Goal: Use online tool/utility: Utilize a website feature to perform a specific function

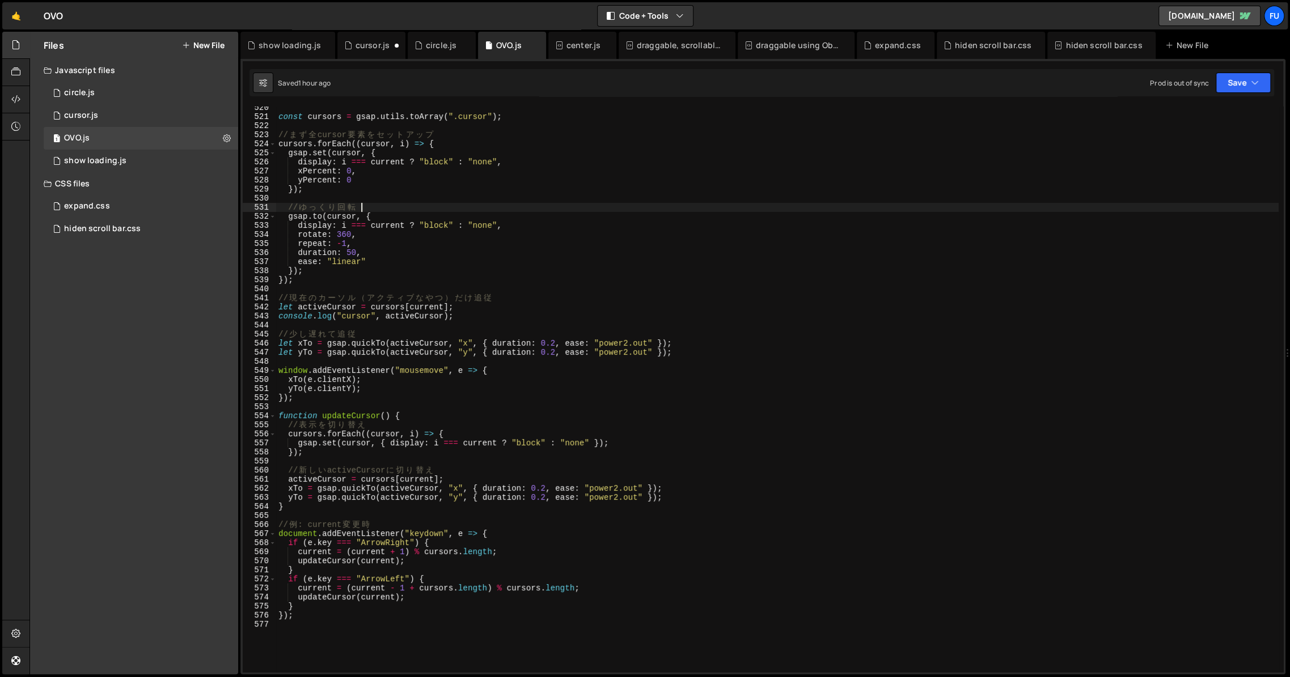
scroll to position [4711, 0]
click at [384, 399] on div "const cursors = gsap . utils . toArray ( ".cursor" ) ; // ま ず 全 cursor 要 素 を セ …" at bounding box center [777, 395] width 1002 height 584
click at [455, 379] on div "const cursors = gsap . utils . toArray ( ".cursor" ) ; // ま ず 全 cursor 要 素 を セ …" at bounding box center [777, 395] width 1002 height 584
click at [519, 368] on div "const cursors = gsap . utils . toArray ( ".cursor" ) ; // ま ず 全 cursor 要 素 を セ …" at bounding box center [777, 395] width 1002 height 584
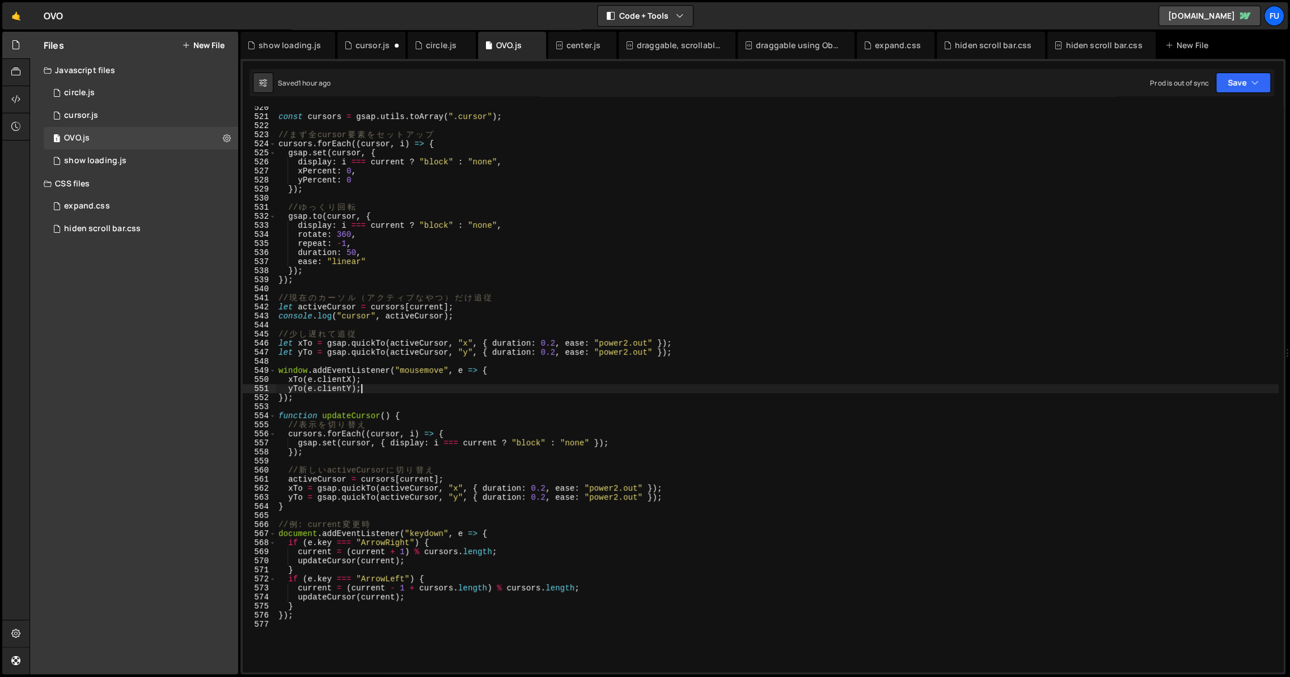
click at [515, 387] on div "const cursors = gsap . utils . toArray ( ".cursor" ) ; // ま ず 全 cursor 要 素 を セ …" at bounding box center [777, 395] width 1002 height 584
click at [499, 380] on div "const cursors = gsap . utils . toArray ( ".cursor" ) ; // ま ず 全 cursor 要 素 を セ …" at bounding box center [777, 395] width 1002 height 584
click at [523, 383] on div "const cursors = gsap . utils . toArray ( ".cursor" ) ; // ま ず 全 cursor 要 素 を セ …" at bounding box center [777, 395] width 1002 height 584
click at [522, 392] on div "const cursors = gsap . utils . toArray ( ".cursor" ) ; // ま ず 全 cursor 要 素 を セ …" at bounding box center [777, 395] width 1002 height 584
click at [519, 470] on div "const cursors = gsap . utils . toArray ( ".cursor" ) ; // ま ず 全 cursor 要 素 を セ …" at bounding box center [777, 395] width 1002 height 584
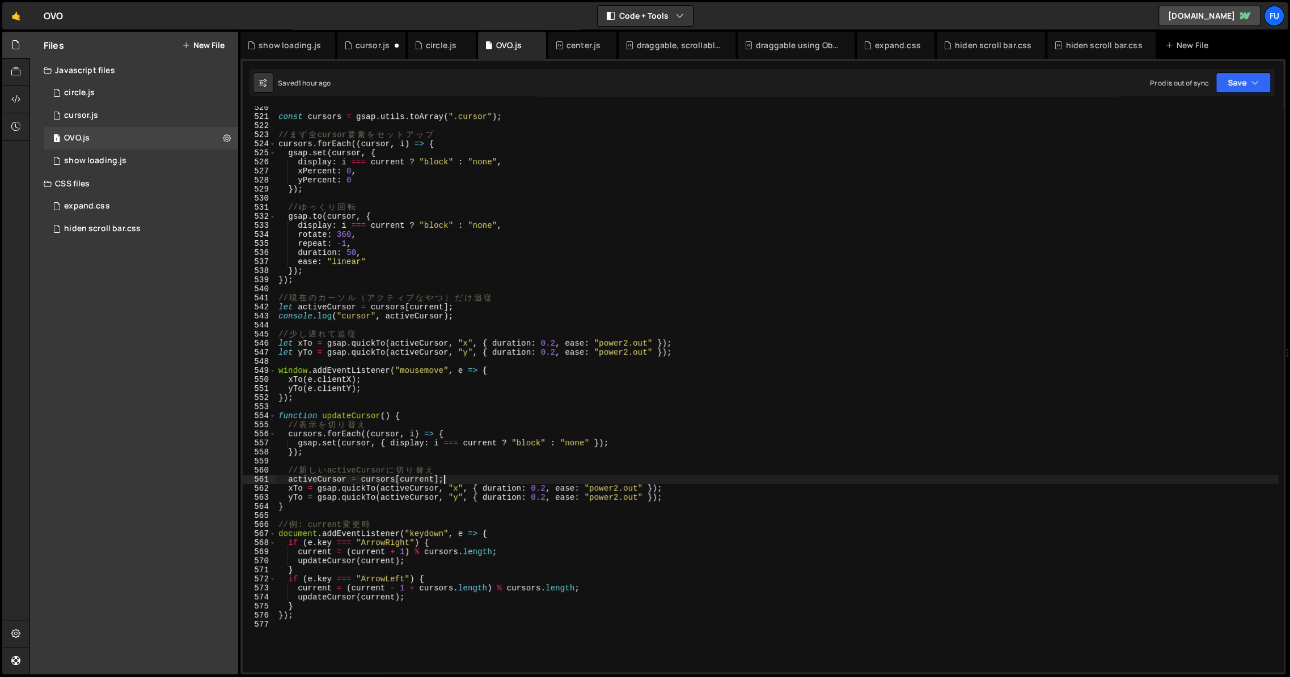
click at [512, 477] on div "const cursors = gsap . utils . toArray ( ".cursor" ) ; // ま ず 全 cursor 要 素 を セ …" at bounding box center [777, 395] width 1002 height 584
type textarea "activeCursor = cursors[current];"
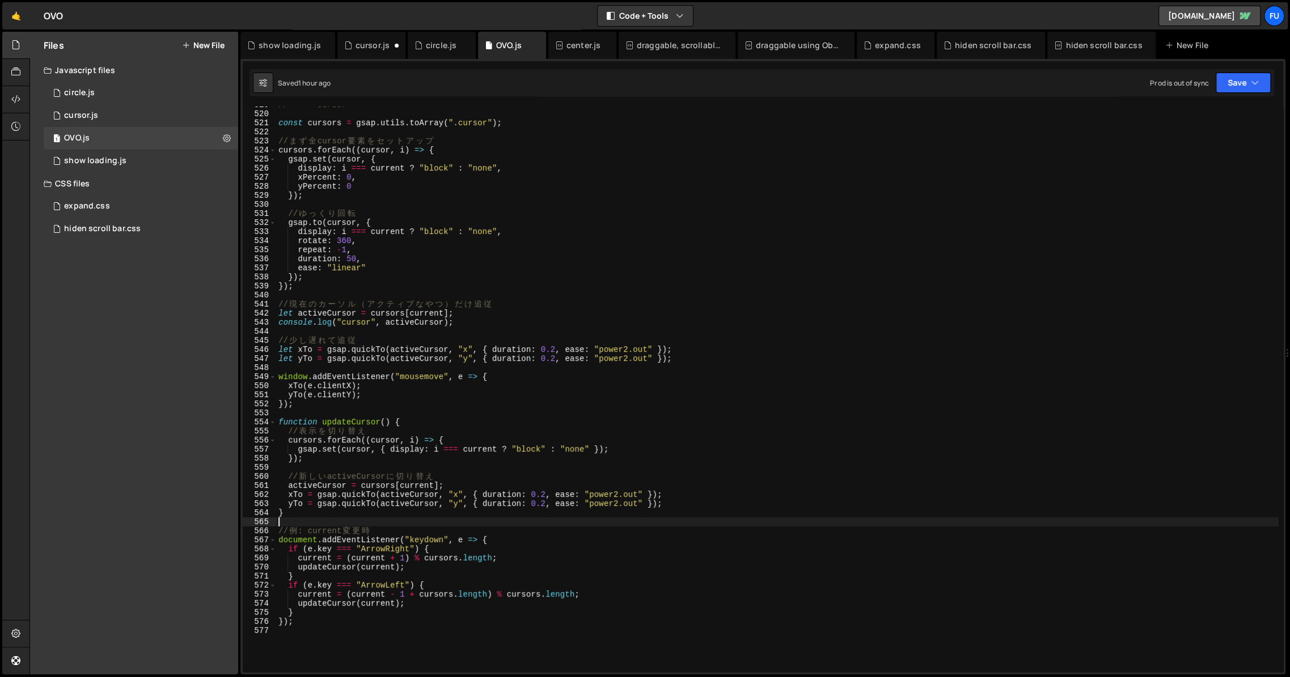
click at [448, 524] on div "// ==== cursor ==== const cursors = gsap . utils . toArray ( ".cursor" ) ; // ま…" at bounding box center [777, 392] width 1002 height 584
click at [424, 615] on div "// ==== cursor ==== const cursors = gsap . utils . toArray ( ".cursor" ) ; // ま…" at bounding box center [777, 392] width 1002 height 584
click at [397, 621] on div "// ==== cursor ==== const cursors = gsap . utils . toArray ( ".cursor" ) ; // ま…" at bounding box center [777, 392] width 1002 height 584
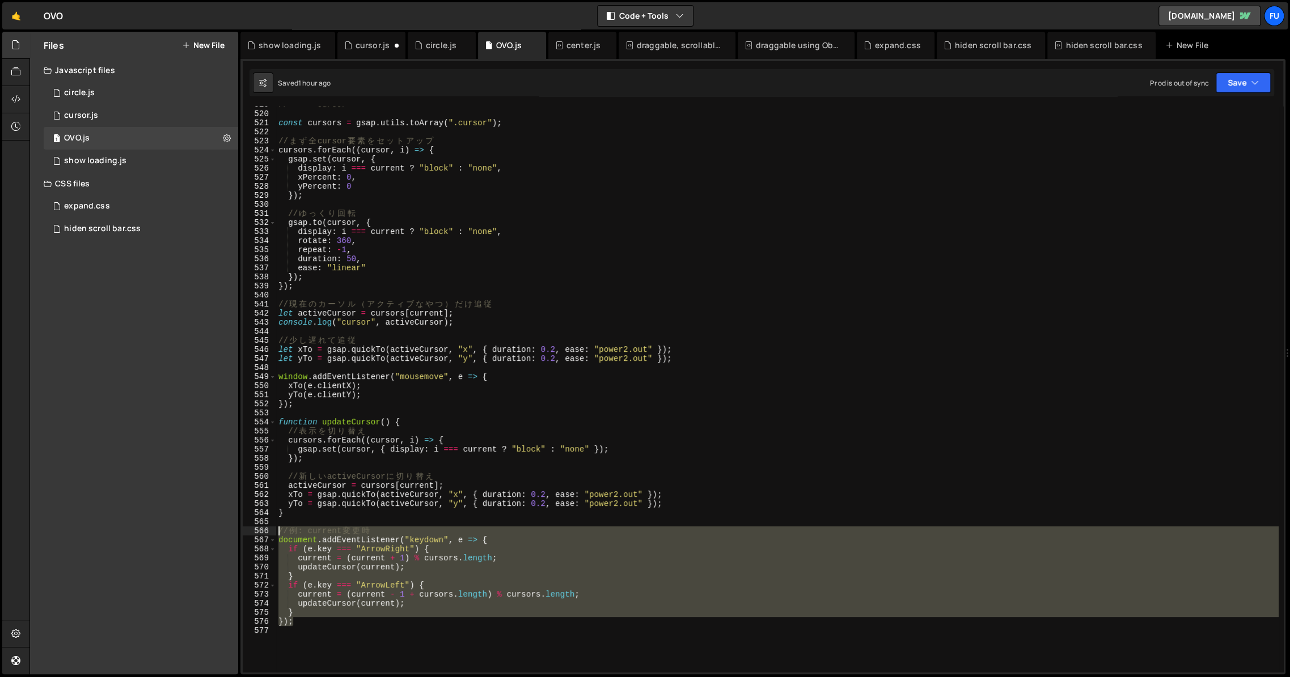
drag, startPoint x: 381, startPoint y: 621, endPoint x: 274, endPoint y: 535, distance: 137.5
click at [274, 535] on div "}); 519 520 521 522 523 524 525 526 527 528 529 530 531 532 533 534 535 536 537…" at bounding box center [763, 390] width 1040 height 566
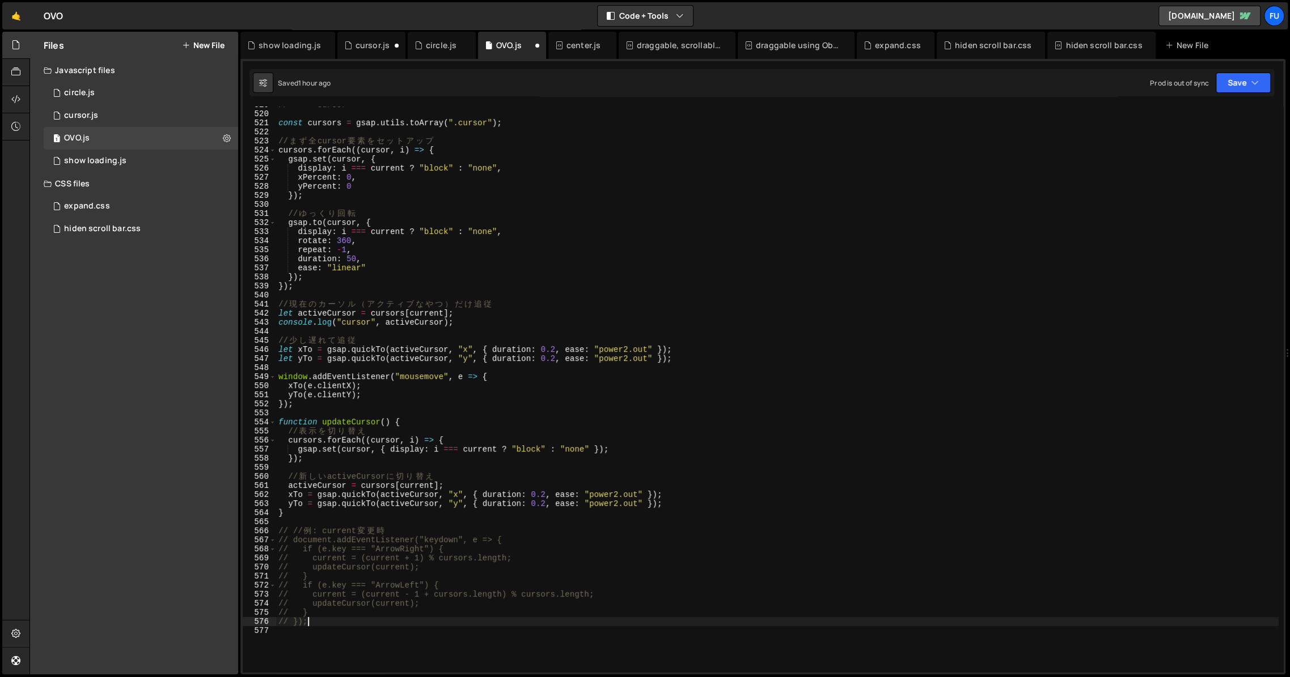
click at [391, 506] on div "// ==== cursor ==== const cursors = gsap . utils . toArray ( ".cursor" ) ; // ま…" at bounding box center [777, 392] width 1002 height 584
click at [464, 505] on div "// ==== cursor ==== const cursors = gsap . utils . toArray ( ".cursor" ) ; // ま…" at bounding box center [777, 392] width 1002 height 584
click at [471, 486] on div "// ==== cursor ==== const cursors = gsap . utils . toArray ( ".cursor" ) ; // ま…" at bounding box center [777, 392] width 1002 height 584
click at [674, 501] on div "// ==== cursor ==== const cursors = gsap . utils . toArray ( ".cursor" ) ; // ま…" at bounding box center [777, 392] width 1002 height 584
type textarea "yTo = gsap.quickTo(activeCursor, "y", { duration: 0.2, ease: "power2.out" });"
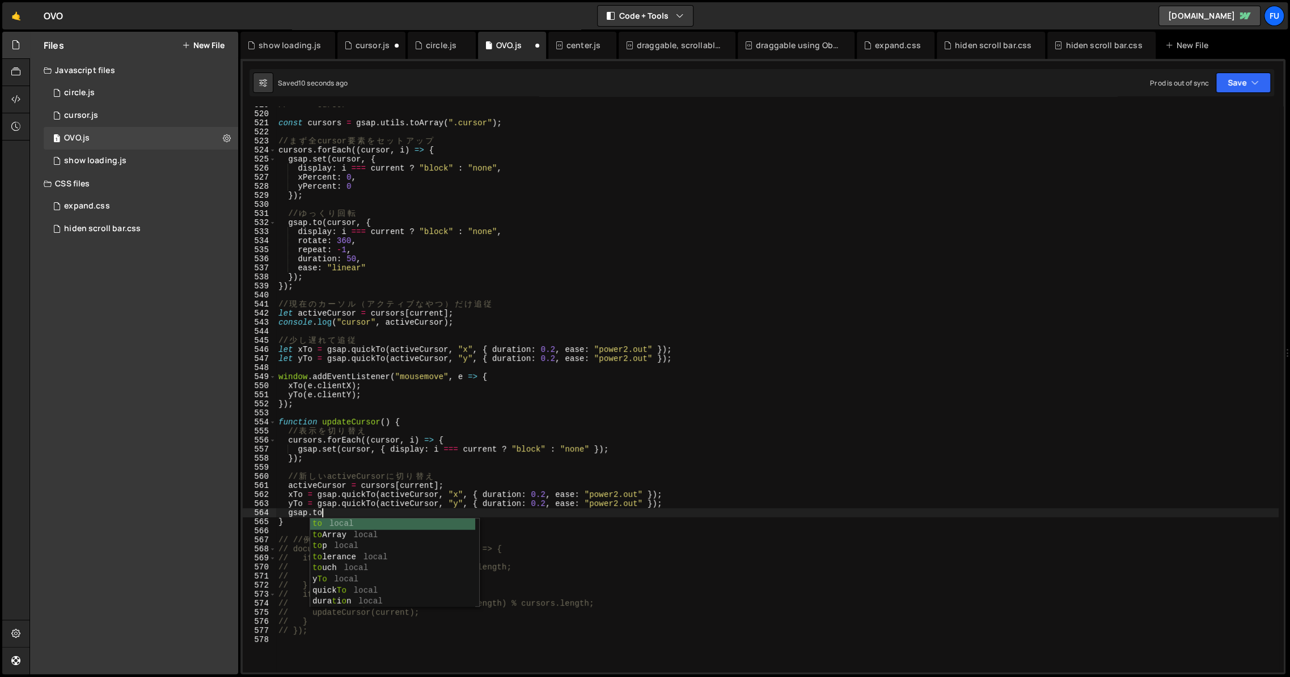
scroll to position [0, 3]
type textarea "[DOMAIN_NAME]{}"
click at [188, 92] on div "1 circle.js 0" at bounding box center [143, 93] width 198 height 23
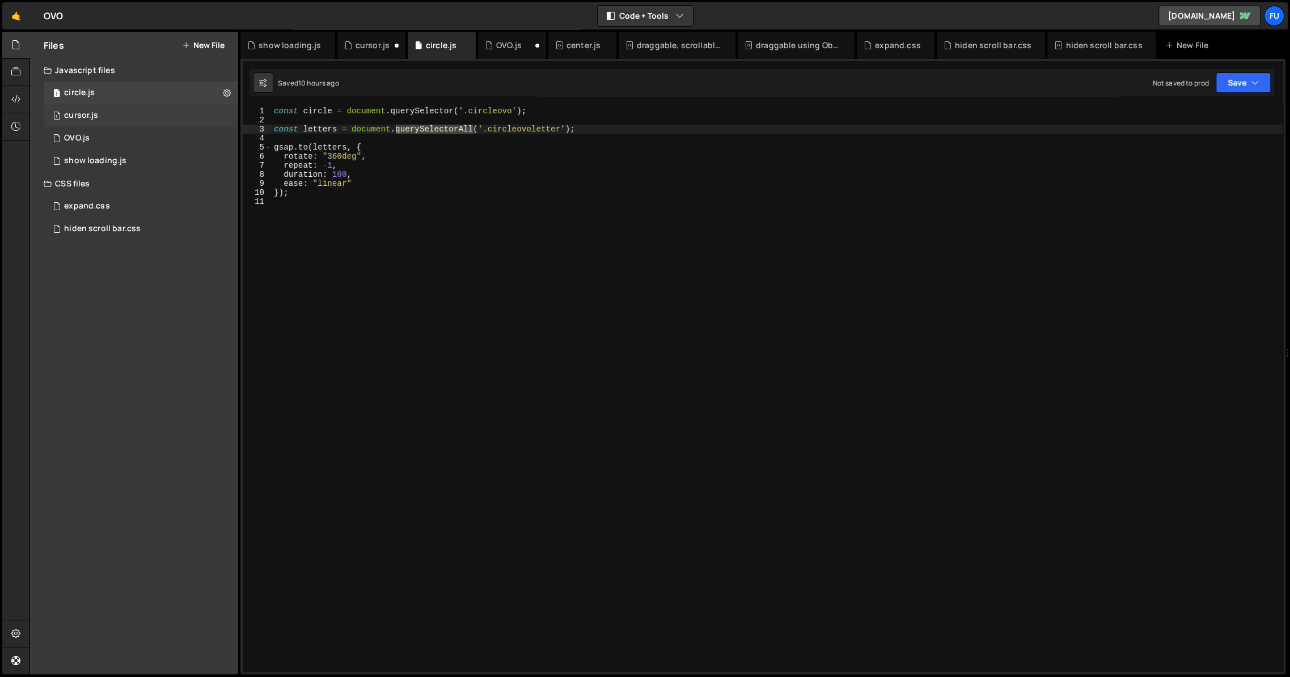
scroll to position [0, 0]
click at [179, 116] on div "1 cursor.js 0" at bounding box center [143, 115] width 198 height 23
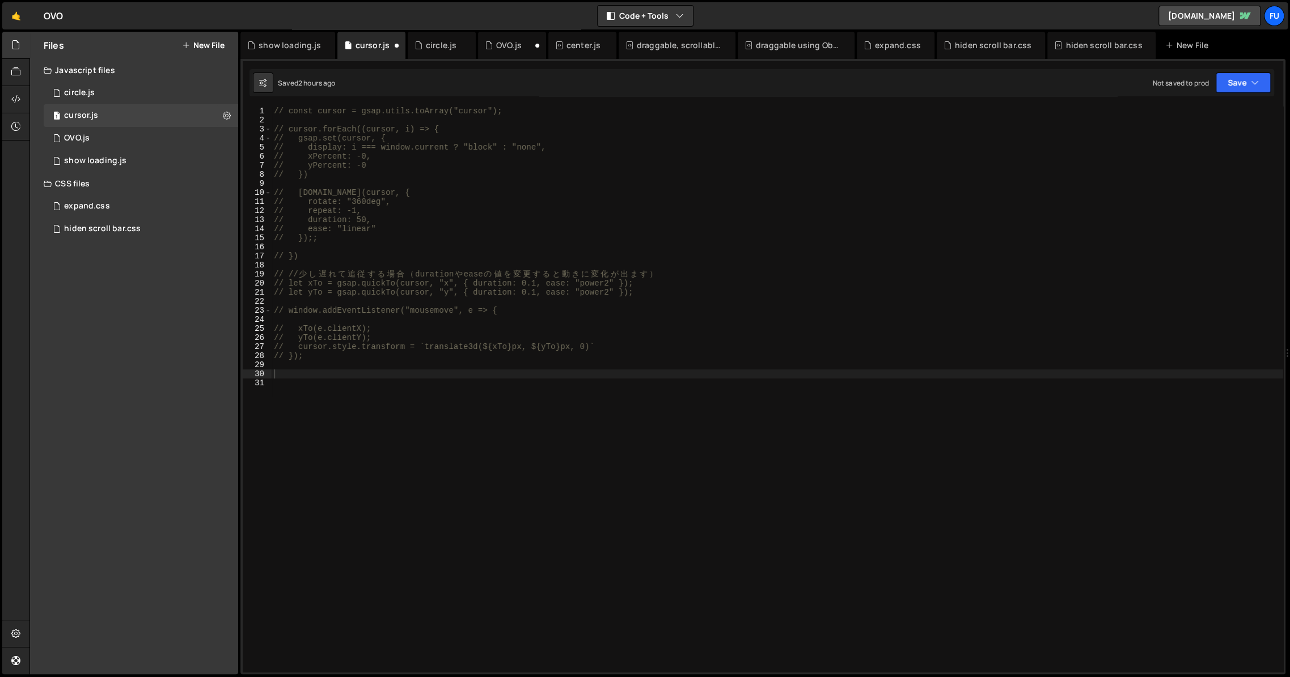
click at [421, 363] on div "// const cursor = gsap.utils.toArray("cursor"); // cursor.forEach((cursor, i) =…" at bounding box center [777, 399] width 1011 height 584
click at [422, 352] on div "// const cursor = gsap.utils.toArray("cursor"); // cursor.forEach((cursor, i) =…" at bounding box center [777, 399] width 1011 height 584
type textarea "// });"
click at [164, 139] on div "1 OVO.js 0" at bounding box center [143, 138] width 198 height 23
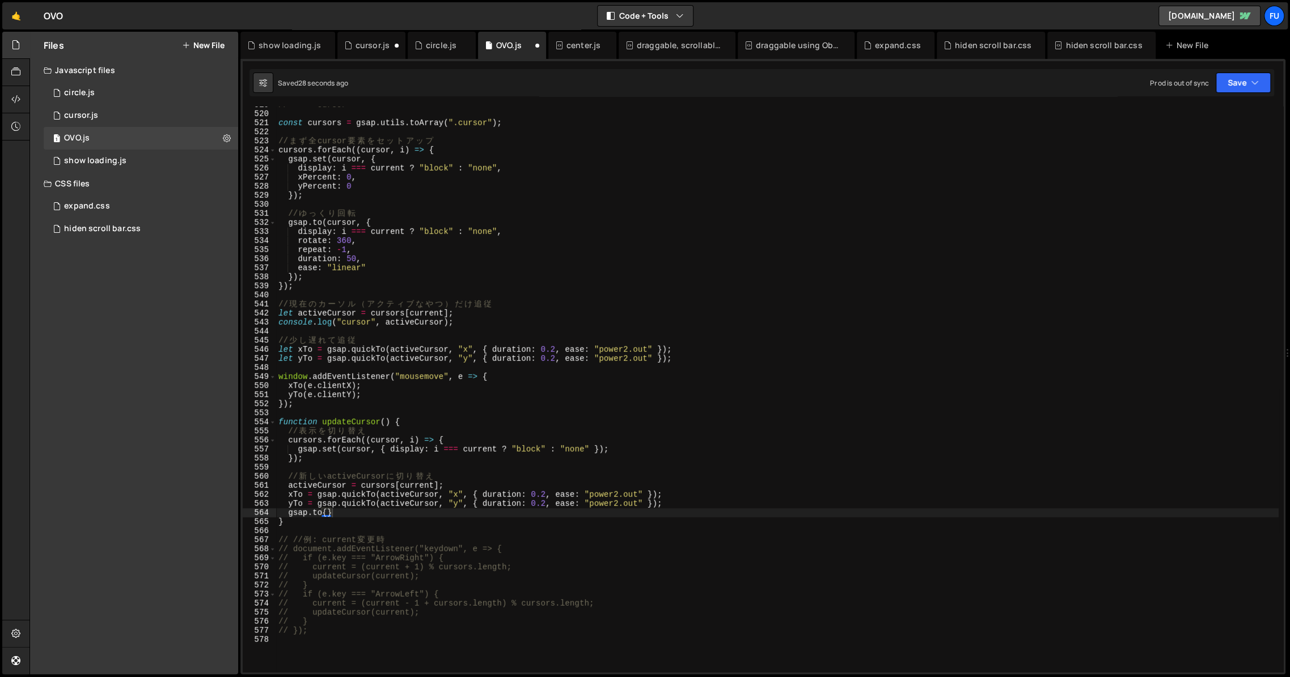
scroll to position [3518, 0]
click at [325, 512] on div "// ==== cursor ==== const cursors = gsap . utils . toArray ( ".cursor" ) ; // ま…" at bounding box center [777, 392] width 1002 height 584
click at [382, 515] on div "// ==== cursor ==== const cursors = gsap . utils . toArray ( ".cursor" ) ; // ま…" at bounding box center [777, 392] width 1002 height 584
click at [294, 461] on div "// ==== cursor ==== const cursors = gsap . utils . toArray ( ".cursor" ) ; // ま…" at bounding box center [777, 392] width 1002 height 584
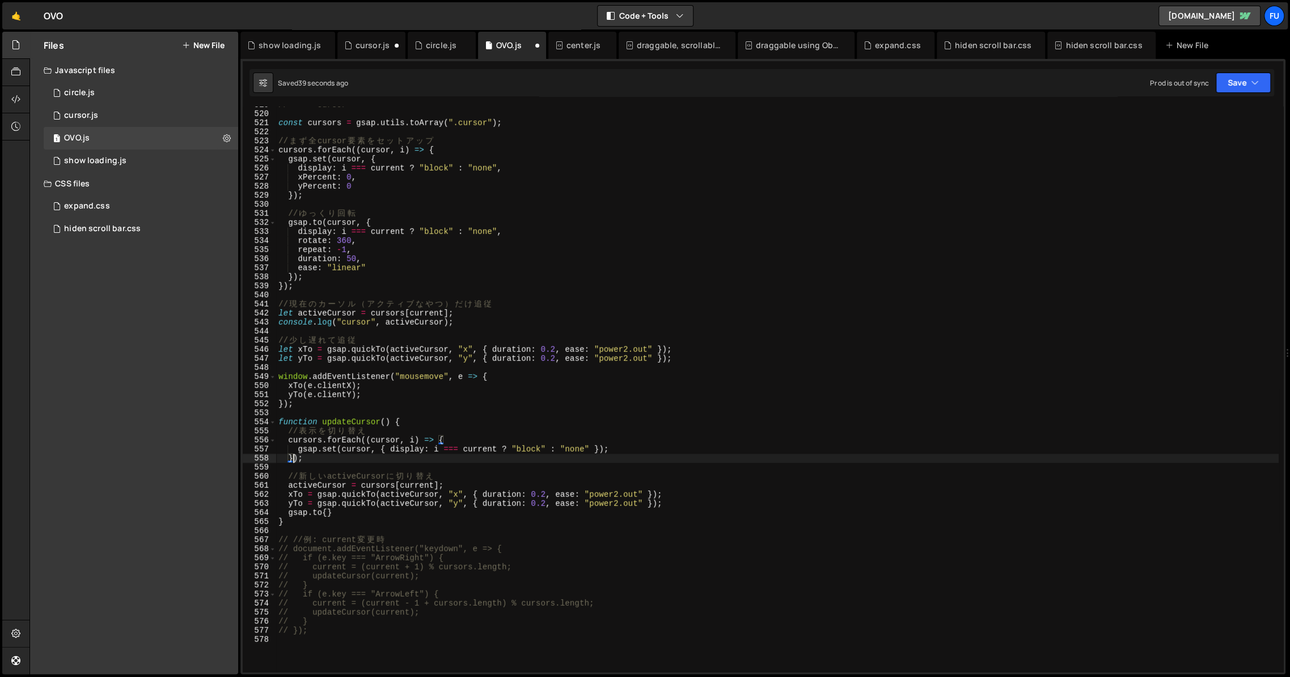
click at [291, 523] on div "// ==== cursor ==== const cursors = gsap . utils . toArray ( ".cursor" ) ; // ま…" at bounding box center [777, 392] width 1002 height 584
type textarea "}"
click at [159, 102] on div "1 circle.js 0" at bounding box center [143, 93] width 198 height 23
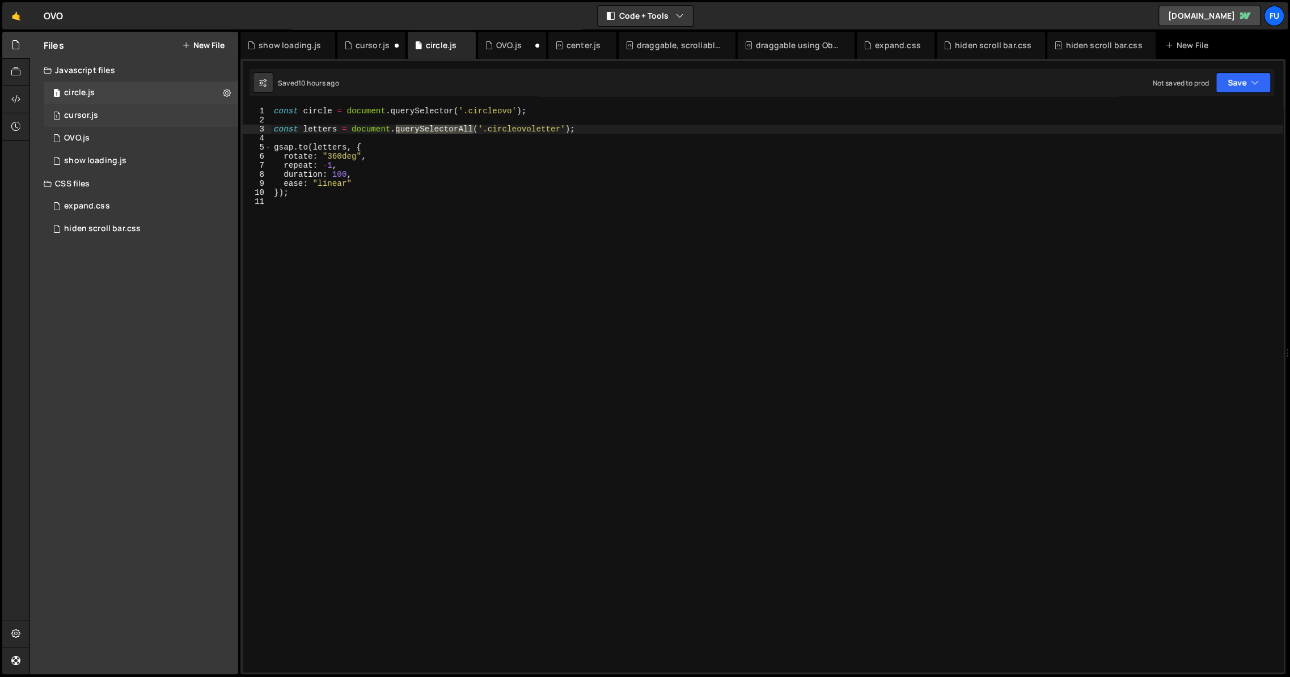
click at [156, 116] on div "1 cursor.js 0" at bounding box center [143, 115] width 198 height 23
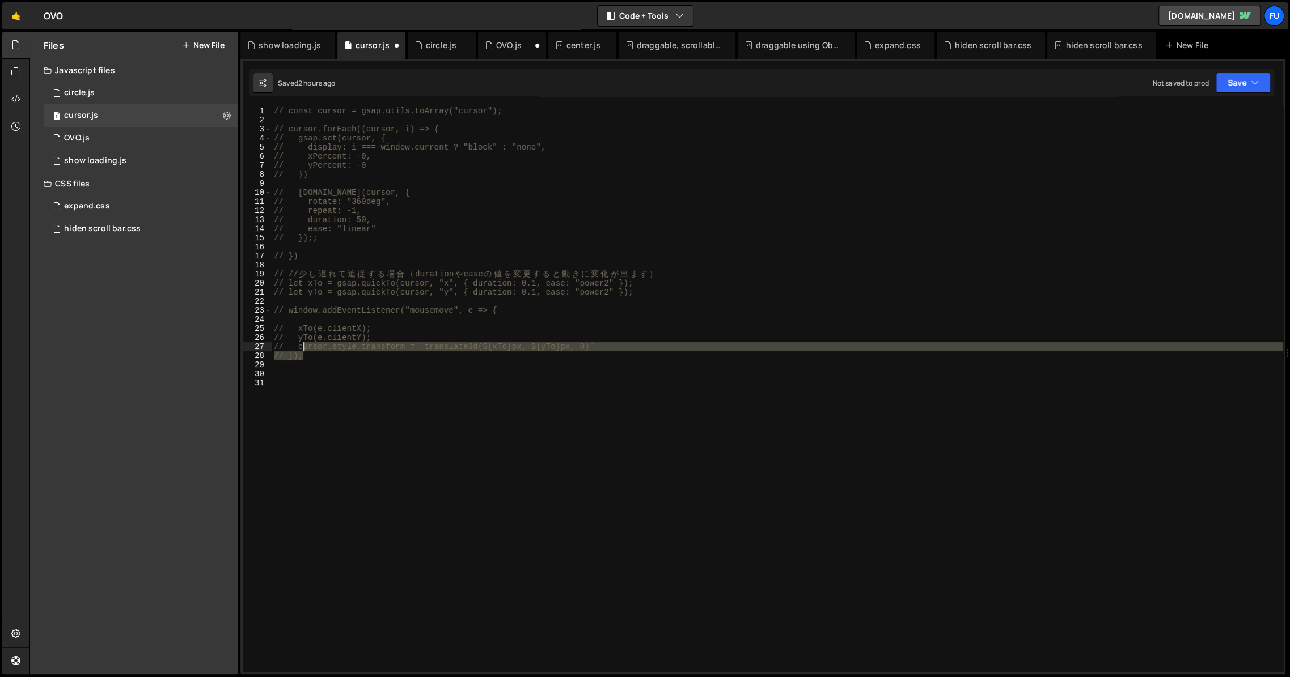
drag, startPoint x: 344, startPoint y: 357, endPoint x: 301, endPoint y: 349, distance: 43.3
click at [301, 349] on div "// const cursor = gsap.utils.toArray("cursor"); // cursor.forEach((cursor, i) =…" at bounding box center [777, 399] width 1011 height 584
click at [306, 360] on div "// const cursor = gsap.utils.toArray("cursor"); // cursor.forEach((cursor, i) =…" at bounding box center [777, 390] width 1011 height 566
type textarea "// });"
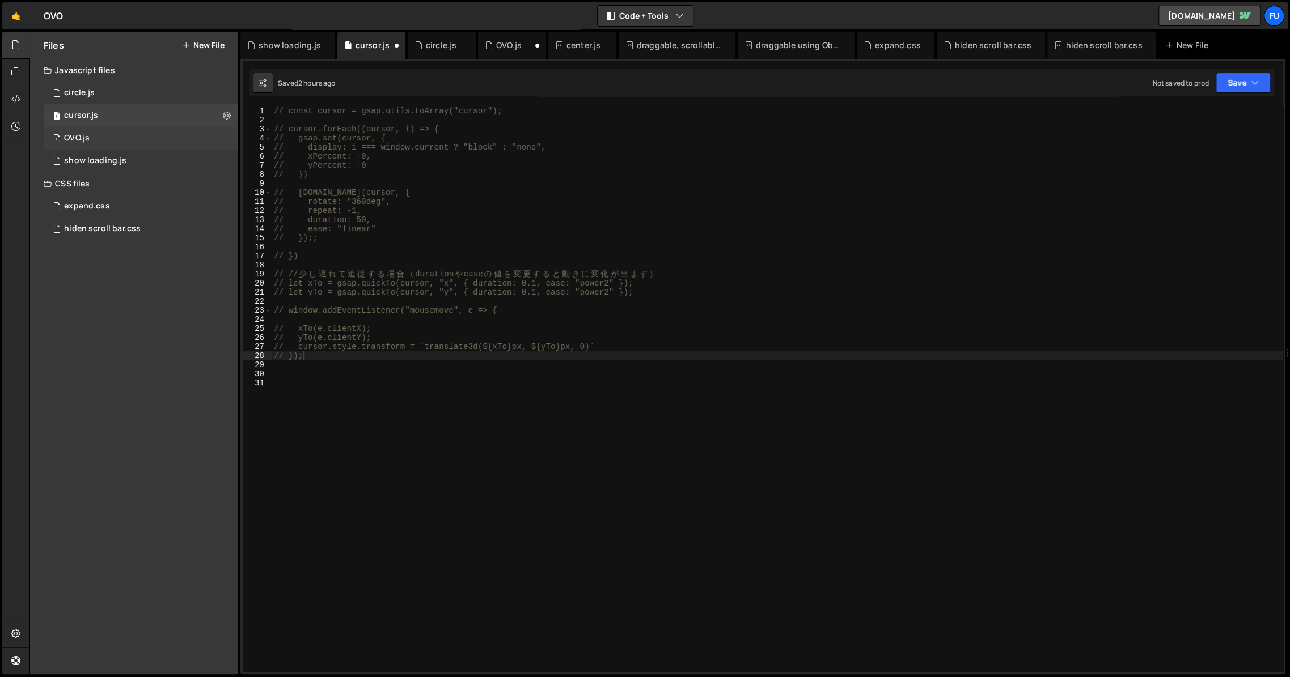
click at [169, 138] on div "1 OVO.js 0" at bounding box center [143, 138] width 198 height 23
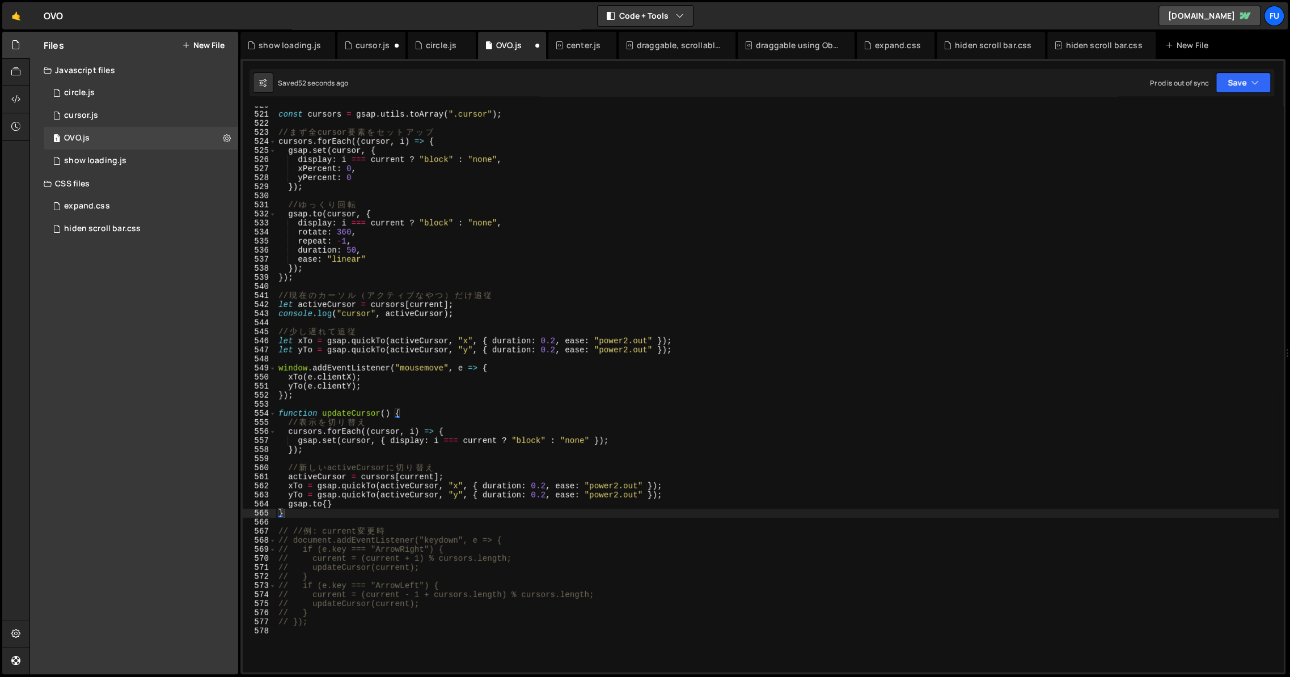
scroll to position [4713, 0]
click at [384, 503] on div "const cursors = gsap . utils . toArray ( ".cursor" ) ; // ま ず 全 cursor 要 素 を セ …" at bounding box center [777, 393] width 1002 height 584
click at [454, 476] on div "const cursors = gsap . utils . toArray ( ".cursor" ) ; // ま ず 全 cursor 要 素 を セ …" at bounding box center [777, 393] width 1002 height 584
click at [454, 503] on div "const cursors = gsap . utils . toArray ( ".cursor" ) ; // ま ず 全 cursor 要 素 を セ …" at bounding box center [777, 393] width 1002 height 584
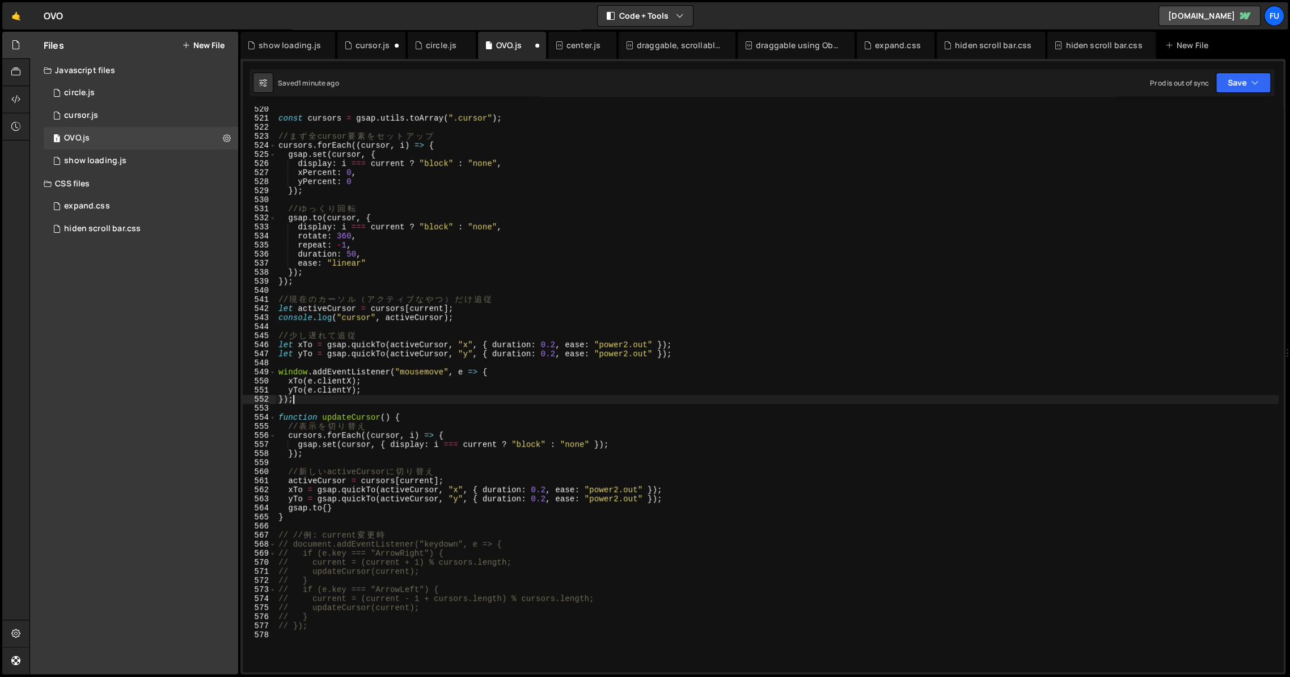
click at [440, 399] on div "const cursors = gsap . utils . toArray ( ".cursor" ) ; // ま ず 全 cursor 要 素 を セ …" at bounding box center [777, 397] width 1002 height 584
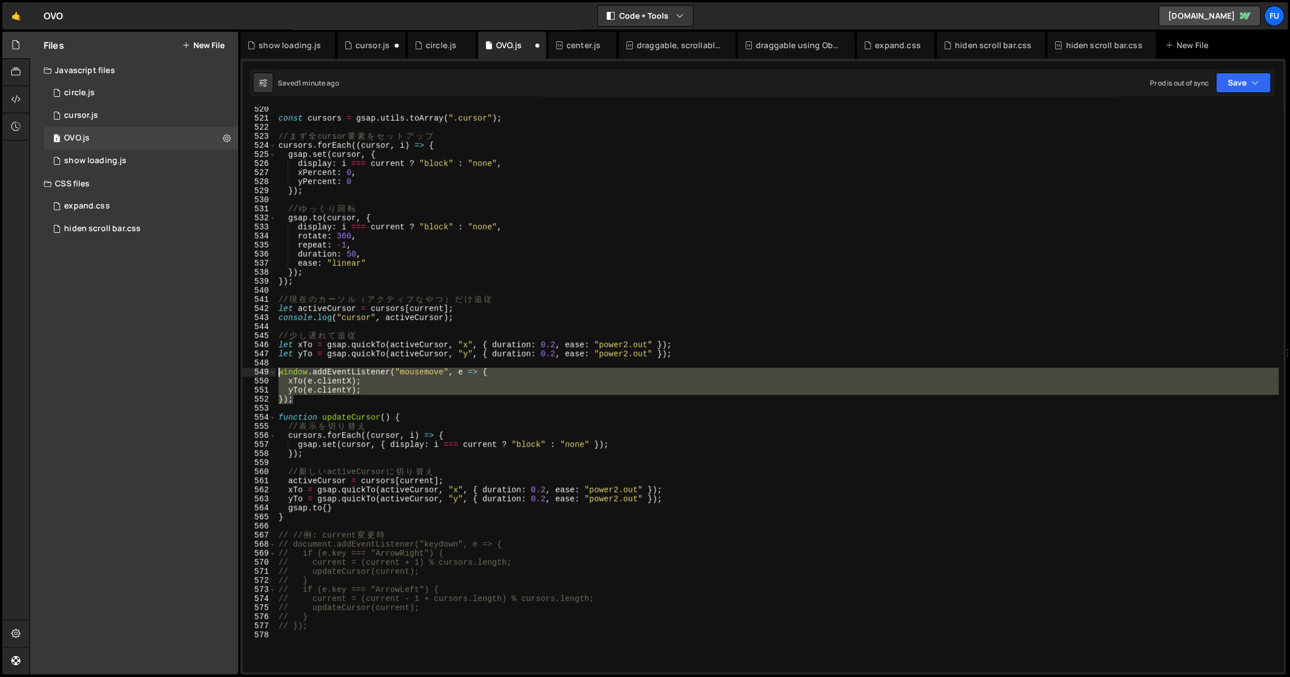
drag, startPoint x: 440, startPoint y: 399, endPoint x: 276, endPoint y: 372, distance: 166.6
click at [276, 372] on div "}); 520 521 522 523 524 525 526 527 528 529 530 531 532 533 534 535 536 537 538…" at bounding box center [763, 390] width 1040 height 566
type textarea "window.addEventListener("mousemove", e => { xTo(e.clientX);"
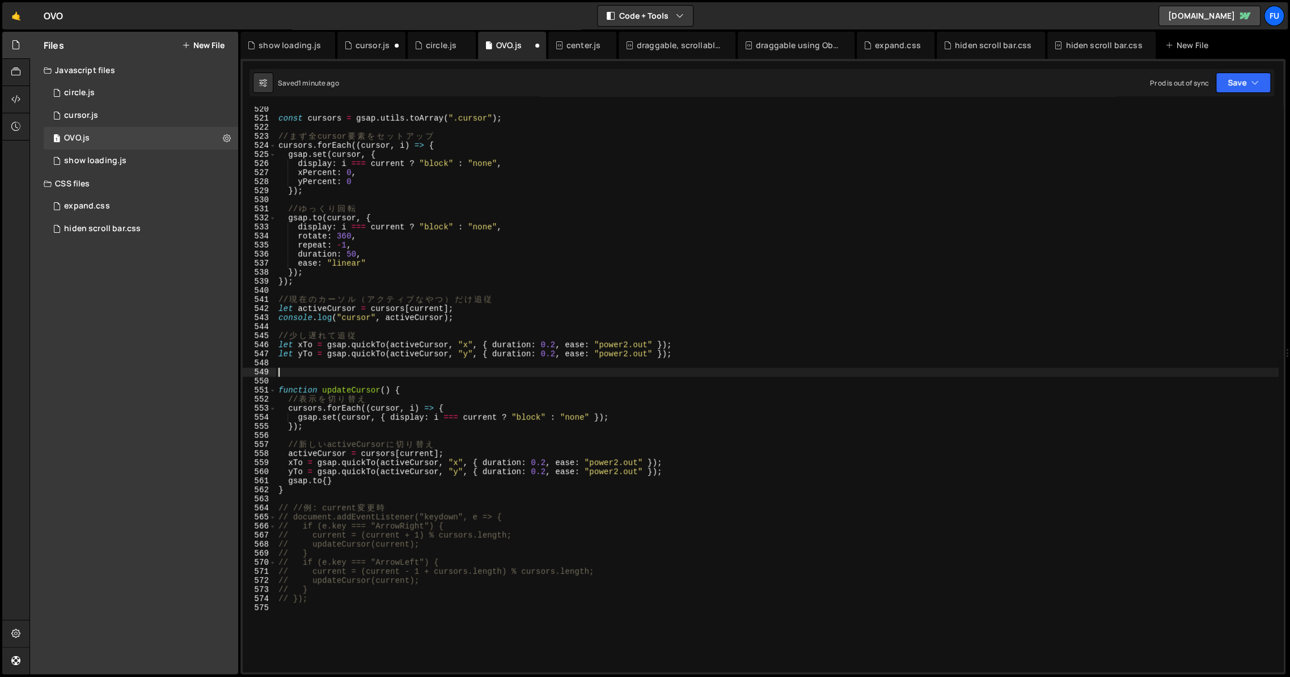
click at [349, 484] on div "const cursors = gsap . utils . toArray ( ".cursor" ) ; // ま ず 全 cursor 要 素 を セ …" at bounding box center [777, 397] width 1002 height 584
type textarea "[DOMAIN_NAME]{}"
paste textarea "});"
type textarea "});"
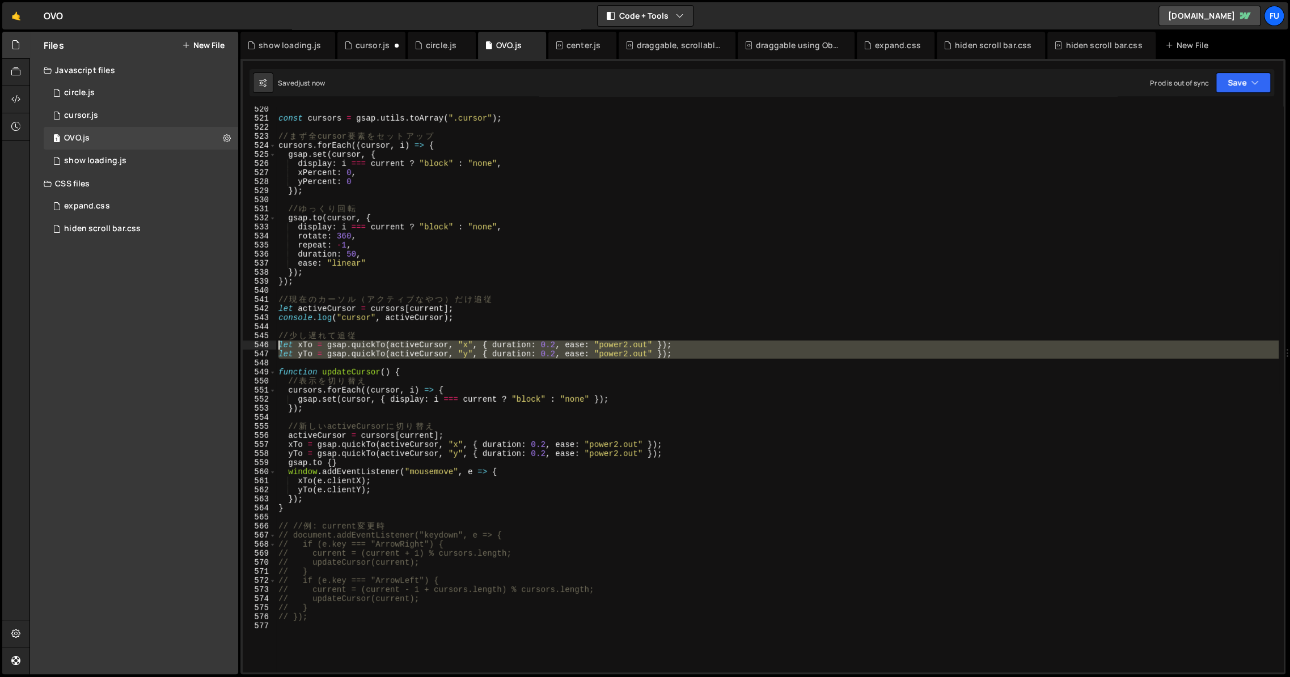
drag, startPoint x: 712, startPoint y: 363, endPoint x: 264, endPoint y: 348, distance: 448.2
click at [263, 347] on div "520 521 522 523 524 525 526 527 528 529 530 531 532 533 534 535 536 537 538 539…" at bounding box center [763, 390] width 1040 height 566
type textarea "let xTo = gsap.quickTo(activeCursor, "x", { duration: 0.2, ease: "power2.out" }…"
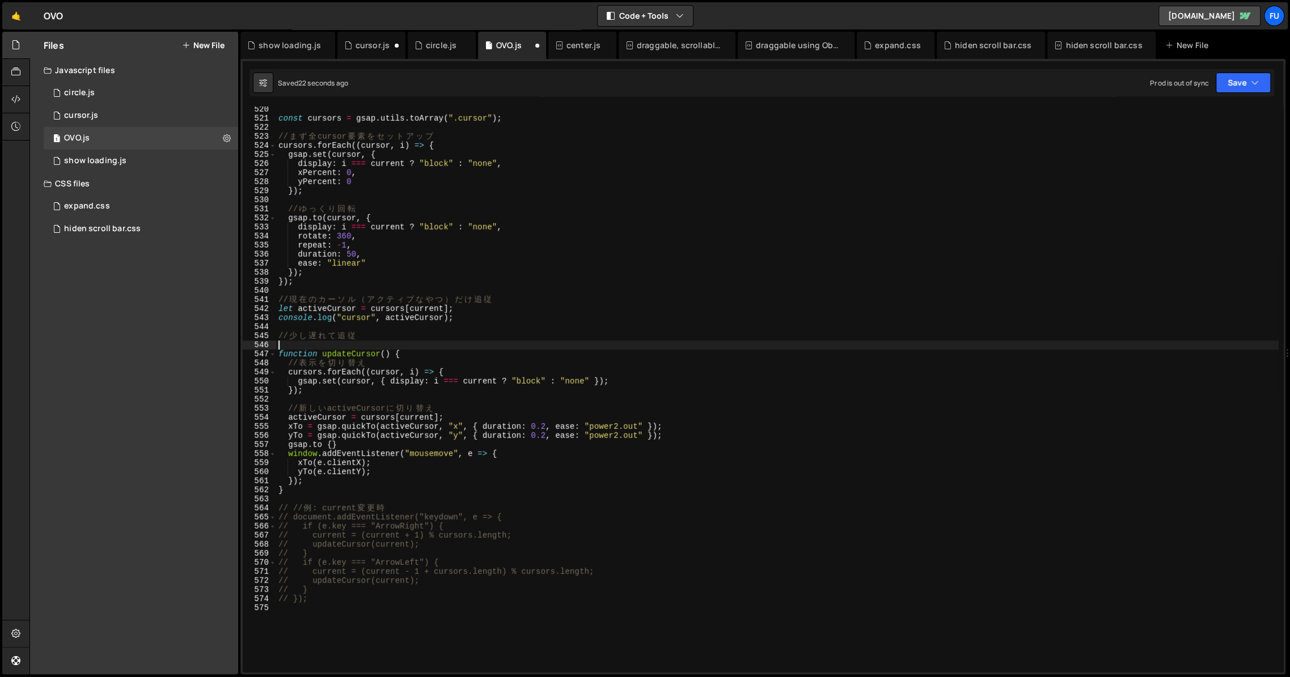
click at [421, 353] on div "const cursors = gsap . utils . toArray ( ".cursor" ) ; // ま ず 全 cursor 要 素 を セ …" at bounding box center [777, 397] width 1002 height 584
type textarea "function updateCursor() {"
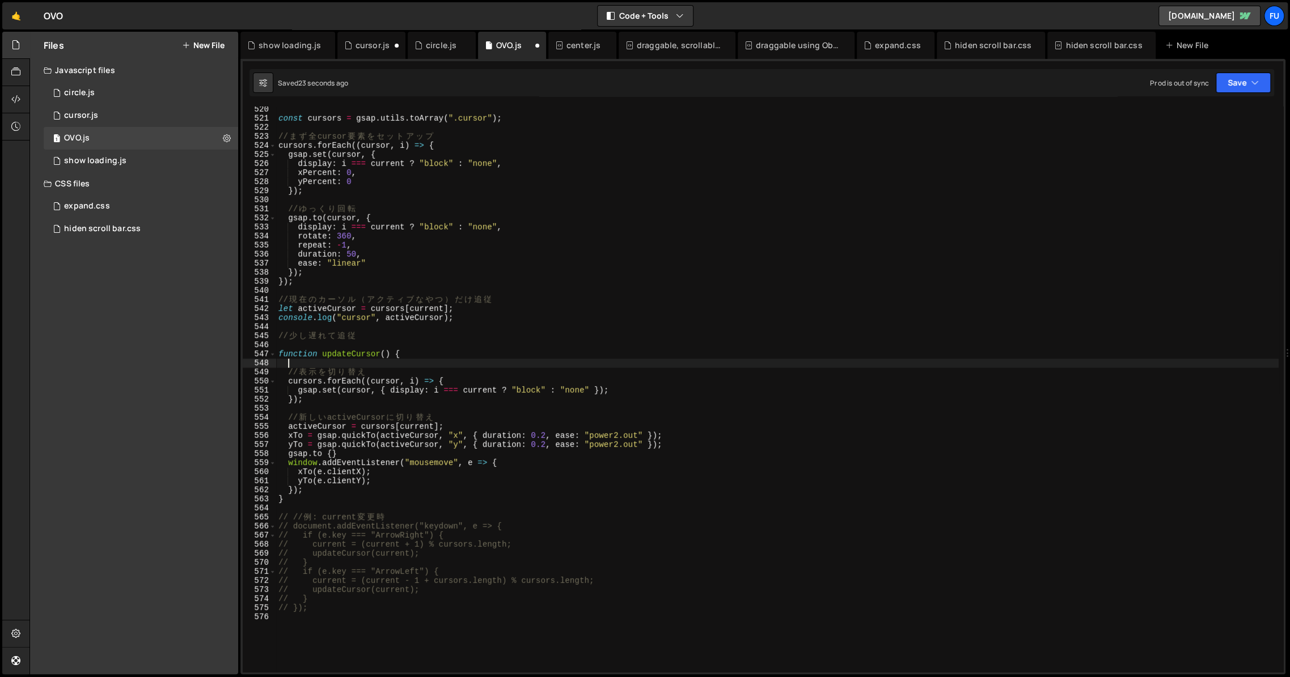
paste textarea
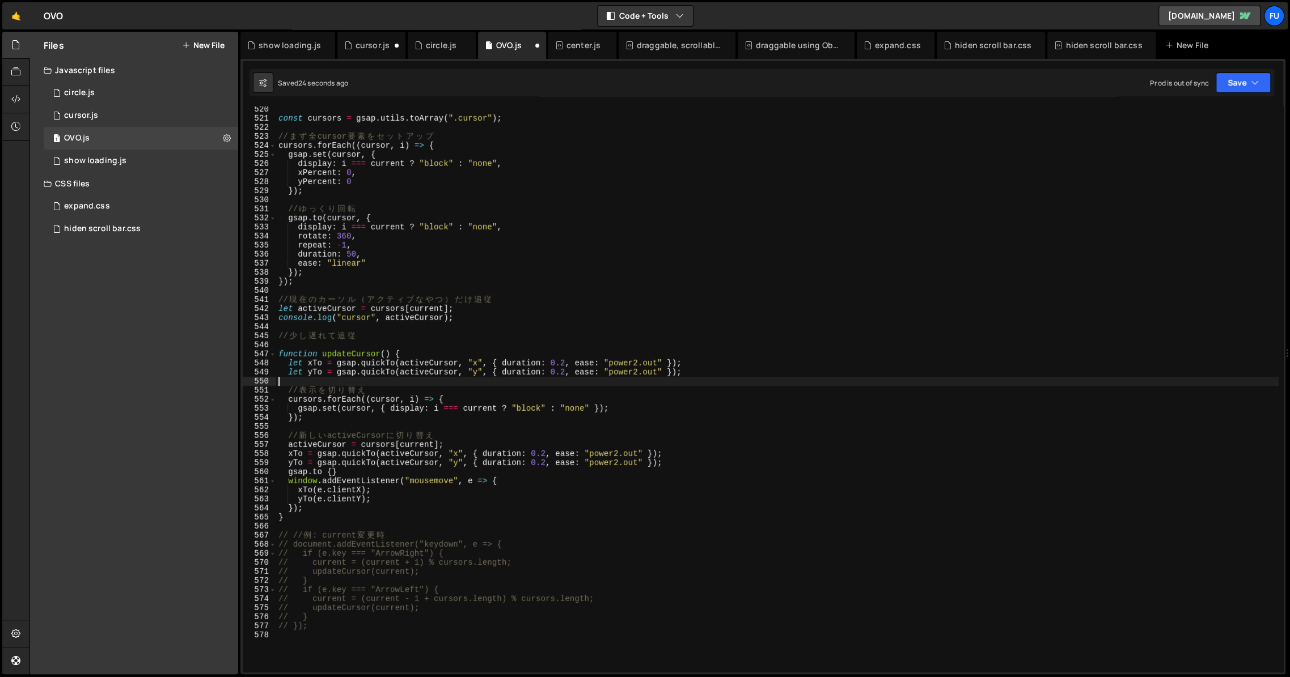
click at [415, 350] on div "const cursors = gsap . utils . toArray ( ".cursor" ) ; // ま ず 全 cursor 要 素 を セ …" at bounding box center [777, 397] width 1002 height 584
type textarea "function updateCursor() {"
click at [498, 349] on div "const cursors = gsap . utils . toArray ( ".cursor" ) ; // ま ず 全 cursor 要 素 を セ …" at bounding box center [777, 397] width 1002 height 584
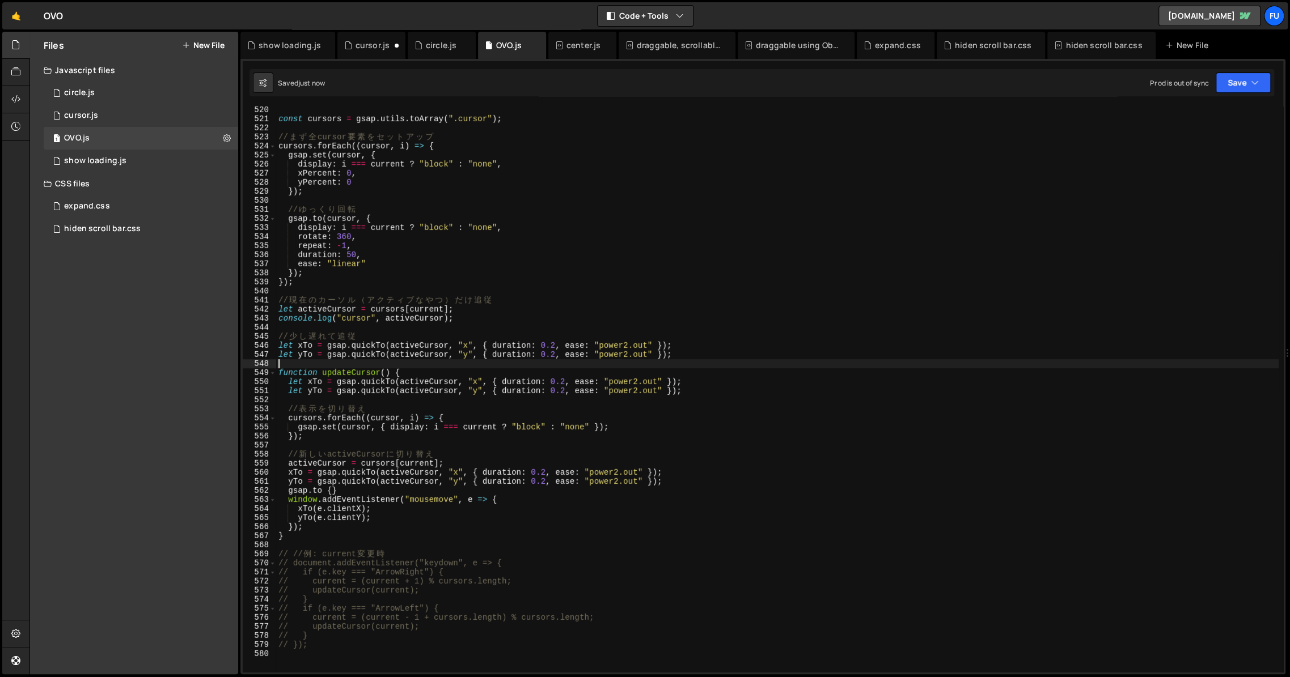
scroll to position [4707, 0]
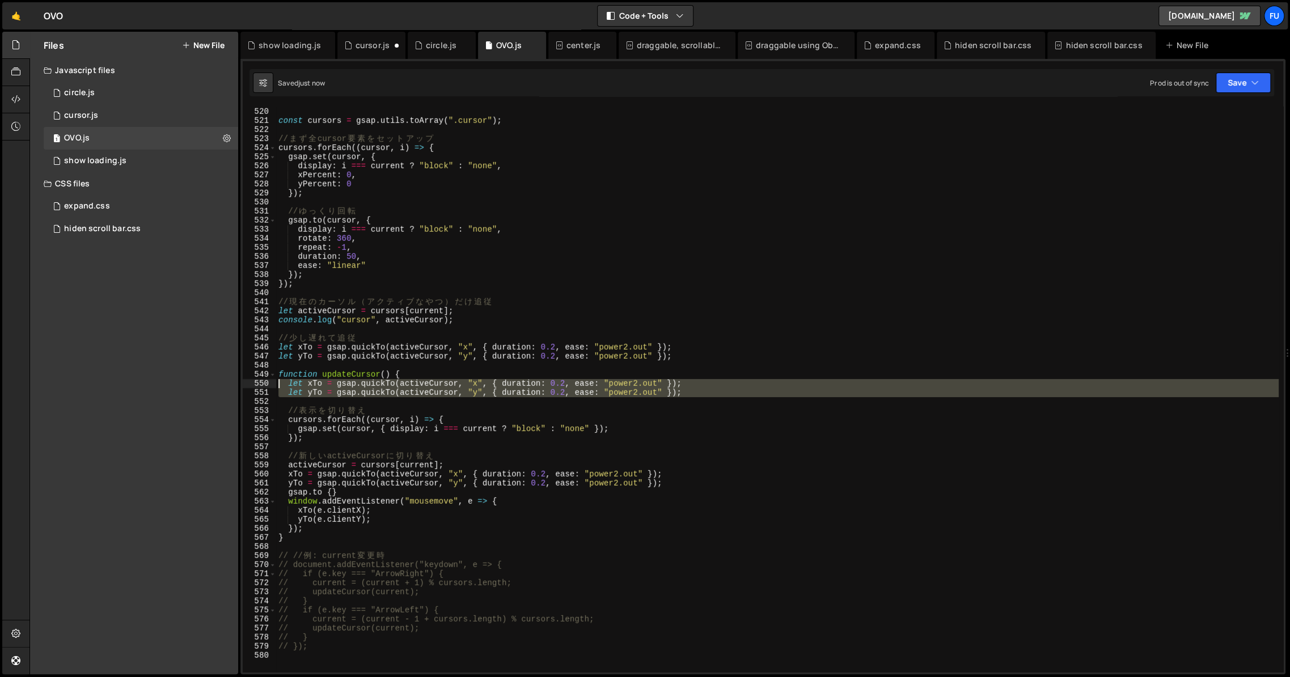
drag, startPoint x: 706, startPoint y: 404, endPoint x: 185, endPoint y: 384, distance: 521.4
click at [185, 384] on div "Files New File Javascript files 1 circle.js 0 1 cursor.js 0 1 OVO.js 0 1 0" at bounding box center [659, 353] width 1260 height 643
type textarea "let xTo = gsap.quickTo(activeCursor, "x", { duration: 0.2, ease: "power2.out" }…"
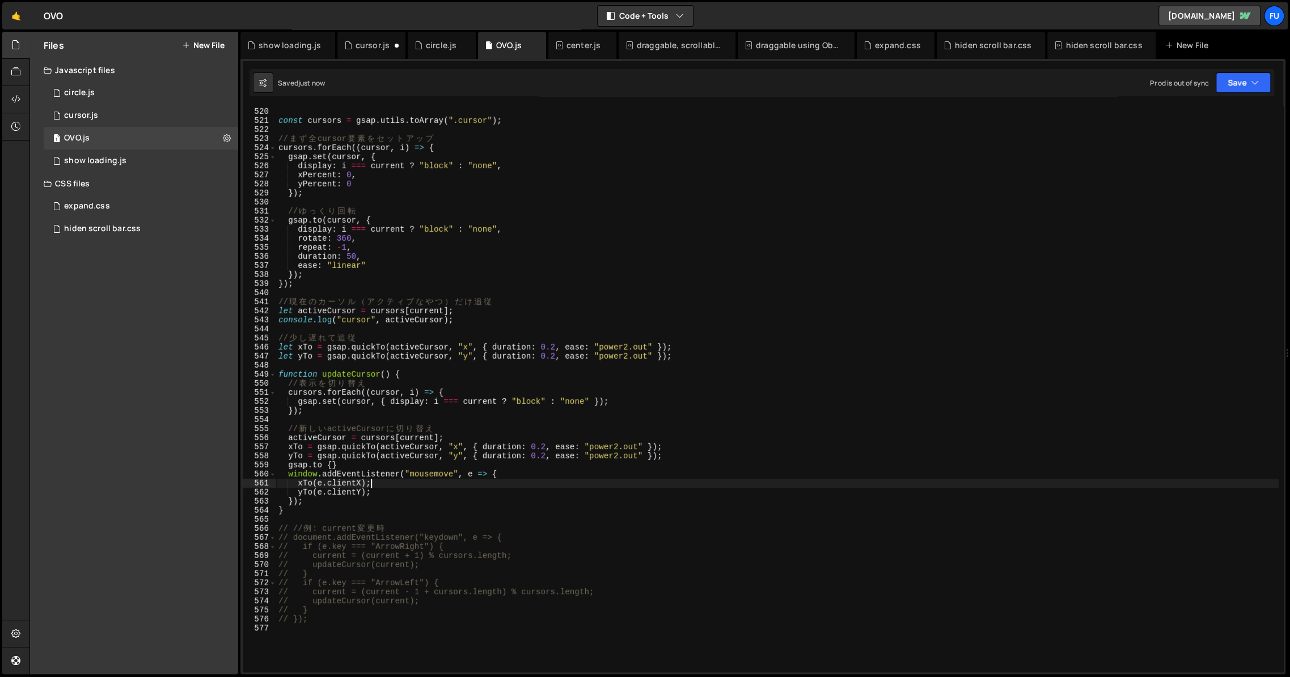
click at [494, 486] on div "// ==== cursor ==== const cursors = gsap . utils . toArray ( ".cursor" ) ; // ま…" at bounding box center [777, 390] width 1002 height 584
click at [496, 473] on div "// ==== cursor ==== const cursors = gsap . utils . toArray ( ".cursor" ) ; // ま…" at bounding box center [777, 390] width 1002 height 584
click at [331, 465] on div "// ==== cursor ==== const cursors = gsap . utils . toArray ( ".cursor" ) ; // ま…" at bounding box center [777, 390] width 1002 height 584
type textarea "[DOMAIN_NAME] {}"
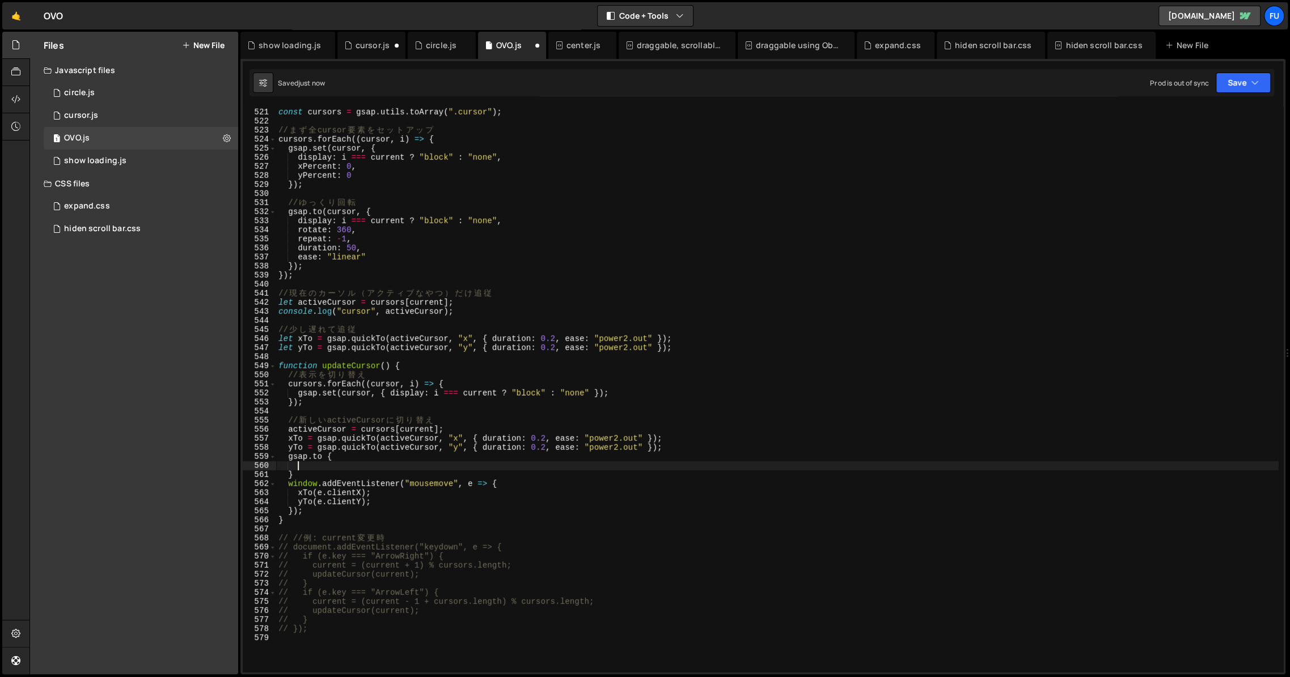
click at [389, 534] on div "const cursors = gsap . utils . toArray ( ".cursor" ) ; // ま ず 全 cursor 要 素 を セ …" at bounding box center [777, 391] width 1002 height 584
type textarea "// // 例: current変更時"
click at [390, 525] on div "const cursors = gsap . utils . toArray ( ".cursor" ) ; // ま ず 全 cursor 要 素 を セ …" at bounding box center [777, 391] width 1002 height 584
click at [509, 478] on div "const cursors = gsap . utils . toArray ( ".cursor" ) ; // ま ず 全 cursor 要 素 を セ …" at bounding box center [777, 391] width 1002 height 584
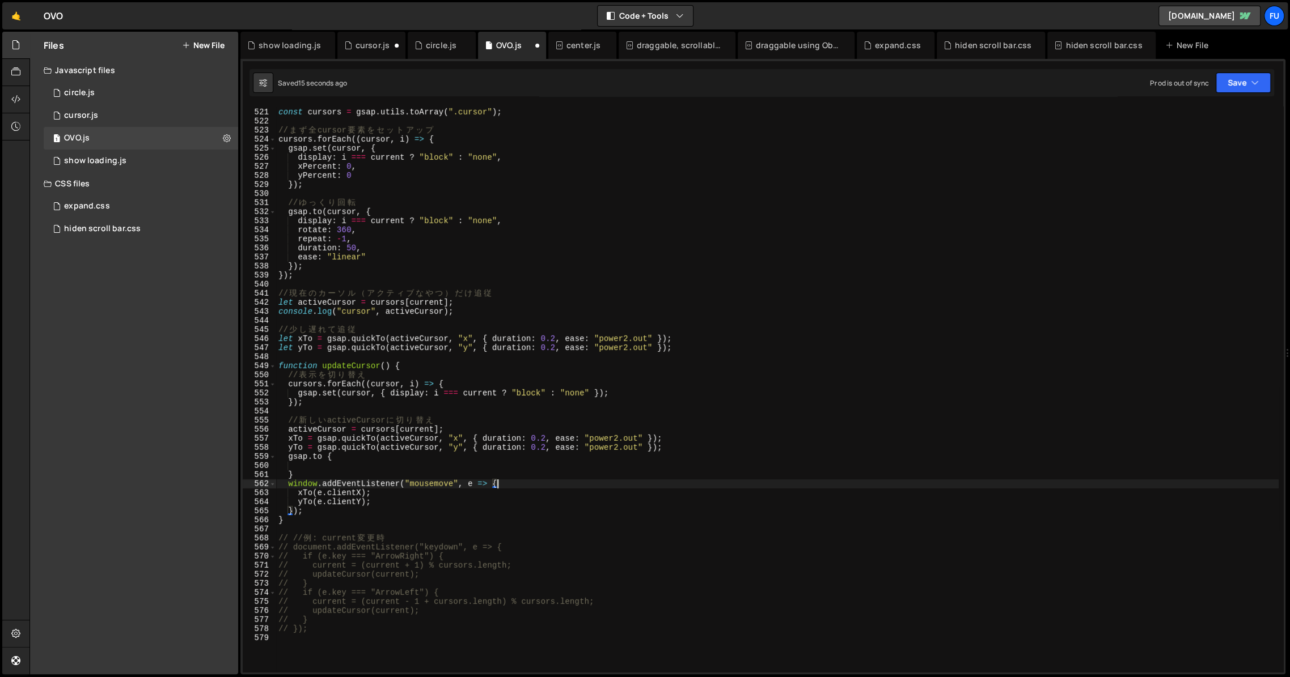
click at [509, 483] on div "const cursors = gsap . utils . toArray ( ".cursor" ) ; // ま ず 全 cursor 要 素 を セ …" at bounding box center [777, 391] width 1002 height 584
click at [465, 514] on div "const cursors = gsap . utils . toArray ( ".cursor" ) ; // ま ず 全 cursor 要 素 を セ …" at bounding box center [777, 391] width 1002 height 584
type textarea "});"
click at [451, 530] on div "const cursors = gsap . utils . toArray ( ".cursor" ) ; // ま ず 全 cursor 要 素 を セ …" at bounding box center [777, 391] width 1002 height 584
click at [434, 467] on div "const cursors = gsap . utils . toArray ( ".cursor" ) ; // ま ず 全 cursor 要 素 を セ …" at bounding box center [777, 391] width 1002 height 584
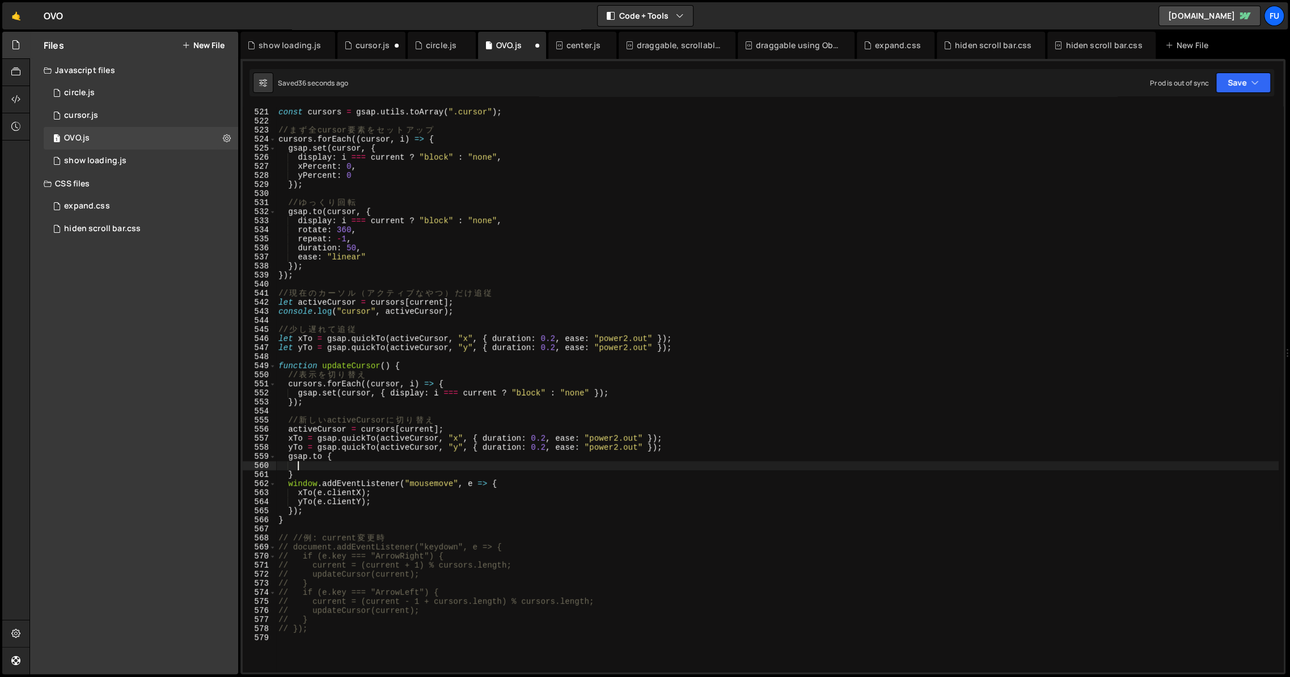
click at [389, 395] on div "const cursors = gsap . utils . toArray ( ".cursor" ) ; // ま ず 全 cursor 要 素 を セ …" at bounding box center [777, 391] width 1002 height 584
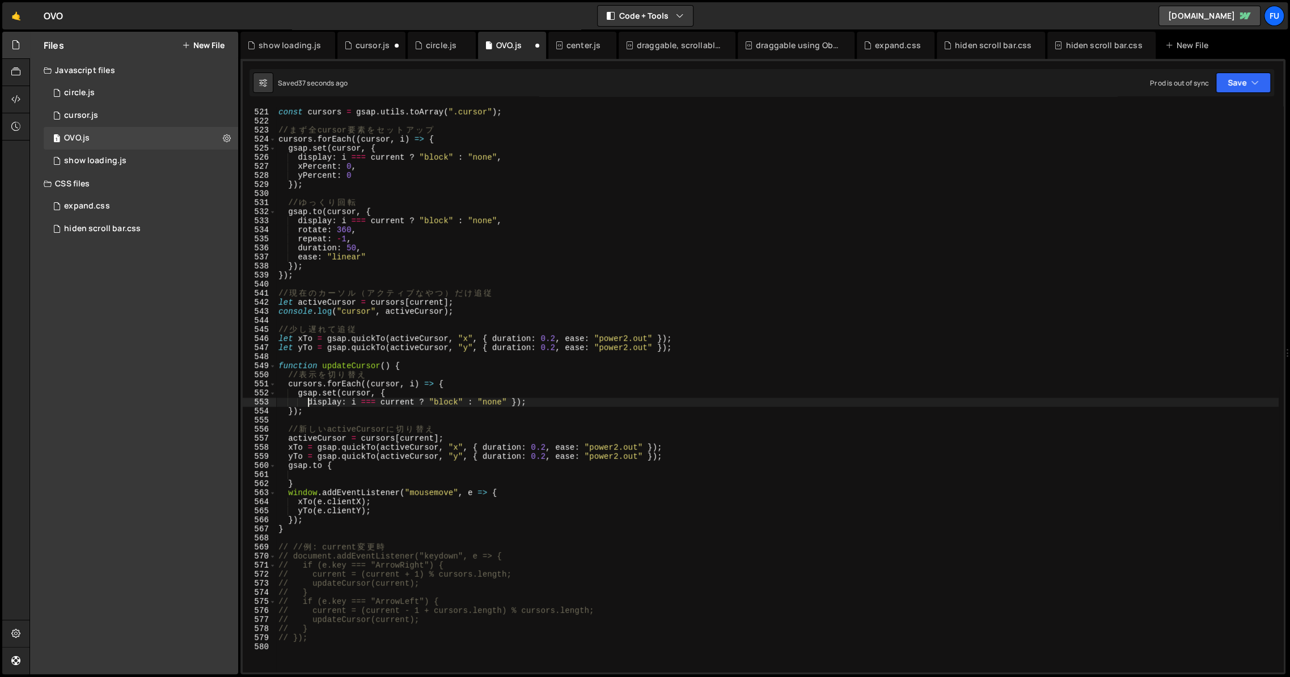
scroll to position [0, 2]
type textarea "gsap.set(cursor, { display: i === current ? "block" : "none" });"
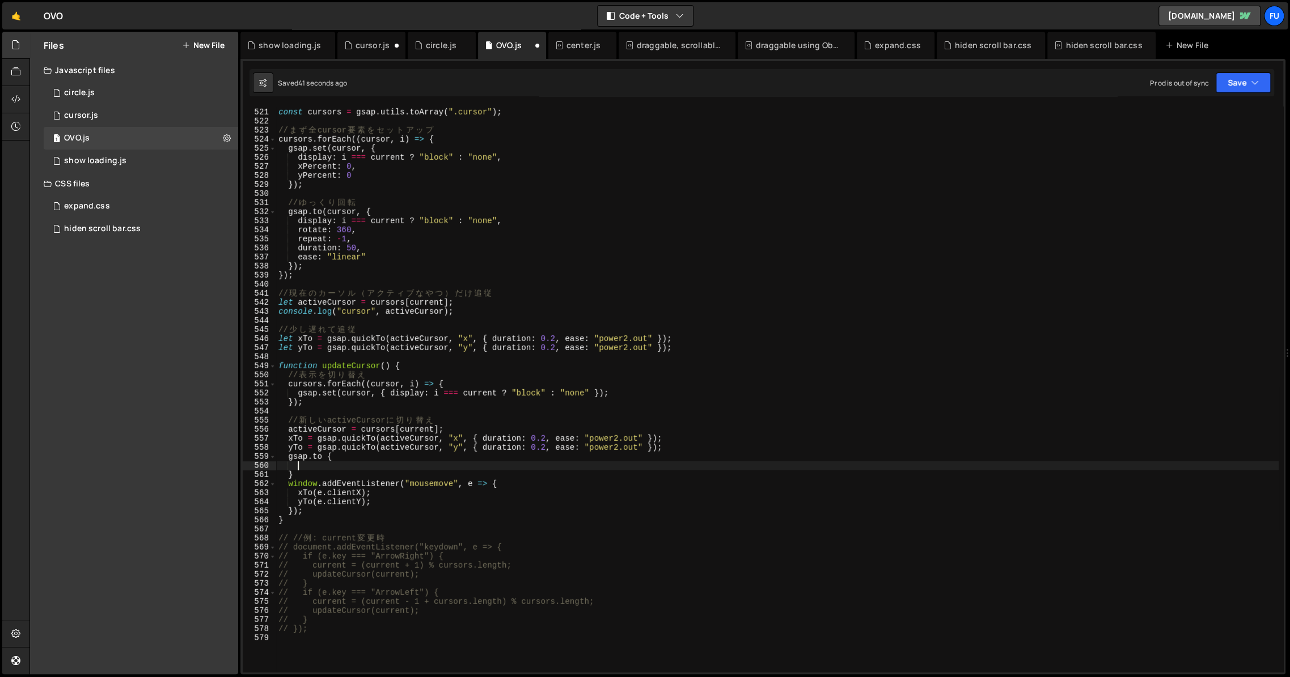
click at [368, 465] on div "const cursors = gsap . utils . toArray ( ".cursor" ) ; // ま ず 全 cursor 要 素 を セ …" at bounding box center [777, 391] width 1002 height 584
type textarea "display:i===current?"block":"none","
click at [372, 460] on div "const cursors = gsap . utils . toArray ( ".cursor" ) ; // ま ず 全 cursor 要 素 を セ …" at bounding box center [777, 391] width 1002 height 584
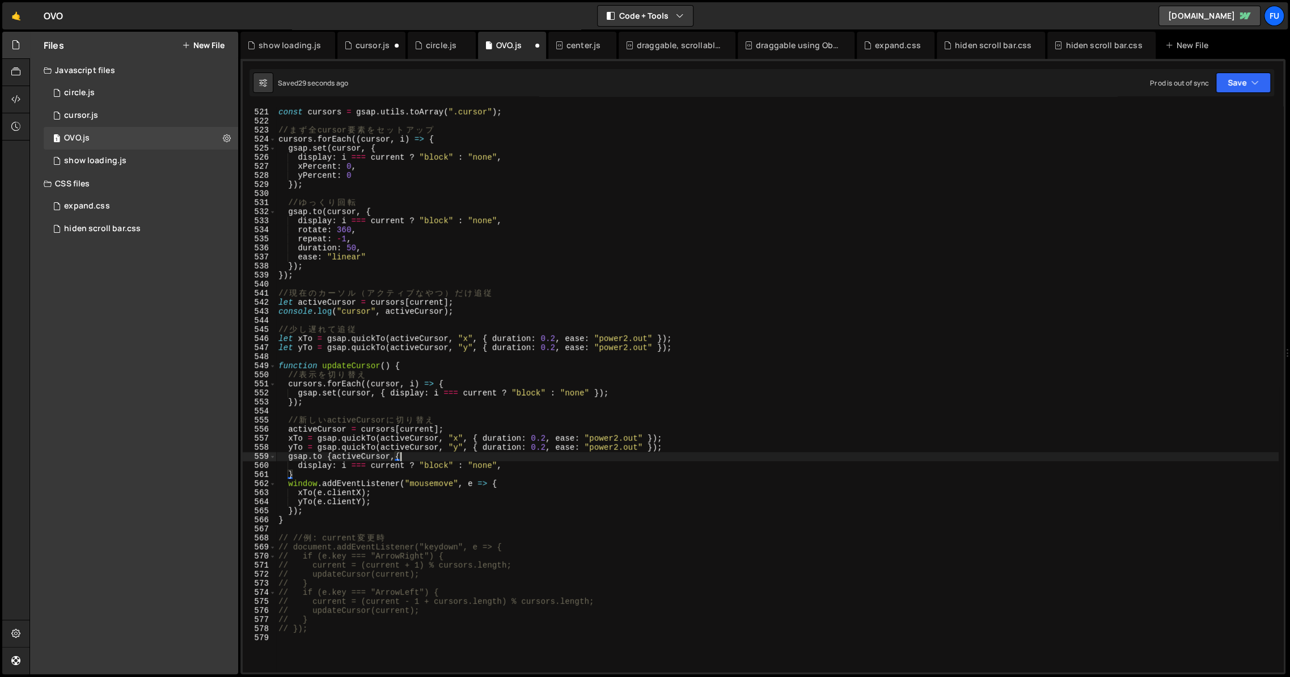
scroll to position [0, 7]
click at [329, 456] on div "const cursors = gsap . utils . toArray ( ".cursor" ) ; // ま ず 全 cursor 要 素 を セ …" at bounding box center [777, 391] width 1002 height 584
click at [306, 478] on div "const cursors = gsap . utils . toArray ( ".cursor" ) ; // ま ず 全 cursor 要 素 を セ …" at bounding box center [777, 391] width 1002 height 584
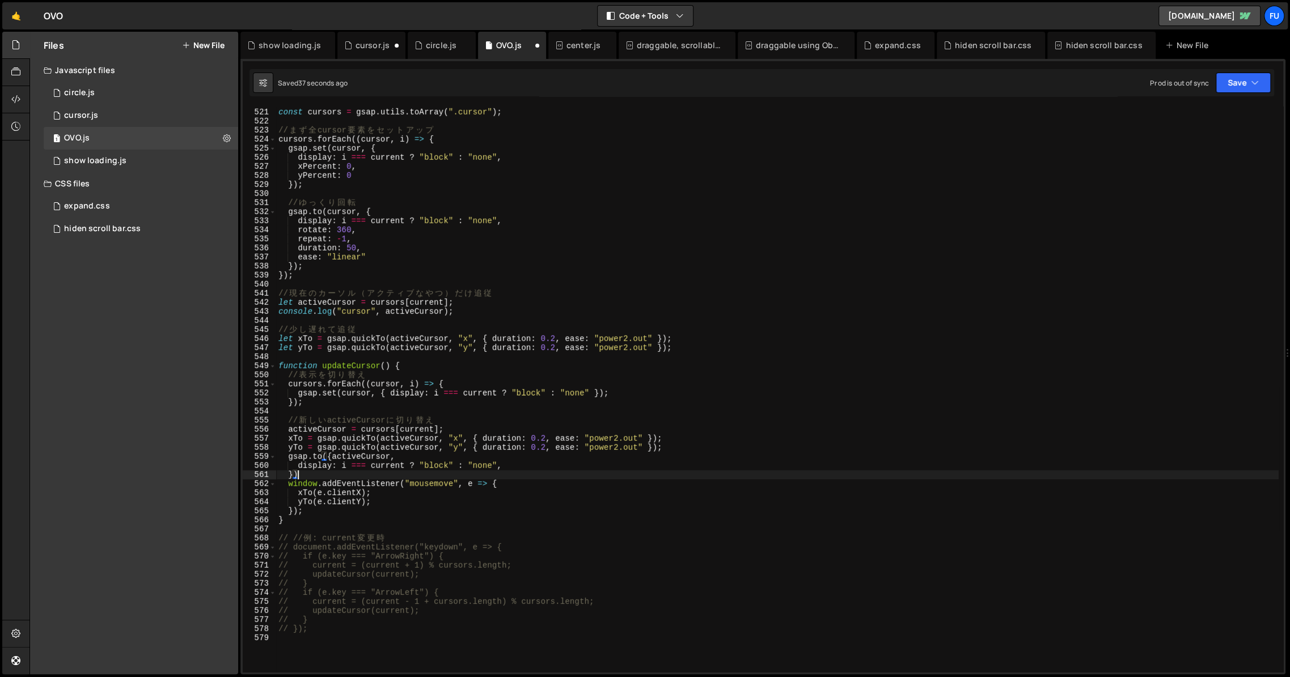
click at [333, 459] on div "const cursors = gsap . utils . toArray ( ".cursor" ) ; // ま ず 全 cursor 要 素 を セ …" at bounding box center [777, 391] width 1002 height 584
click at [431, 460] on div "const cursors = gsap . utils . toArray ( ".cursor" ) ; // ま ず 全 cursor 要 素 を セ …" at bounding box center [777, 391] width 1002 height 584
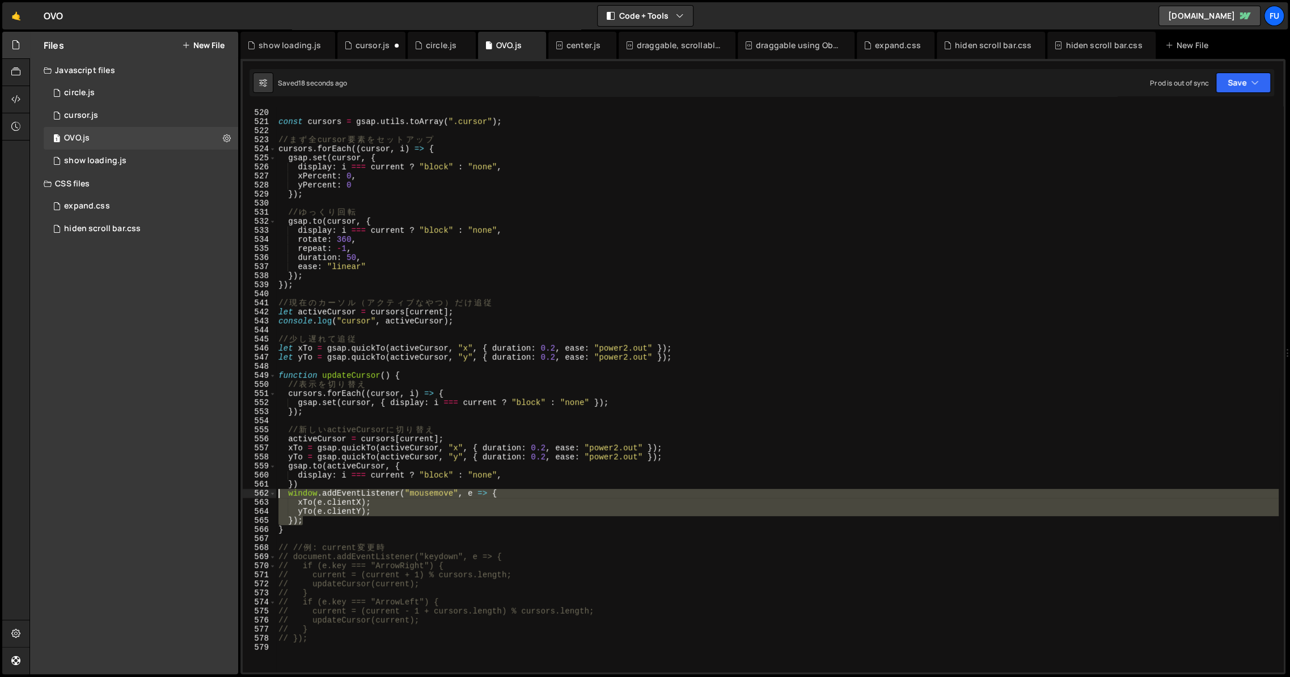
drag, startPoint x: 325, startPoint y: 522, endPoint x: 257, endPoint y: 498, distance: 72.1
click at [257, 498] on div "[DOMAIN_NAME](activeCursor, { 519 520 521 522 523 524 525 526 527 528 529 530 5…" at bounding box center [763, 390] width 1040 height 566
click at [502, 498] on div "// ==== cursor ==== const cursors = gsap . utils . toArray ( ".cursor" ) ; // ま…" at bounding box center [777, 390] width 1002 height 566
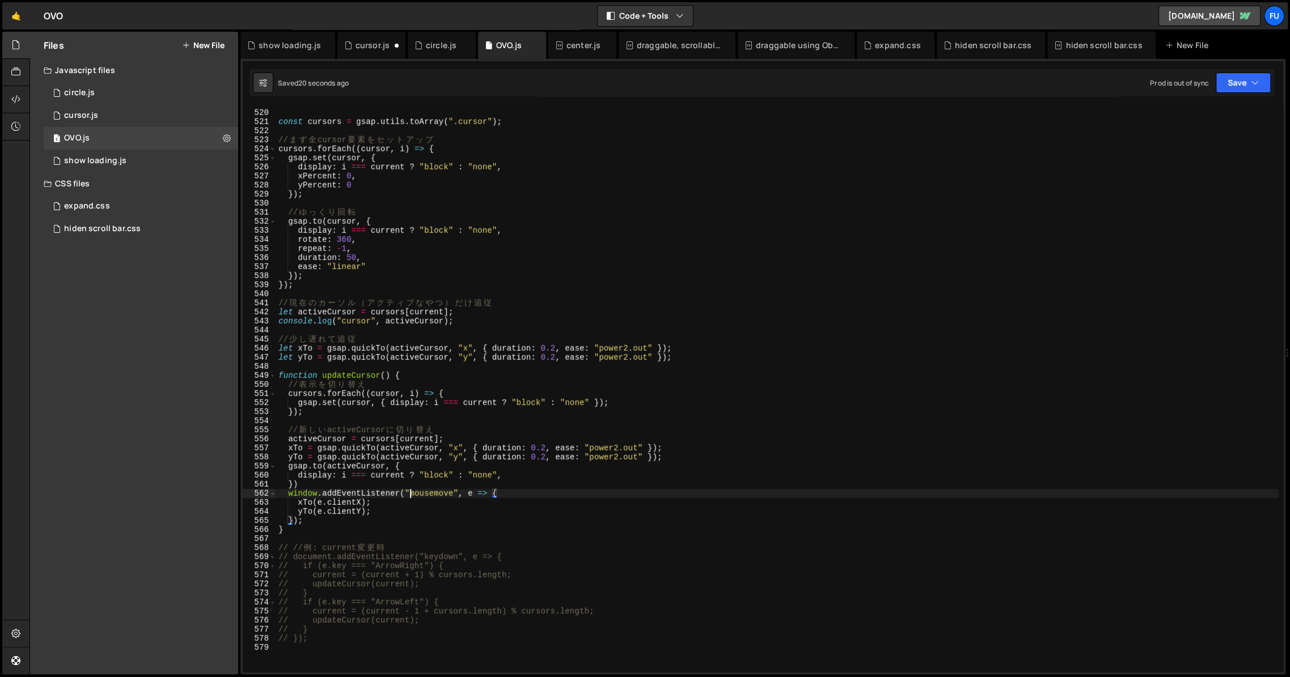
click at [408, 497] on div "// ==== cursor ==== const cursors = gsap . utils . toArray ( ".cursor" ) ; // ま…" at bounding box center [777, 391] width 1002 height 584
click at [402, 495] on div "// ==== cursor ==== const cursors = gsap . utils . toArray ( ".cursor" ) ; // ま…" at bounding box center [777, 391] width 1002 height 584
click at [348, 519] on div "// ==== cursor ==== const cursors = gsap . utils . toArray ( ".cursor" ) ; // ま…" at bounding box center [777, 391] width 1002 height 584
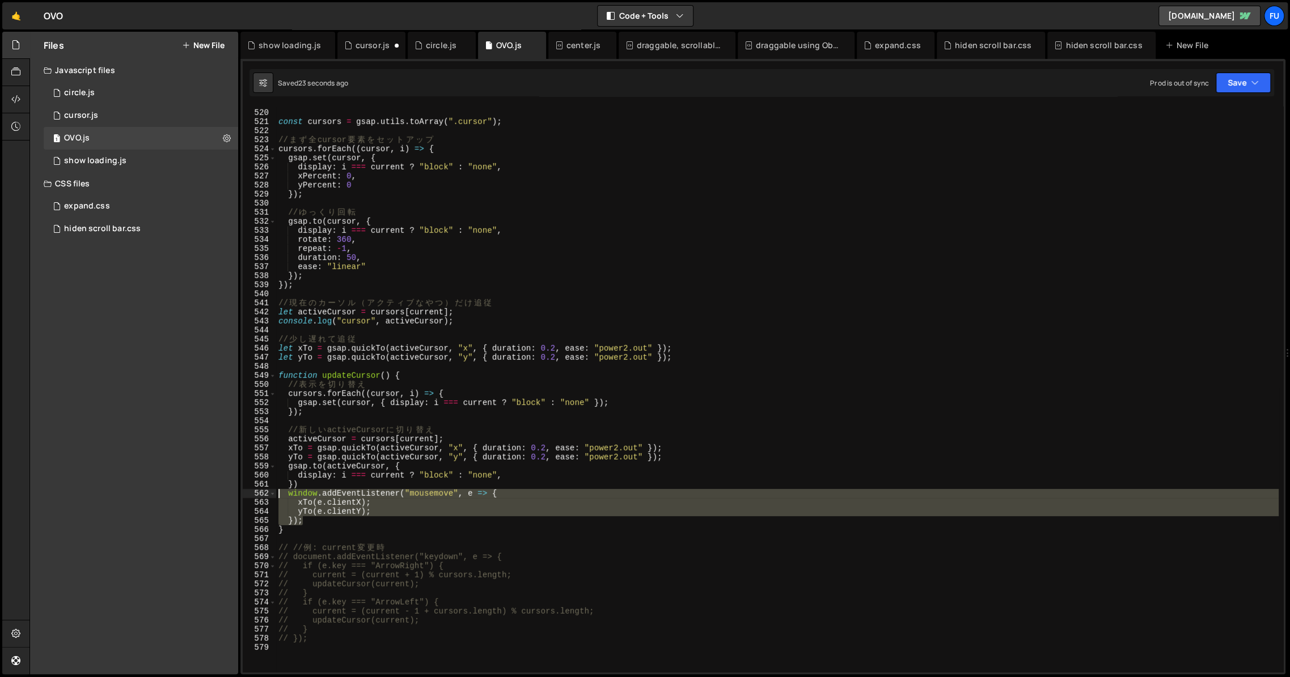
drag, startPoint x: 315, startPoint y: 516, endPoint x: 228, endPoint y: 494, distance: 89.0
click at [228, 494] on div "Files New File Javascript files 1 circle.js 0 1 cursor.js 0 1 OVO.js 0 1 0" at bounding box center [659, 353] width 1260 height 643
type textarea "window.addEventListener("mousemove", e => { xTo(e.clientX);"
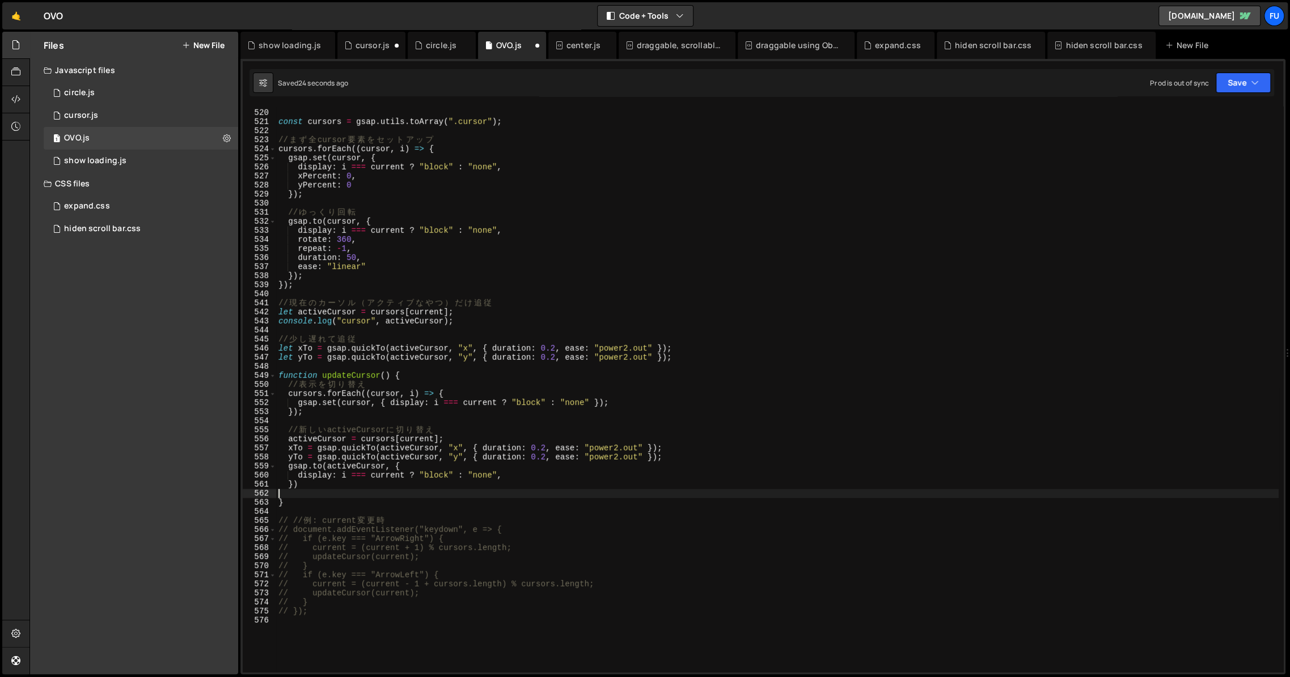
scroll to position [0, 0]
type textarea "¥"
type textarea "});"
click at [336, 504] on div "// ==== cursor ==== const cursors = gsap . utils . toArray ( ".cursor" ) ; // ま…" at bounding box center [777, 391] width 1002 height 584
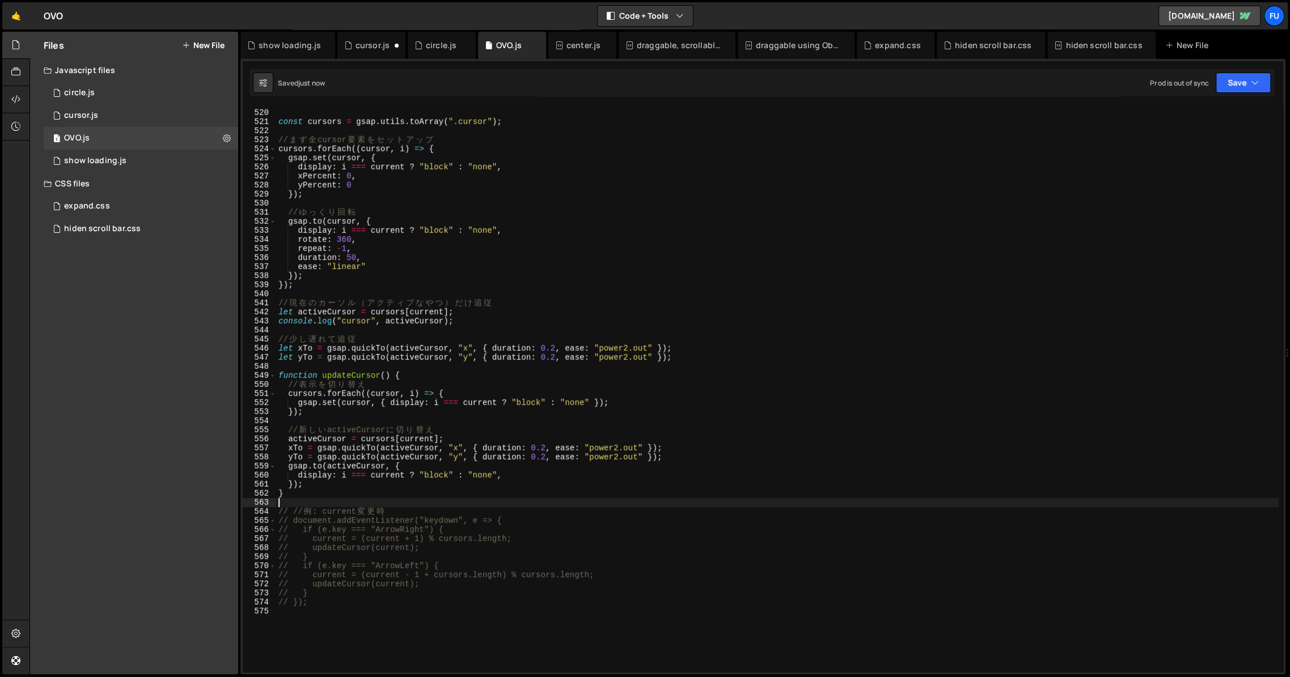
scroll to position [0, 0]
paste textarea "});"
click at [284, 440] on div "// ==== cursor ==== const cursors = gsap . utils . toArray ( ".cursor" ) ; // ま…" at bounding box center [777, 391] width 1002 height 584
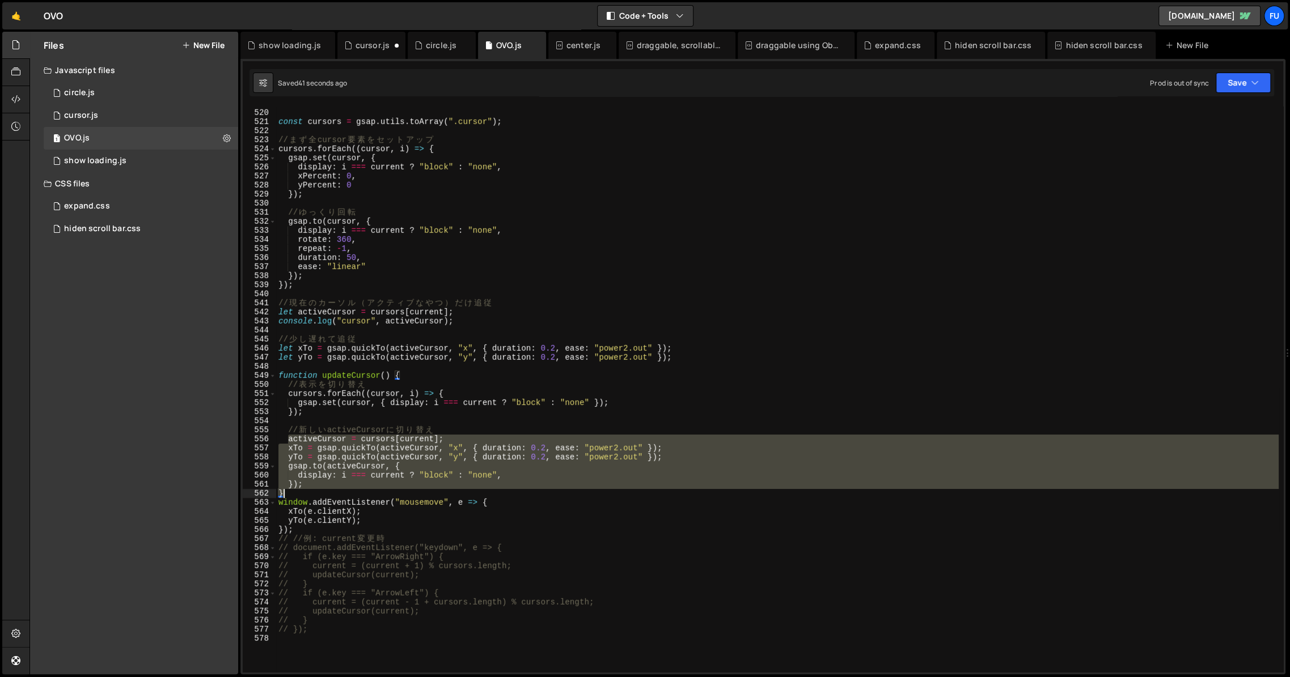
drag, startPoint x: 289, startPoint y: 443, endPoint x: 365, endPoint y: 491, distance: 89.2
click at [365, 491] on div "// ==== cursor ==== const cursors = gsap . utils . toArray ( ".cursor" ) ; // ま…" at bounding box center [777, 391] width 1002 height 584
click at [354, 492] on div "// ==== cursor ==== const cursors = gsap . utils . toArray ( ".cursor" ) ; // ま…" at bounding box center [777, 390] width 1002 height 566
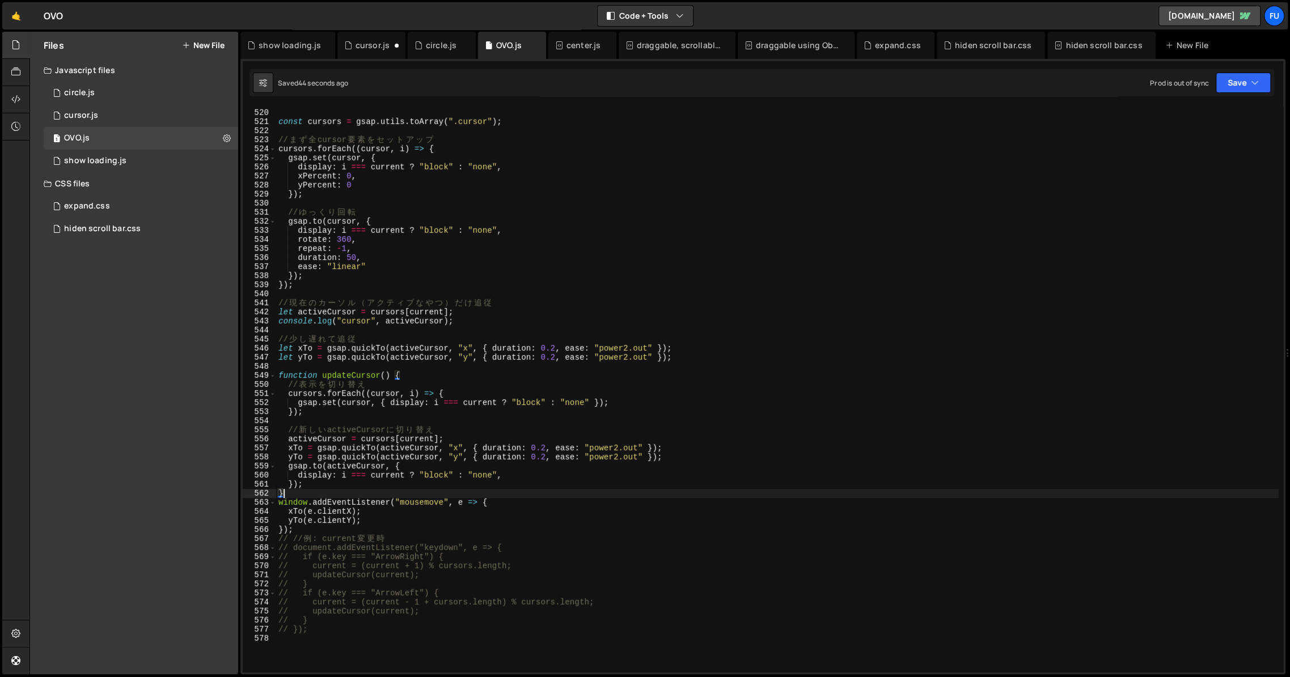
click at [310, 486] on div "// ==== cursor ==== const cursors = gsap . utils . toArray ( ".cursor" ) ; // ま…" at bounding box center [777, 391] width 1002 height 584
click at [299, 490] on div "// ==== cursor ==== const cursors = gsap . utils . toArray ( ".cursor" ) ; // ま…" at bounding box center [777, 391] width 1002 height 584
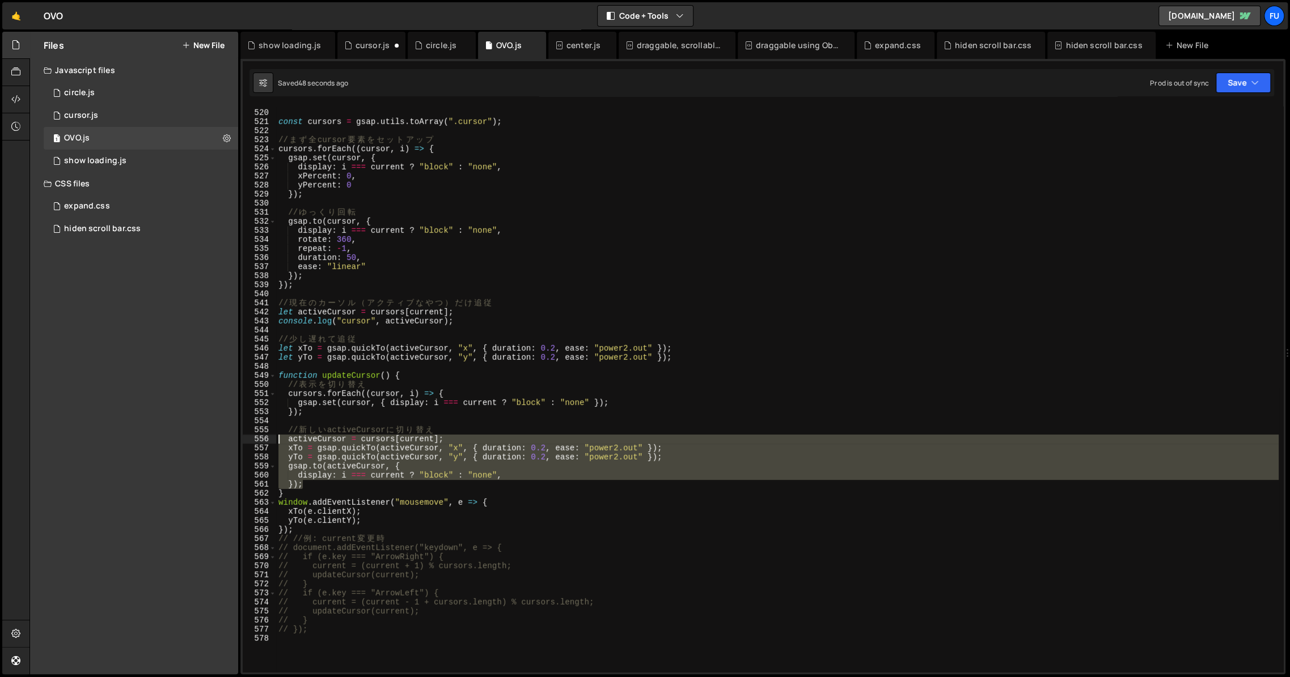
drag, startPoint x: 330, startPoint y: 489, endPoint x: 250, endPoint y: 438, distance: 94.8
click at [249, 438] on div "} 519 520 521 522 523 524 525 526 527 528 529 530 531 532 533 534 535 536 537 5…" at bounding box center [763, 390] width 1040 height 566
type textarea "activeCursor = cursors[current]; xTo = gsap.quickTo(activeCursor, "x", { durati…"
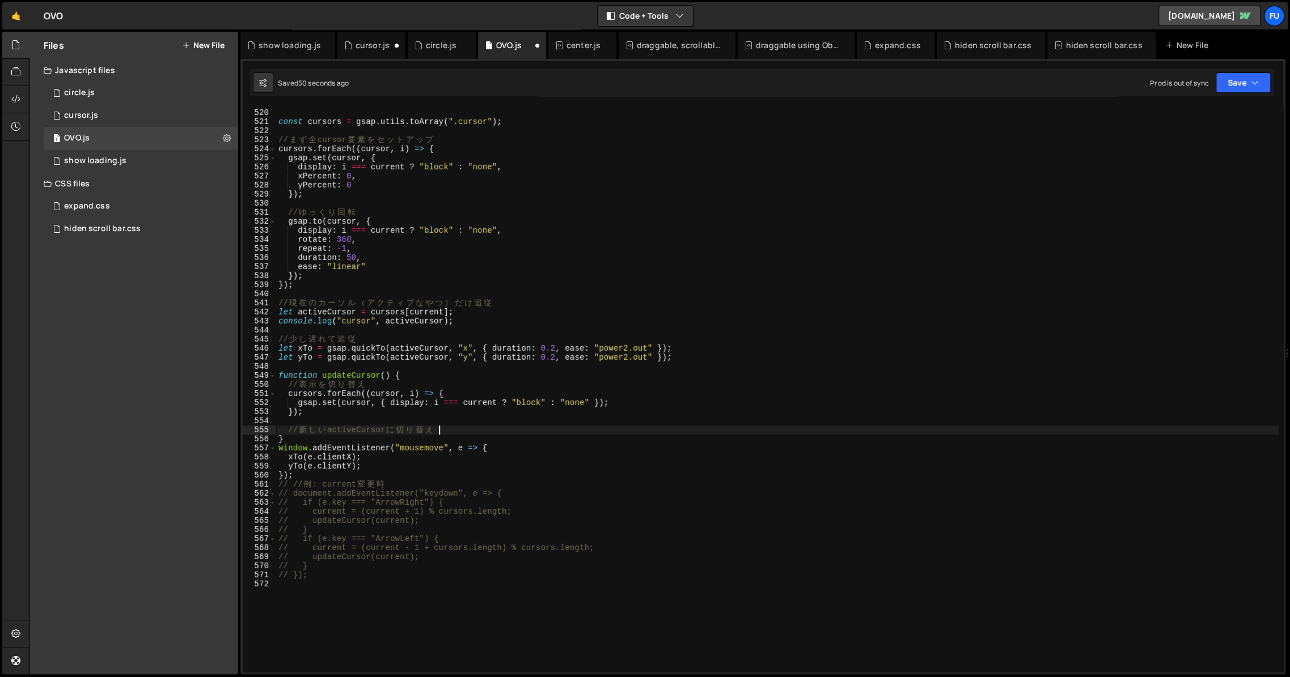
click at [640, 401] on div "// ==== cursor ==== const cursors = gsap . utils . toArray ( ".cursor" ) ; // ま…" at bounding box center [777, 391] width 1002 height 584
type textarea "gsap.set(cursor, { display: i === current ? "block" : "none" });"
paste textarea "});"
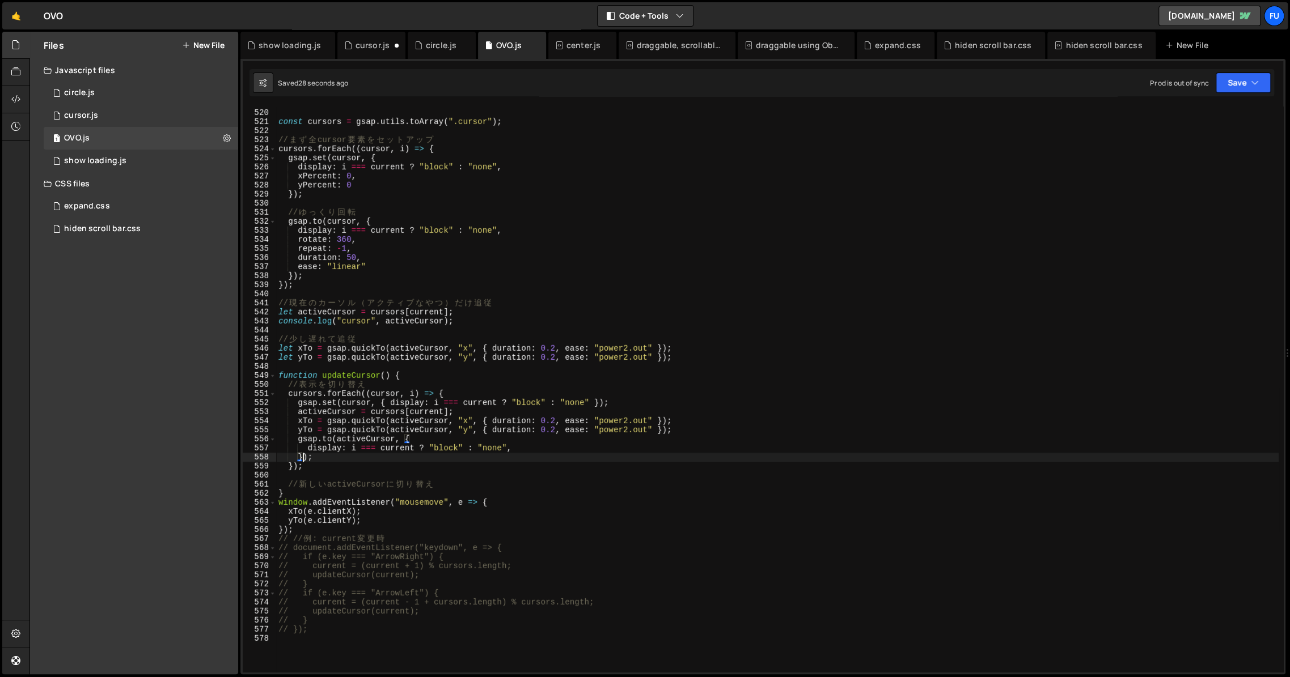
click at [457, 468] on div "// ==== cursor ==== const cursors = gsap . utils . toArray ( ".cursor" ) ; // ま…" at bounding box center [777, 391] width 1002 height 584
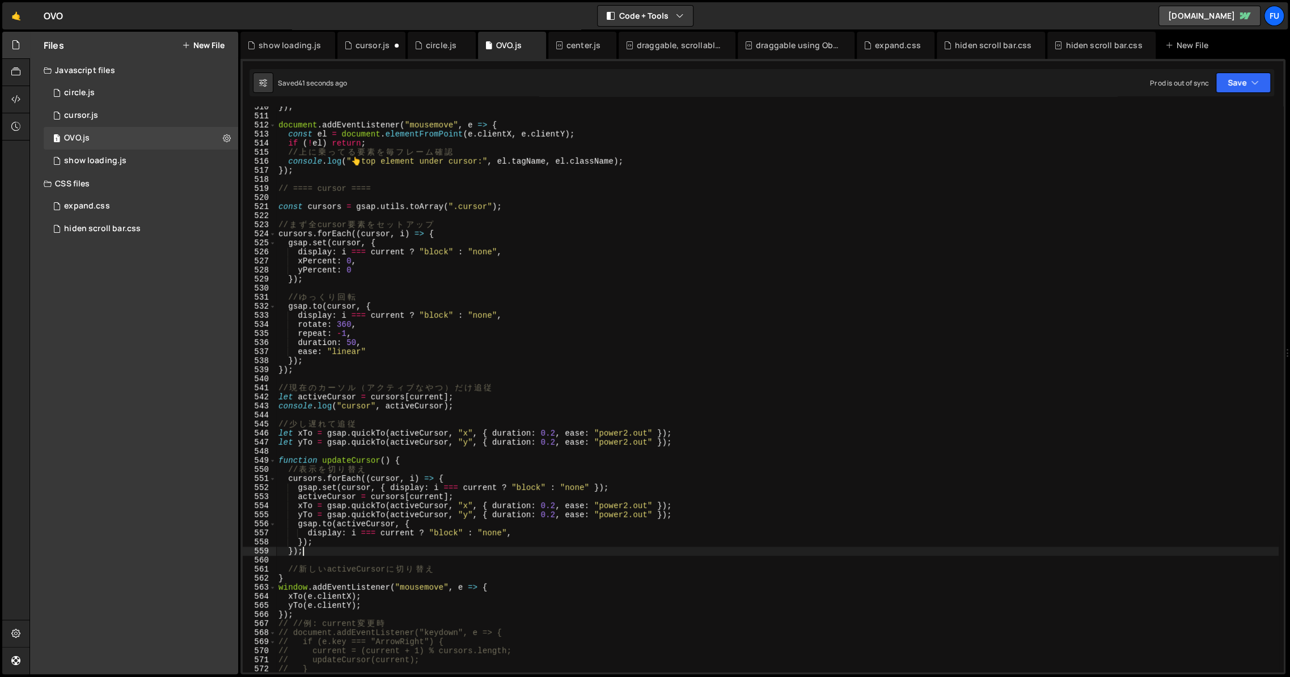
scroll to position [4621, 0]
click at [596, 491] on div "}) ; document . addEventListener ( "mousemove" , e => { const el = document . e…" at bounding box center [777, 395] width 1002 height 584
click at [439, 488] on div "}) ; document . addEventListener ( "mousemove" , e => { const el = document . e…" at bounding box center [777, 395] width 1002 height 584
click at [596, 489] on div "}) ; document . addEventListener ( "mousemove" , e => { const el = document . e…" at bounding box center [777, 395] width 1002 height 584
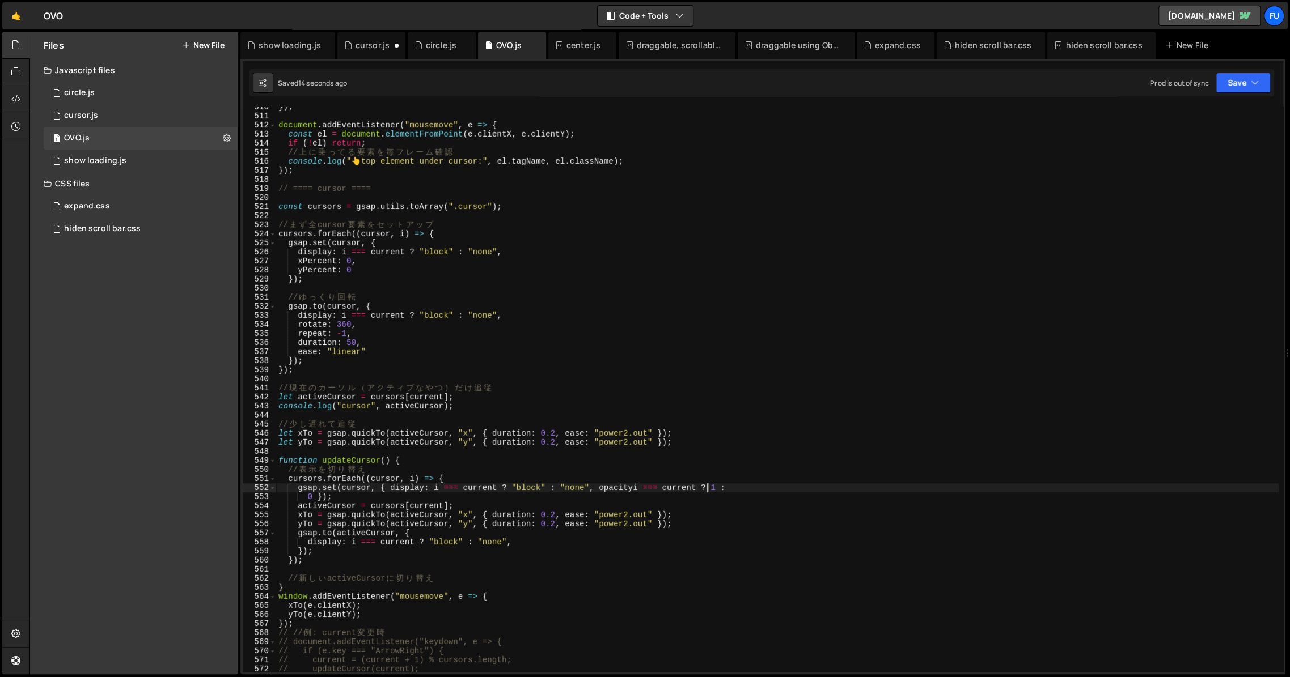
click at [633, 490] on div "}) ; document . addEventListener ( "mousemove" , e => { const el = document . e…" at bounding box center [777, 395] width 1002 height 584
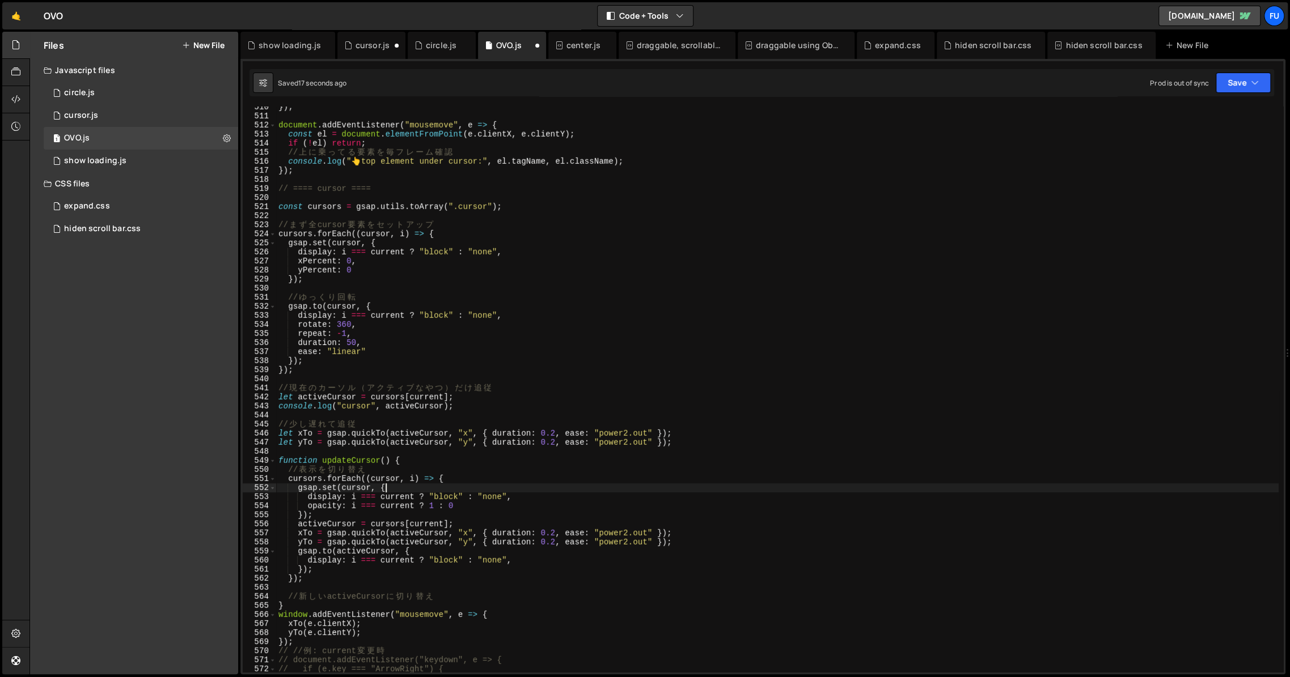
scroll to position [0, 7]
click at [538, 505] on div "}) ; document . addEventListener ( "mousemove" , e => { const el = document . e…" at bounding box center [777, 395] width 1002 height 584
click at [425, 511] on div "}) ; document . addEventListener ( "mousemove" , e => { const el = document . e…" at bounding box center [777, 391] width 1002 height 584
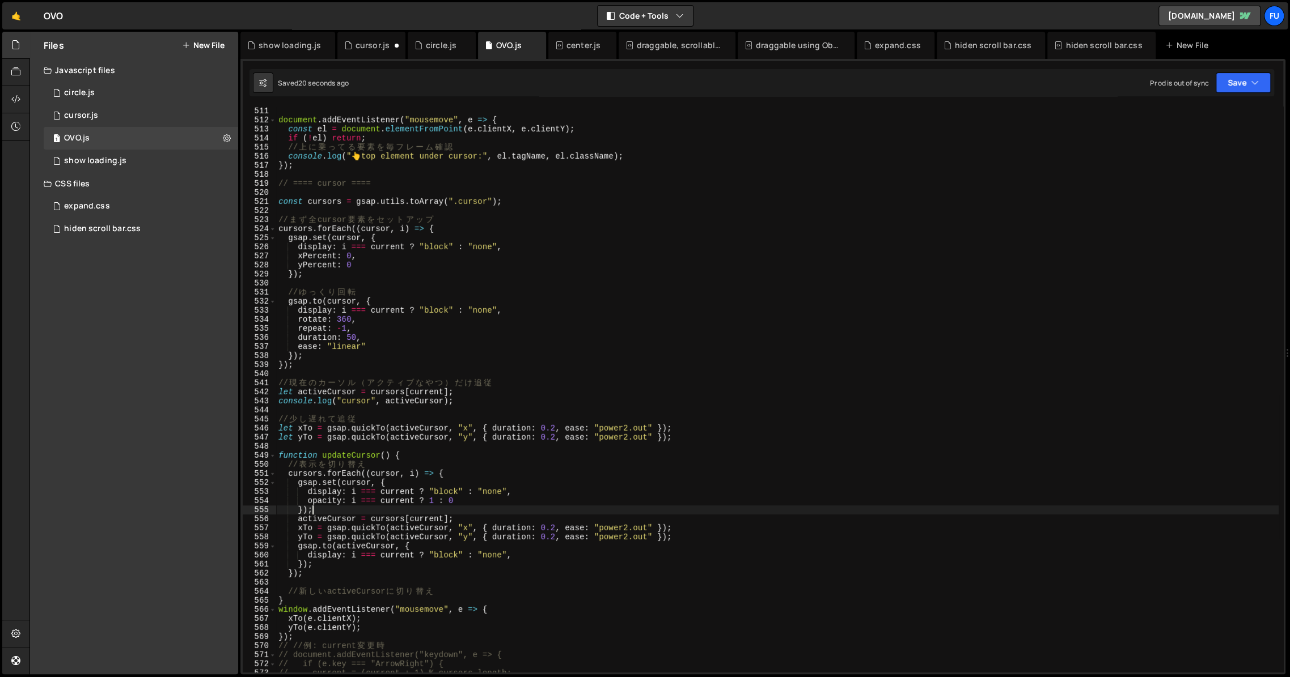
scroll to position [4641, 0]
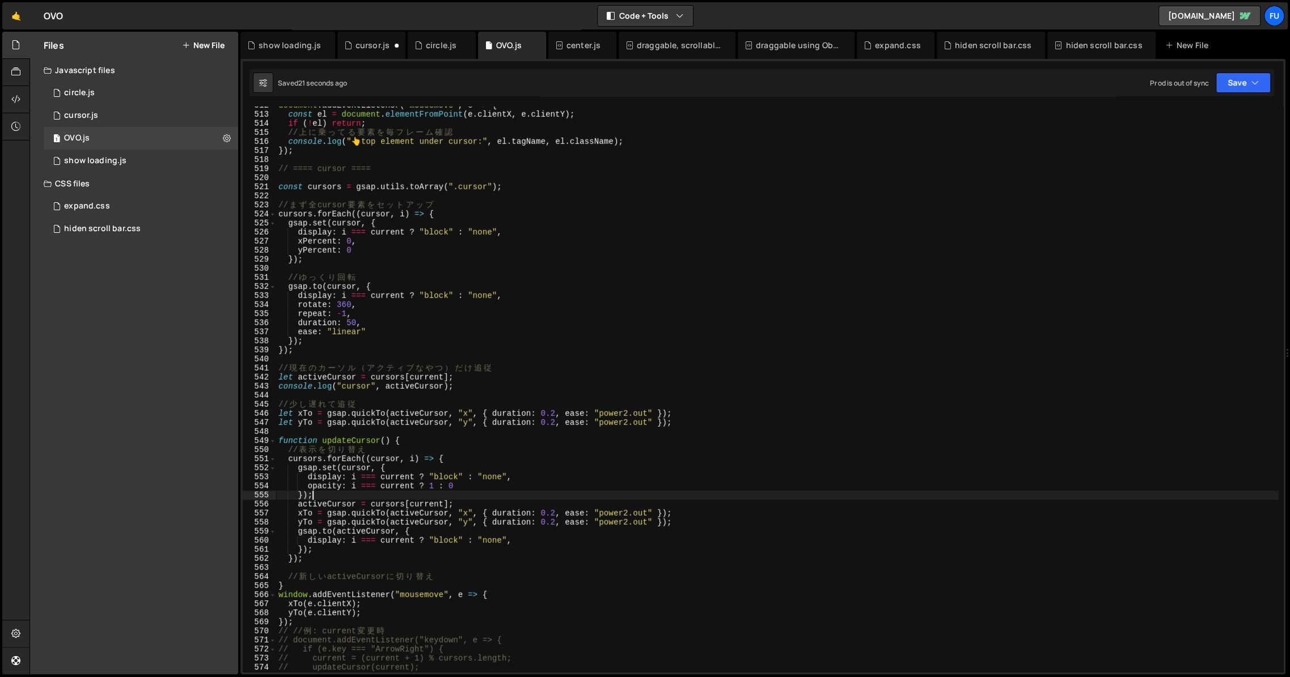
click at [528, 499] on div "document . addEventListener ( "mousemove" , e => { const el = document . elemen…" at bounding box center [777, 393] width 1002 height 584
click at [466, 505] on div "document . addEventListener ( "mousemove" , e => { const el = document . elemen…" at bounding box center [777, 393] width 1002 height 584
click at [553, 539] on div "document . addEventListener ( "mousemove" , e => { const el = document . elemen…" at bounding box center [777, 393] width 1002 height 584
type textarea "display: i === current ? "block" : "none","
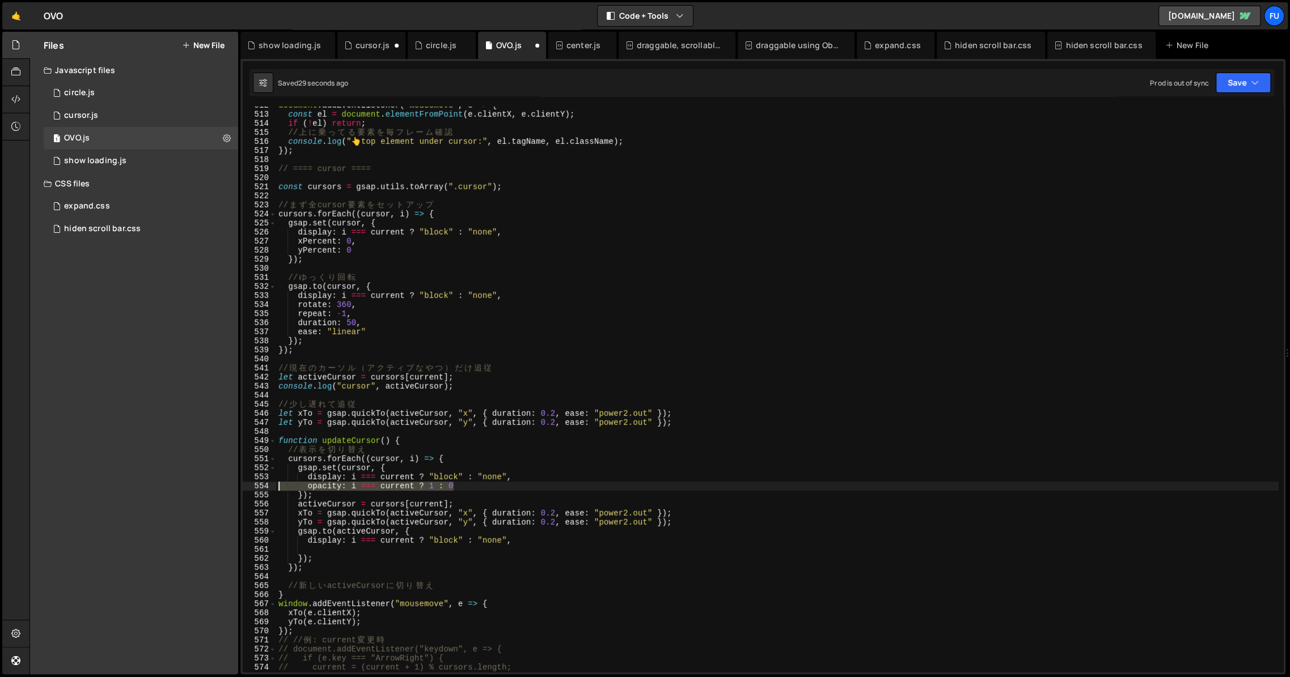
drag, startPoint x: 474, startPoint y: 484, endPoint x: 231, endPoint y: 484, distance: 243.2
click at [231, 484] on div "Files New File Javascript files 1 circle.js 0 1 cursor.js 0 1 OVO.js 0 1 0" at bounding box center [659, 353] width 1260 height 643
type textarea "opacity: i === current ? 1 : 0"
click at [337, 553] on div "document . addEventListener ( "mousemove" , e => { const el = document . elemen…" at bounding box center [777, 393] width 1002 height 584
paste textarea "opacity: i === current ? 1 : 0"
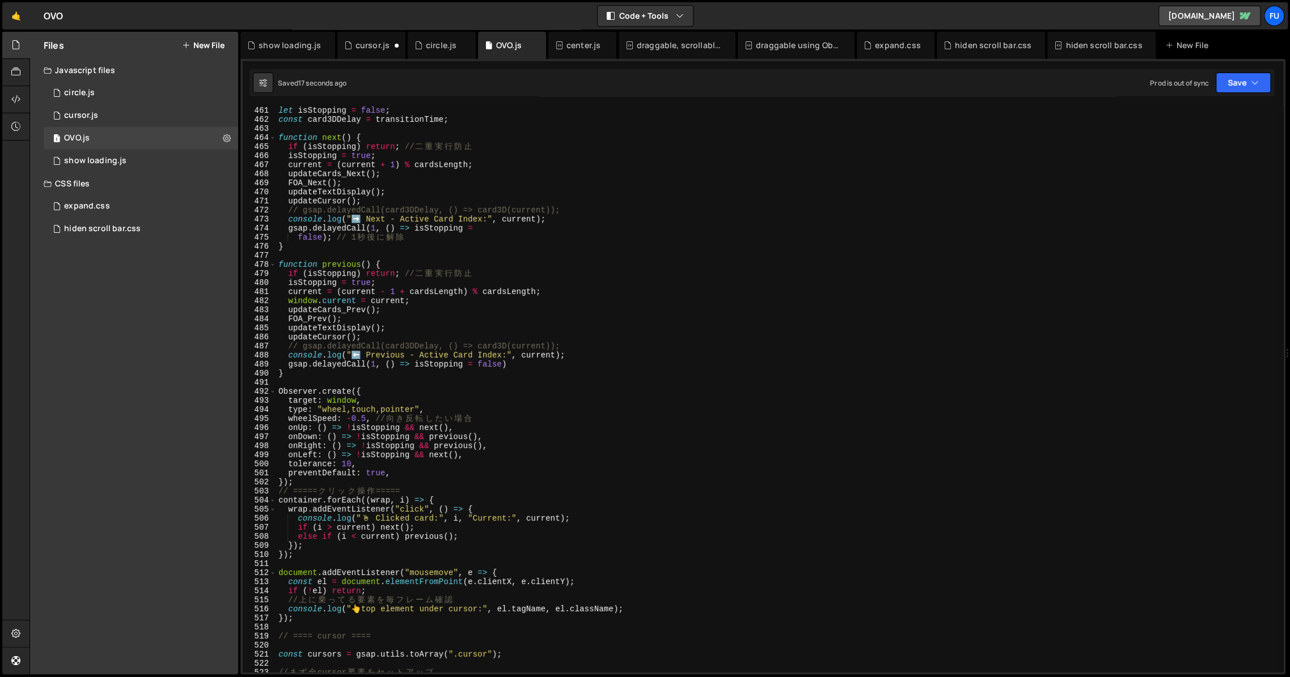
scroll to position [4160, 0]
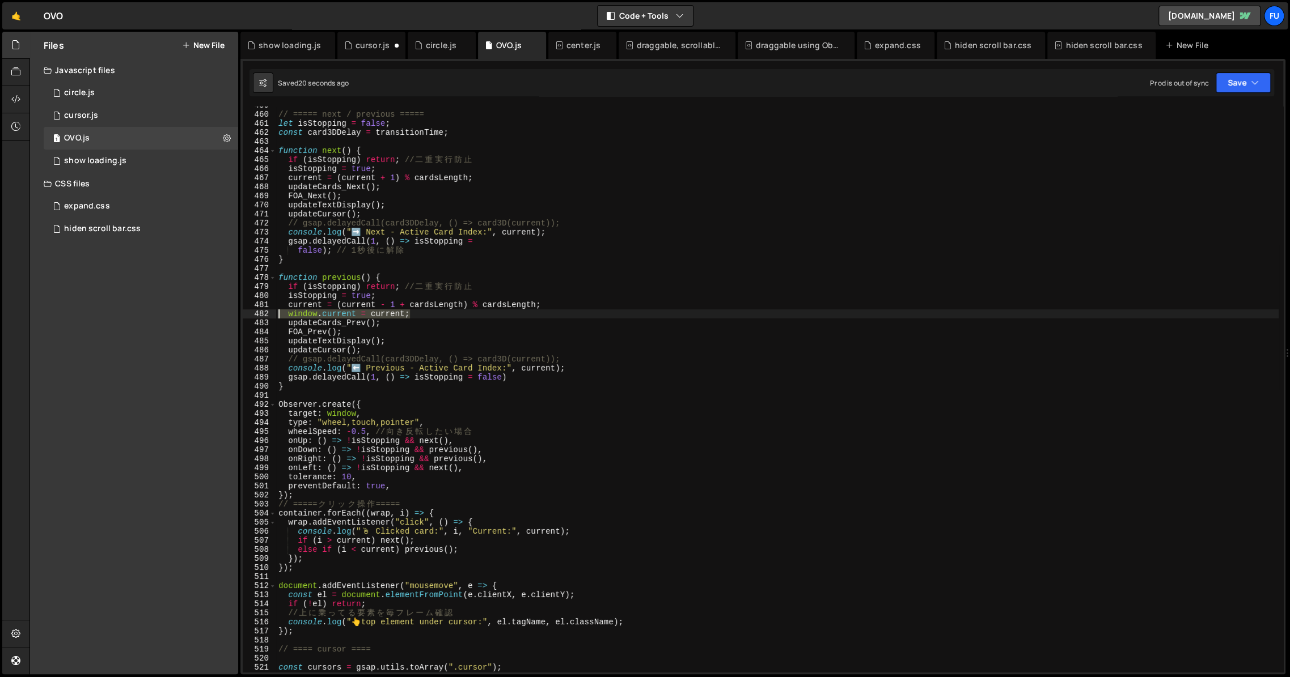
drag, startPoint x: 419, startPoint y: 316, endPoint x: 244, endPoint y: 316, distance: 175.2
click at [244, 316] on div "opacity: i === current ? 1 : 0 459 460 461 462 463 464 465 466 467 468 469 470 …" at bounding box center [763, 390] width 1040 height 566
type textarea "window.current = current;"
click at [466, 319] on div "// ===== next / previous ===== let isStopping = false ; const card3DDelay = tra…" at bounding box center [777, 390] width 1002 height 566
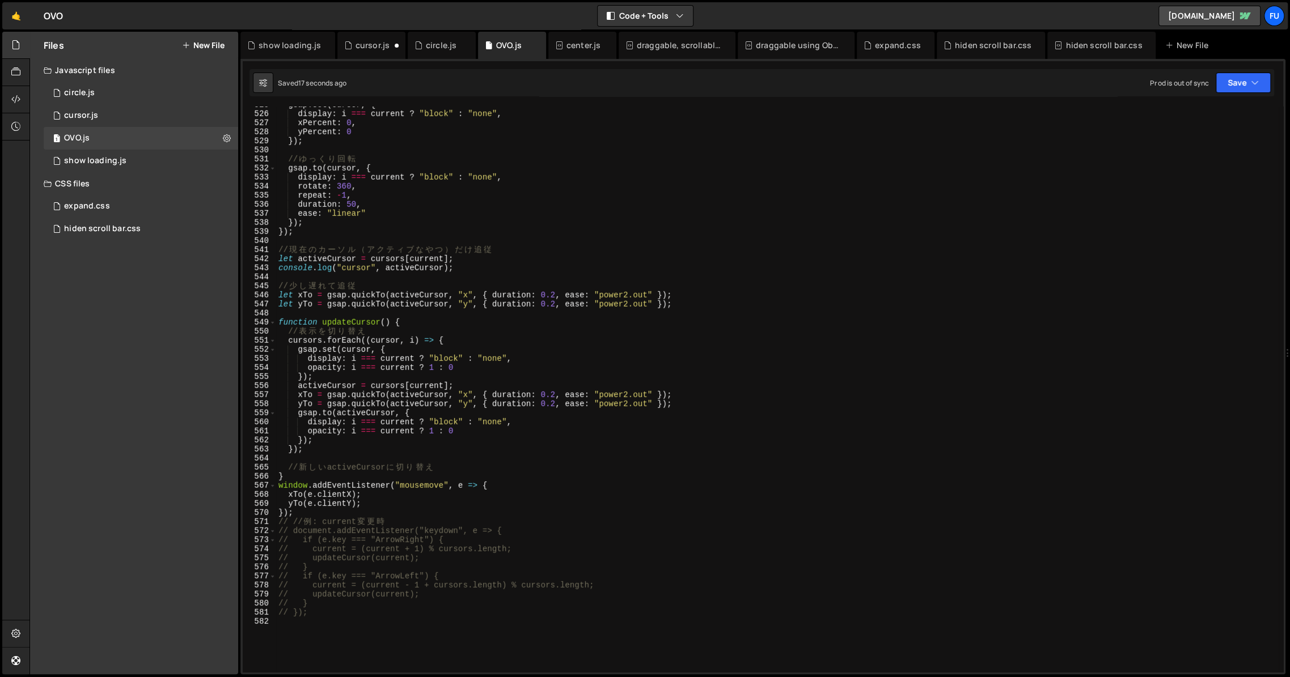
scroll to position [4754, 0]
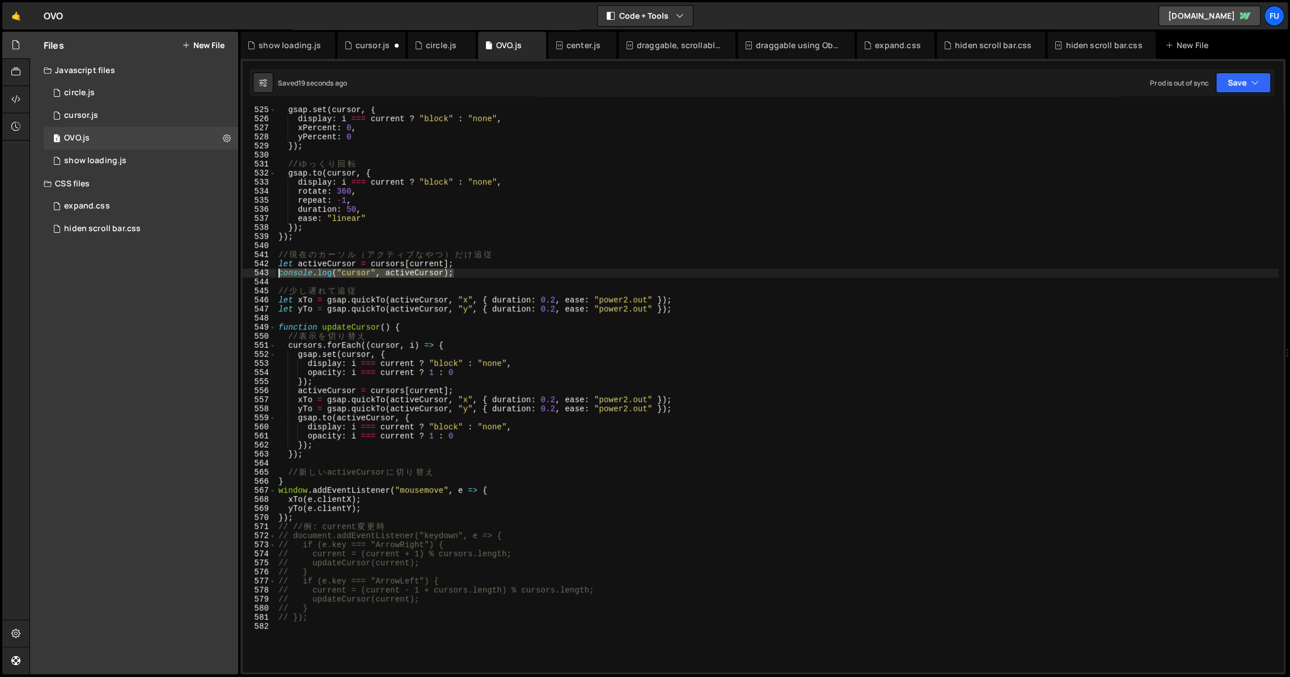
drag, startPoint x: 468, startPoint y: 272, endPoint x: 266, endPoint y: 278, distance: 202.5
click at [266, 278] on div "// window.current = current; 525 526 527 528 529 530 531 532 533 534 535 536 53…" at bounding box center [763, 390] width 1040 height 566
click at [478, 343] on div "gsap . set ( cursor , { display : i === current ? "block" : "none" , xPercent :…" at bounding box center [777, 397] width 1002 height 584
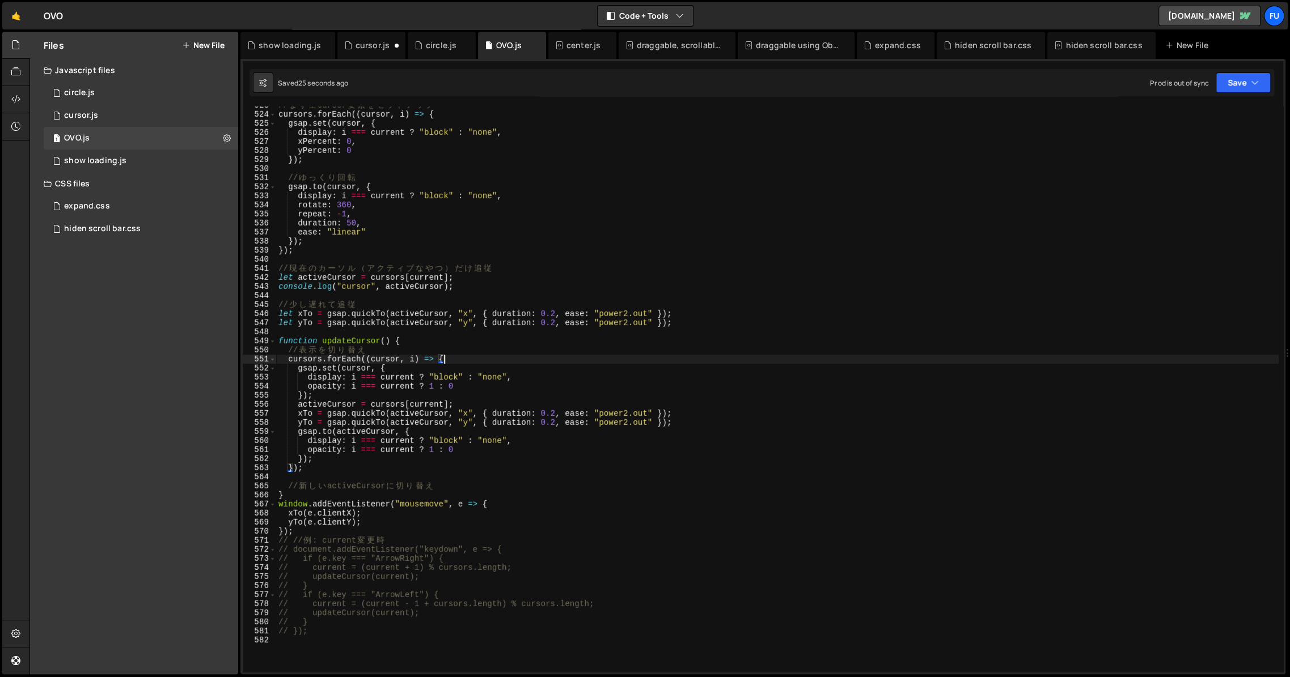
scroll to position [4741, 0]
click at [435, 349] on div "// ま ず 全 cursor 要 素 を セ ッ ト ア ッ プ cursors . forEach (( cursor , i ) => { gsap .…" at bounding box center [777, 393] width 1002 height 584
type textarea "// 表示を切り替え"
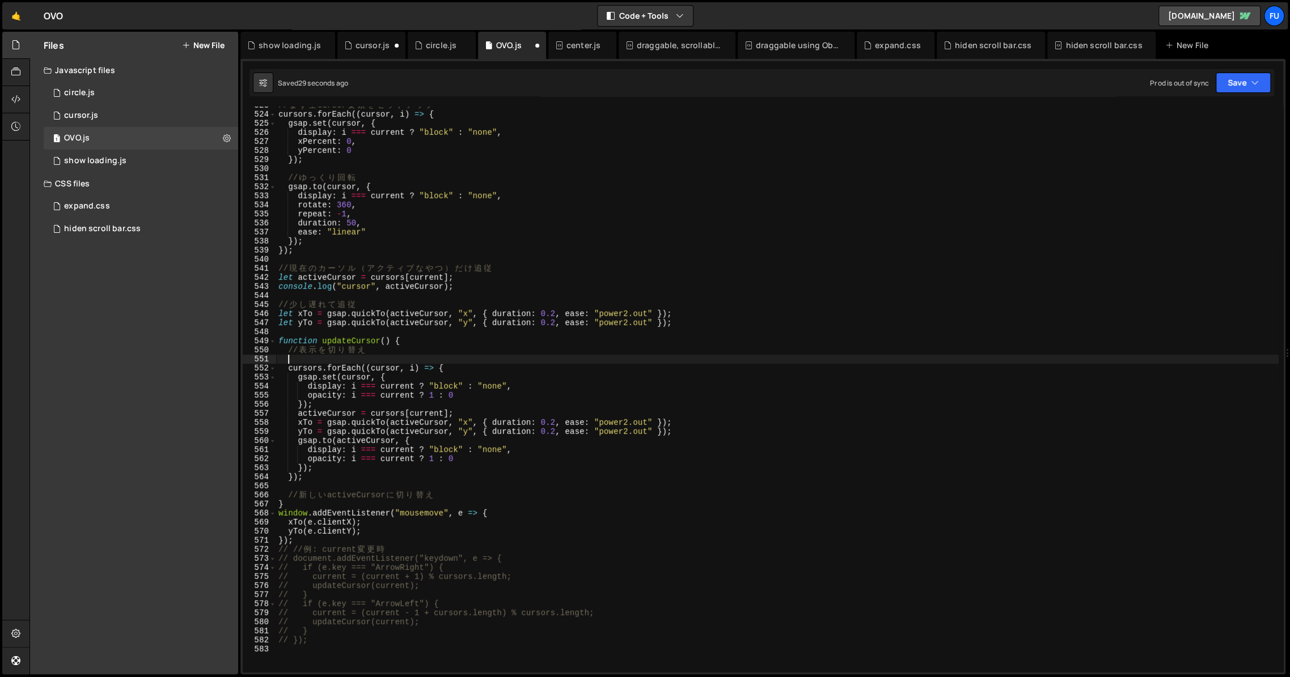
paste textarea "console.log("cursor", activeCursor);"
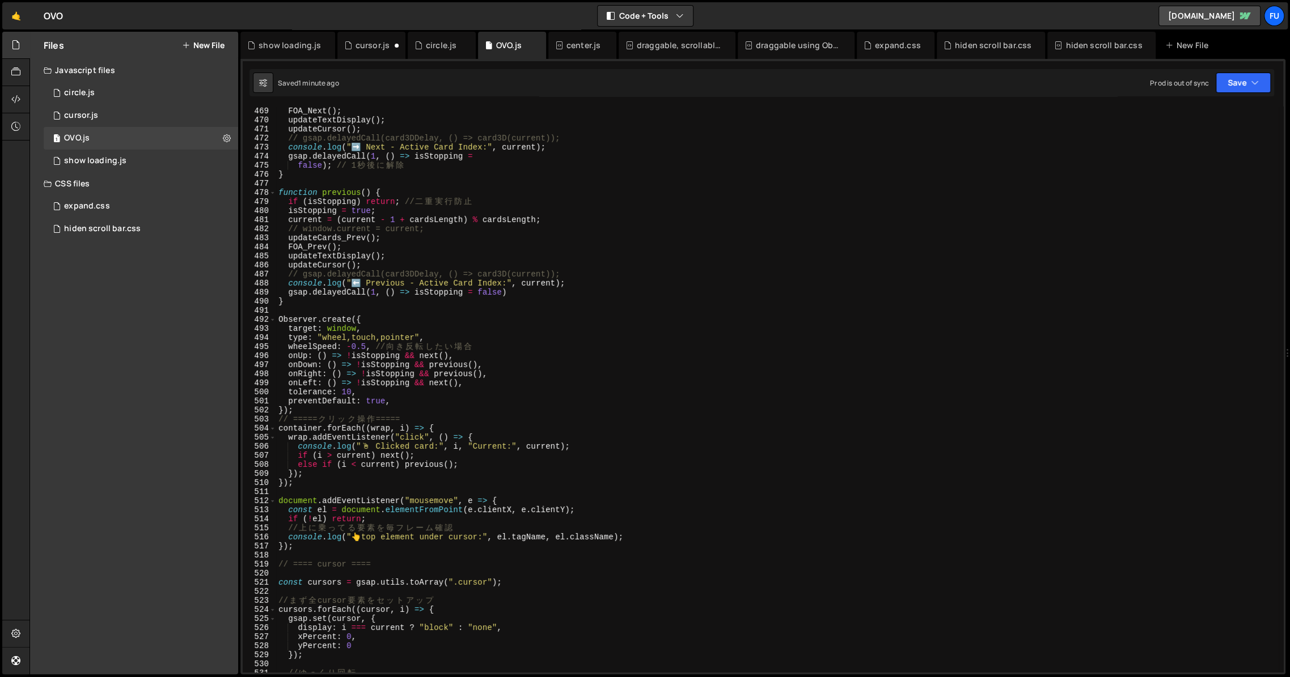
scroll to position [4238, 0]
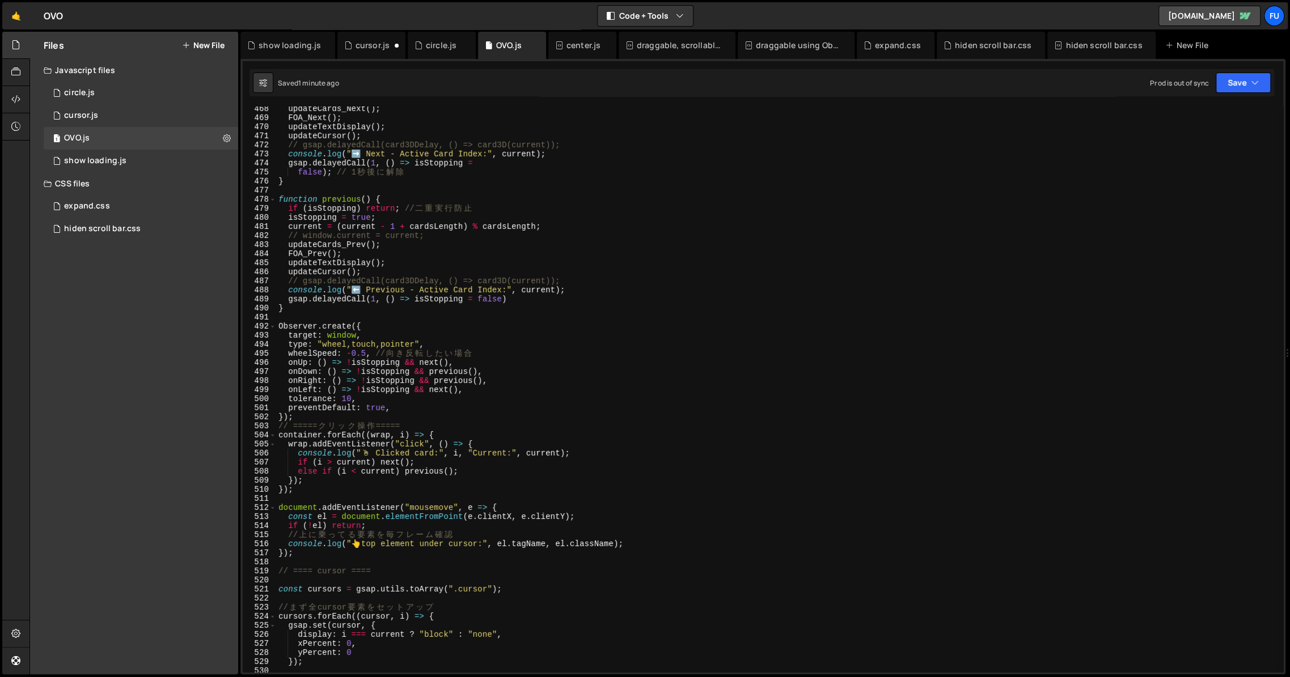
click at [448, 238] on div "updateCards_Next ( ) ; FOA_Next ( ) ; updateTextDisplay ( ) ; updateCursor ( ) …" at bounding box center [777, 396] width 1002 height 584
click at [435, 253] on div "updateCards_Next ( ) ; FOA_Next ( ) ; updateTextDisplay ( ) ; updateCursor ( ) …" at bounding box center [777, 396] width 1002 height 584
click at [430, 262] on div "updateCards_Next ( ) ; FOA_Next ( ) ; updateTextDisplay ( ) ; updateCursor ( ) …" at bounding box center [777, 396] width 1002 height 584
click at [430, 269] on div "updateCards_Next ( ) ; FOA_Next ( ) ; updateTextDisplay ( ) ; updateCursor ( ) …" at bounding box center [777, 396] width 1002 height 584
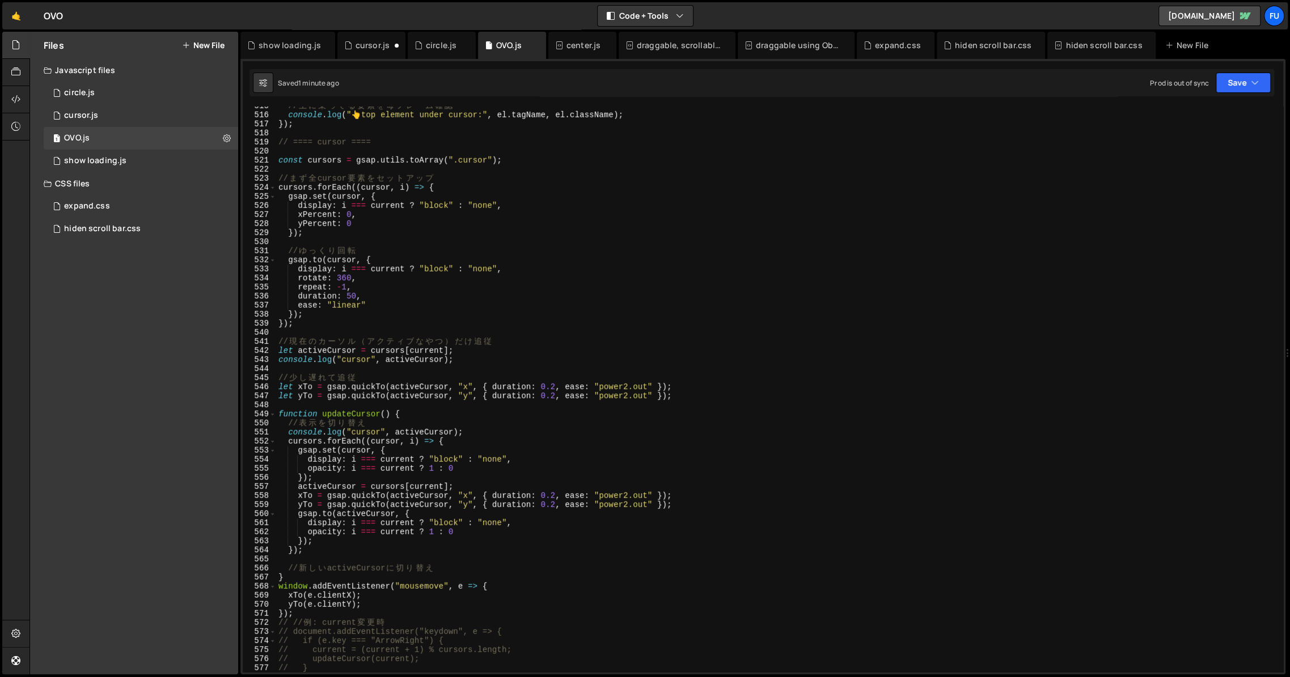
scroll to position [4677, 0]
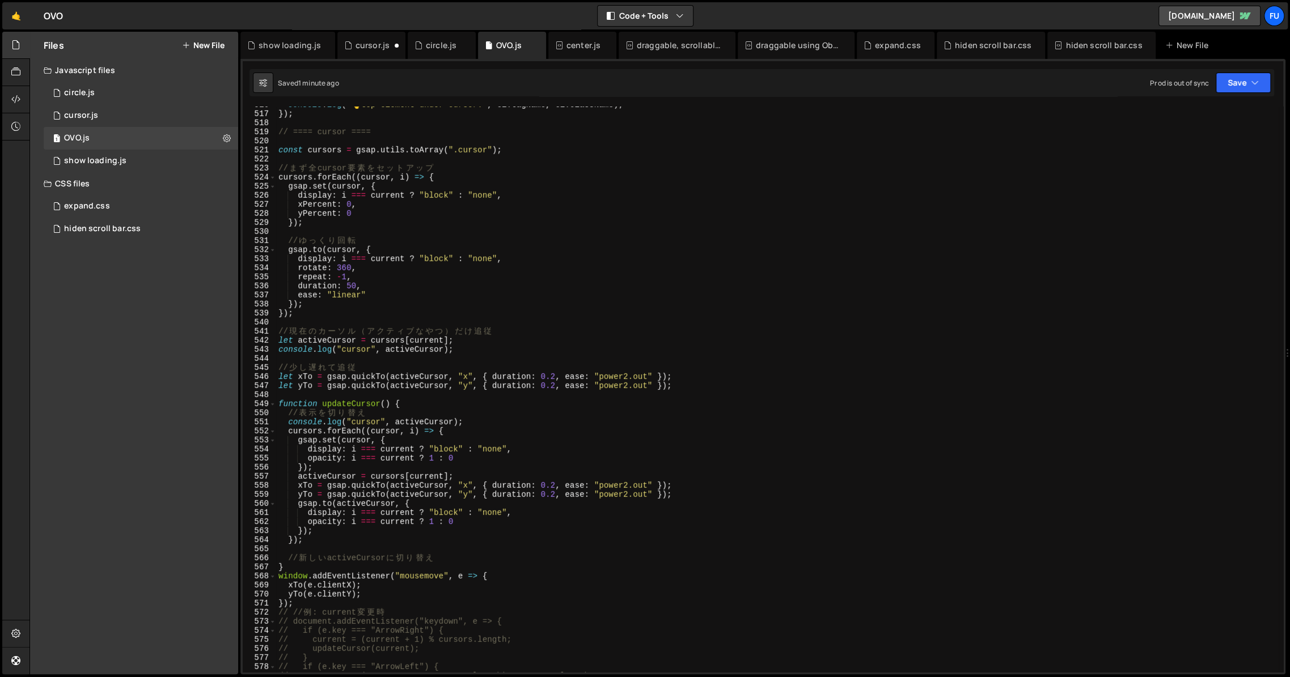
click at [330, 439] on div "console . log ( " 👆 top element under cursor:" , el . tagName , el . className …" at bounding box center [777, 392] width 1002 height 584
click at [317, 533] on div "console . log ( " 👆 top element under cursor:" , el . tagName , el . className …" at bounding box center [777, 392] width 1002 height 584
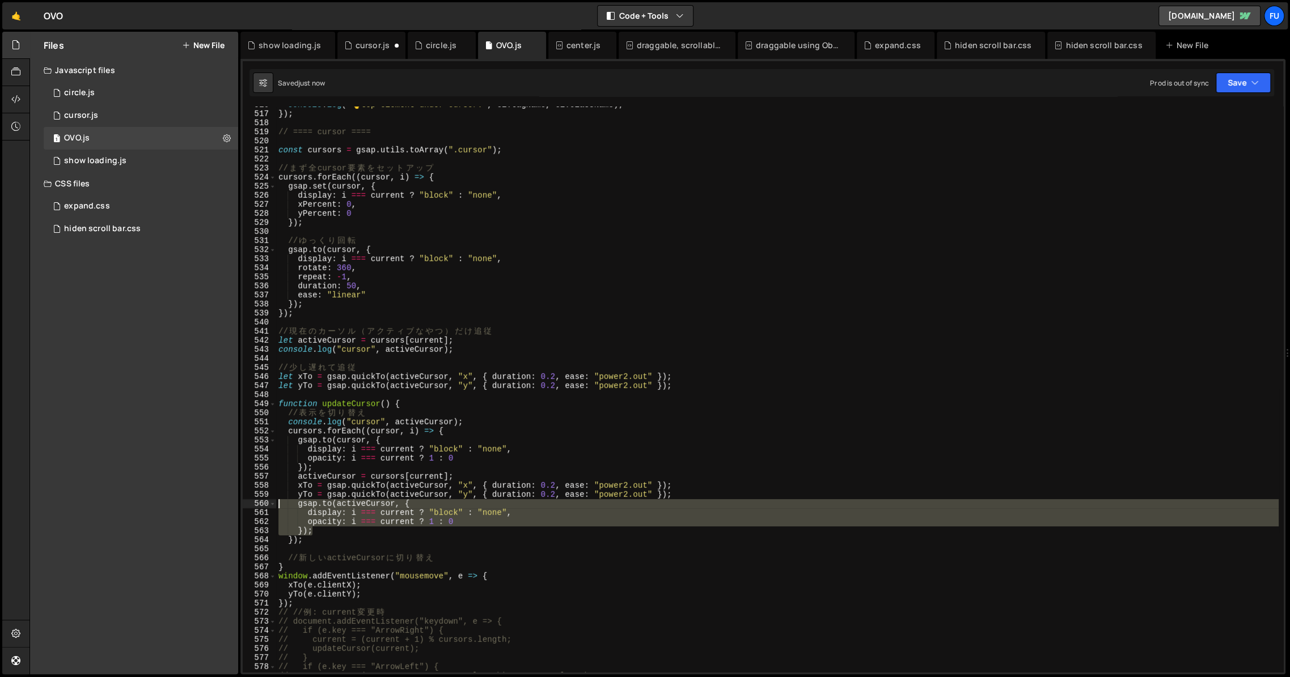
drag, startPoint x: 332, startPoint y: 534, endPoint x: 232, endPoint y: 503, distance: 103.8
click at [232, 503] on div "Files New File Javascript files 1 circle.js 0 1 cursor.js 0 1 OVO.js 0 1 0" at bounding box center [659, 353] width 1260 height 643
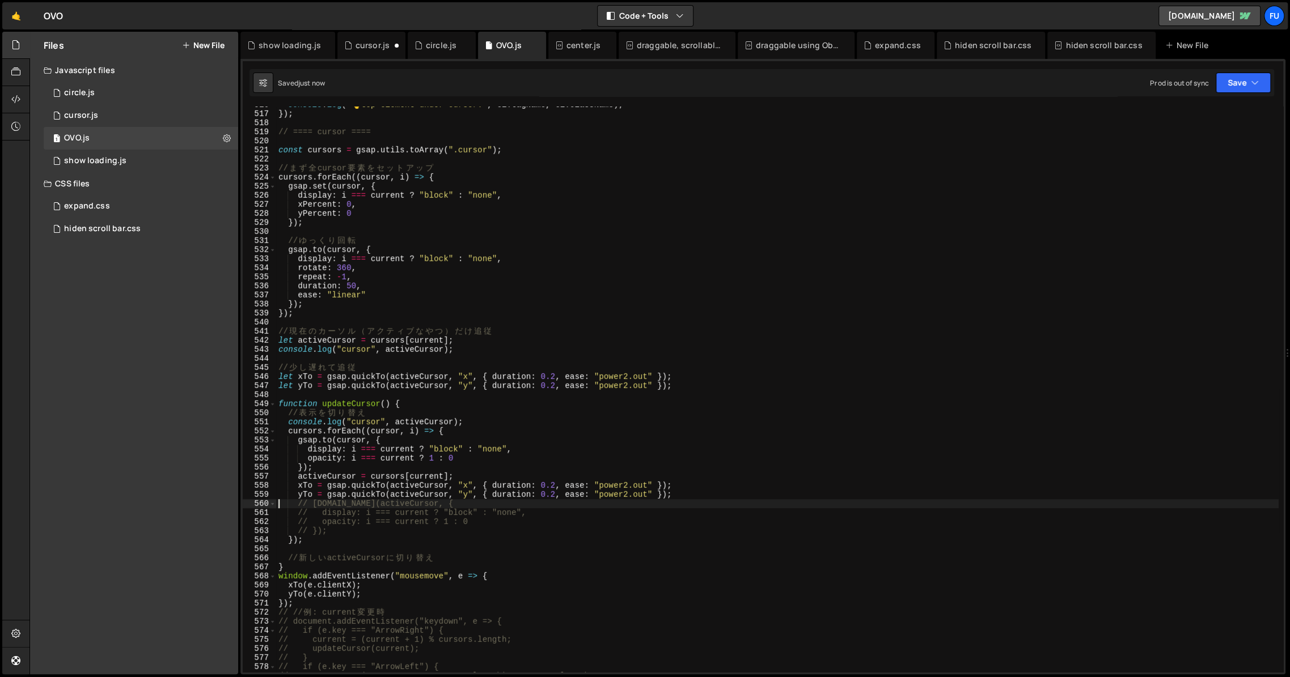
click at [704, 488] on div "console . log ( " 👆 top element under cursor:" , el . tagName , el . className …" at bounding box center [777, 392] width 1002 height 584
click at [707, 495] on div "console . log ( " 👆 top element under cursor:" , el . tagName , el . className …" at bounding box center [777, 392] width 1002 height 584
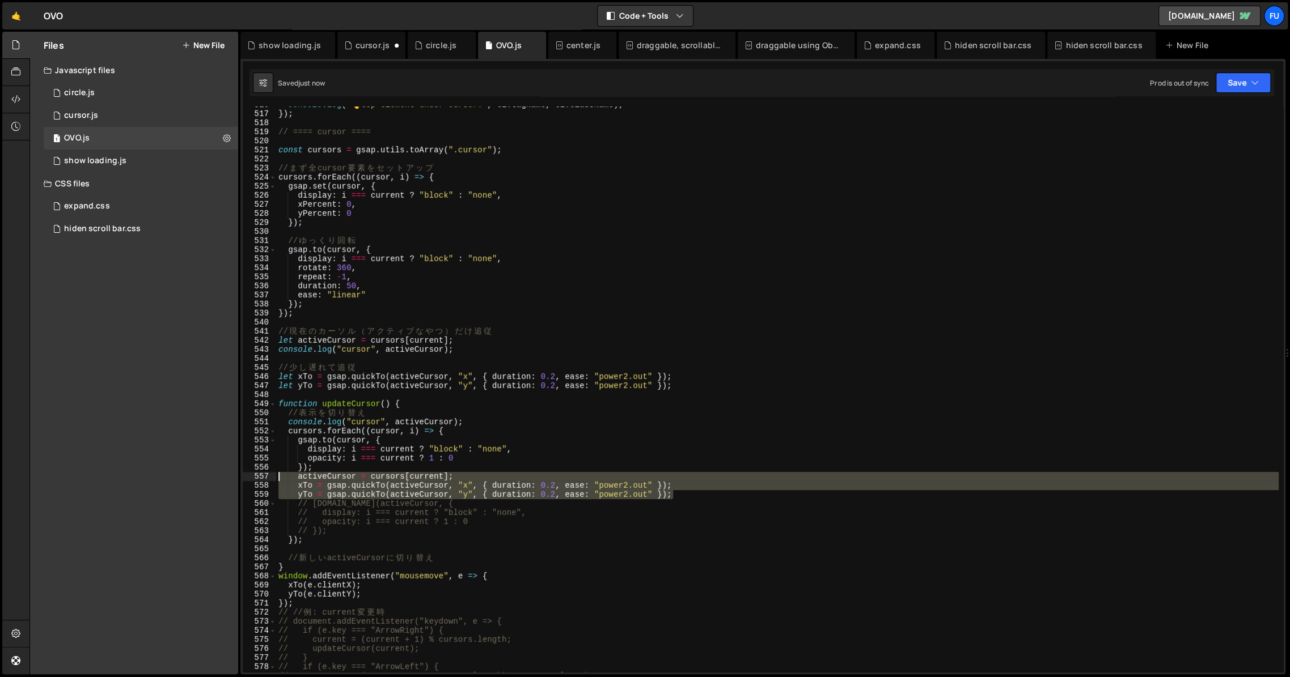
drag, startPoint x: 706, startPoint y: 497, endPoint x: 205, endPoint y: 475, distance: 502.2
click at [205, 475] on div "Files New File Javascript files 1 circle.js 0 1 cursor.js 0 1 OVO.js 0 1 0" at bounding box center [659, 353] width 1260 height 643
type textarea "activeCursor = cursors[current]; xTo = gsap.quickTo(activeCursor, "x", { durati…"
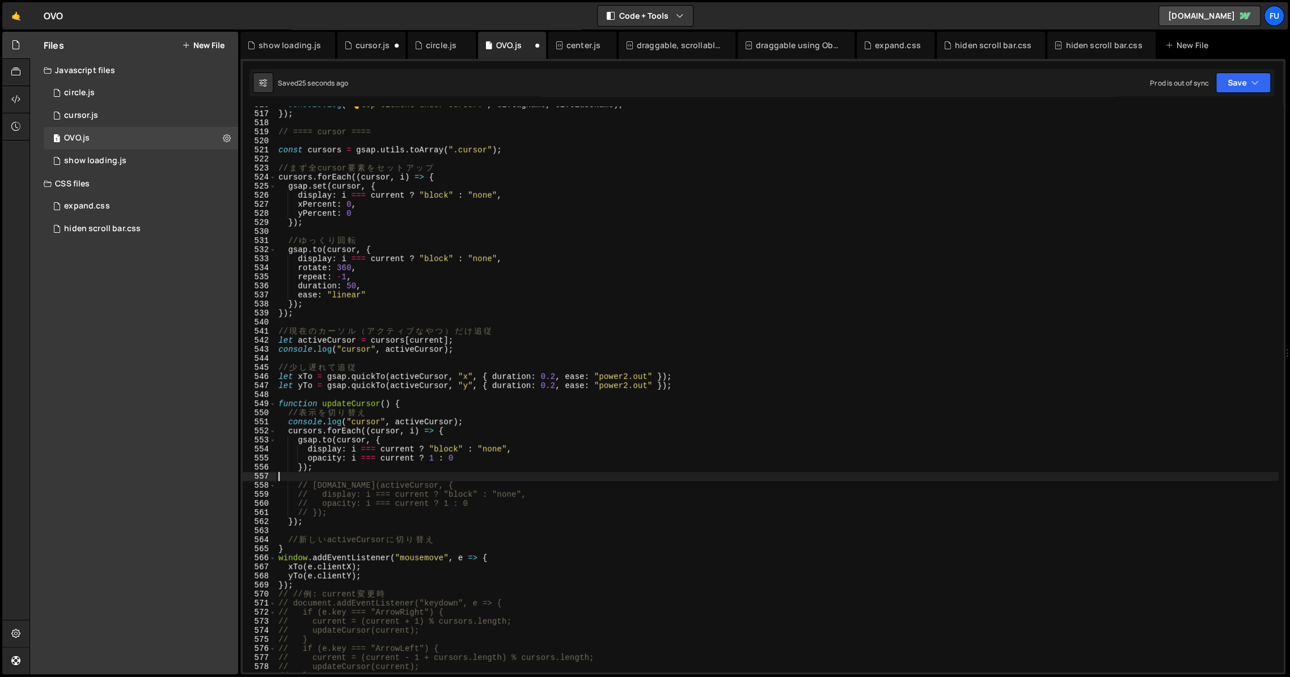
click at [310, 552] on div "console . log ( " 👆 top element under cursor:" , el . tagName , el . className …" at bounding box center [777, 392] width 1002 height 584
click at [341, 524] on div "console . log ( " 👆 top element under cursor:" , el . tagName , el . className …" at bounding box center [777, 392] width 1002 height 584
type textarea "});"
paste textarea "yTo = gsap.quickTo(activeCursor, "y", { duration: 0.2, ease: "power2.out" });"
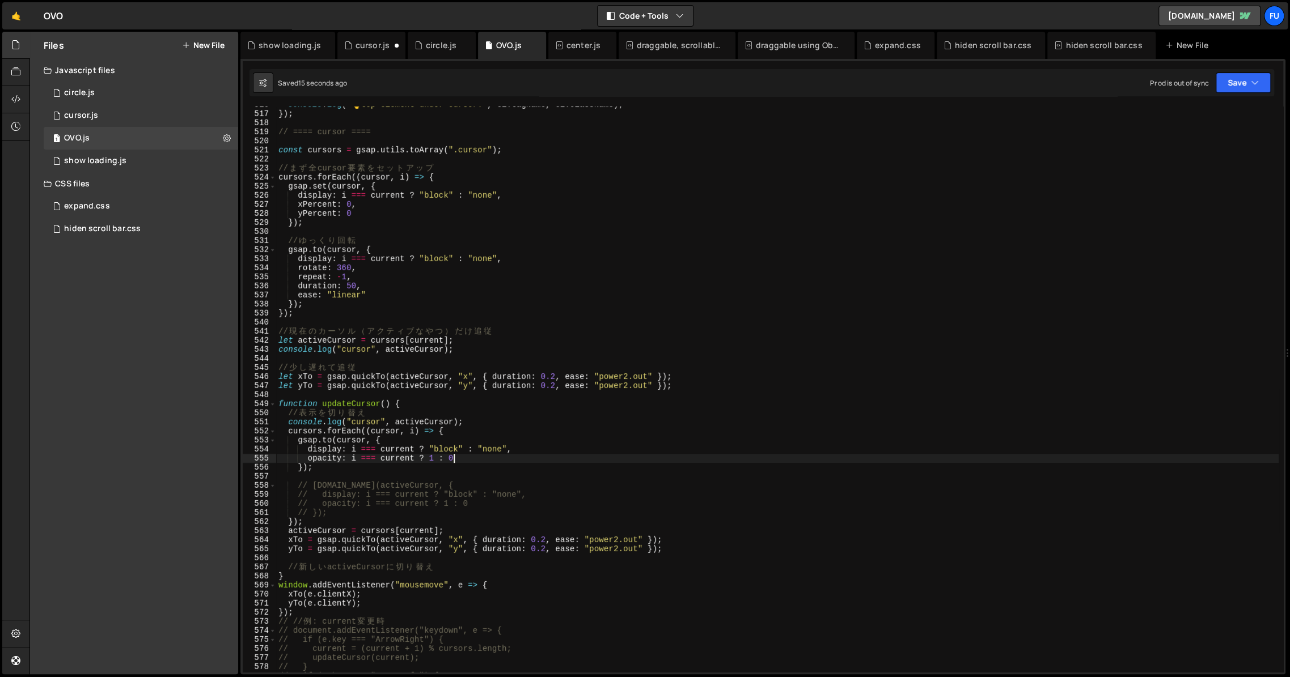
drag, startPoint x: 503, startPoint y: 456, endPoint x: 510, endPoint y: 455, distance: 6.9
click at [505, 455] on div "console . log ( " 👆 top element under cursor:" , el . tagName , el . className …" at bounding box center [777, 392] width 1002 height 584
type textarea "opacity: i === current ? 1 : 0,"
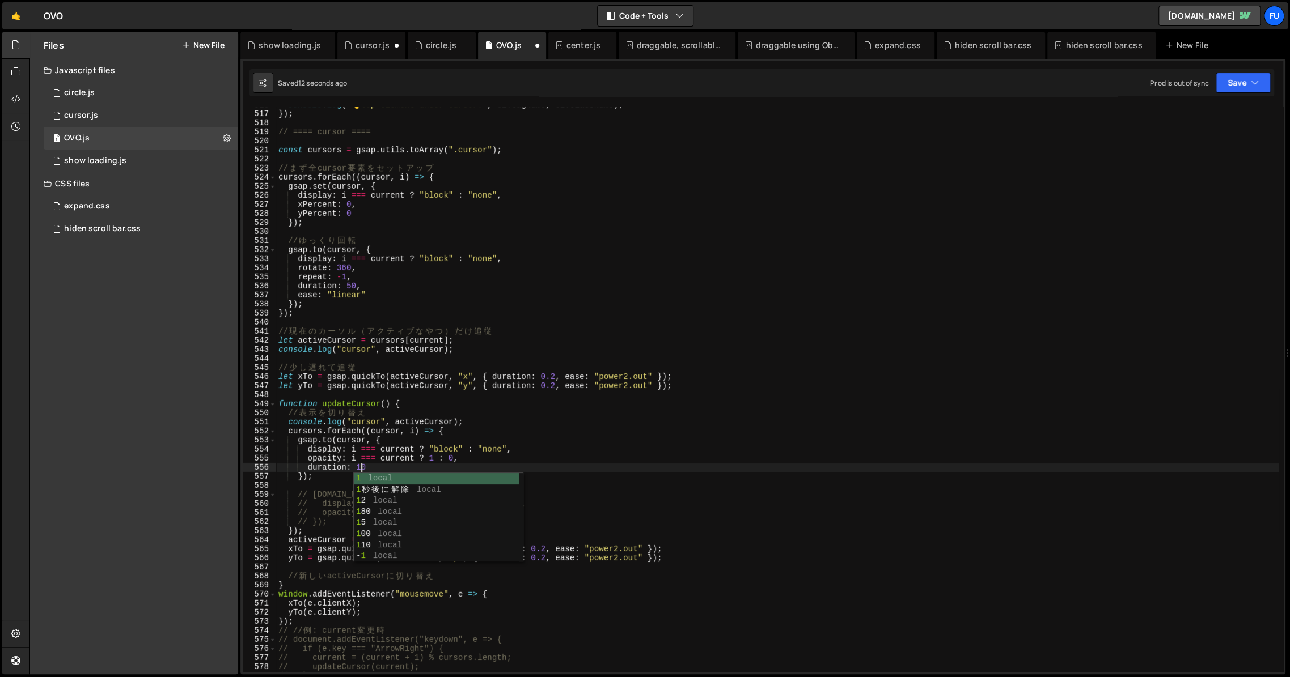
scroll to position [0, 6]
click at [437, 476] on div "console . log ( " 👆 top element under cursor:" , el . tagName , el . className …" at bounding box center [777, 392] width 1002 height 584
click at [472, 472] on div "console . log ( " 👆 top element under cursor:" , el . tagName , el . className …" at bounding box center [777, 392] width 1002 height 584
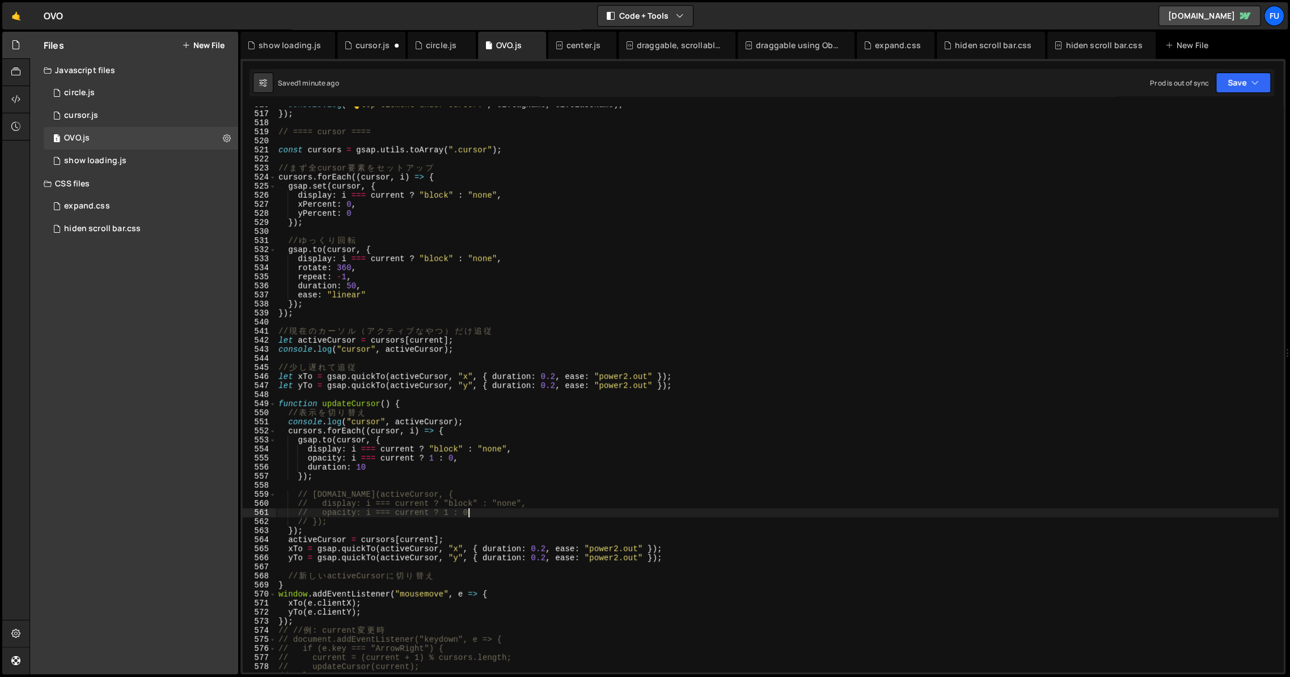
click at [497, 509] on div "console . log ( " 👆 top element under cursor:" , el . tagName , el . className …" at bounding box center [777, 392] width 1002 height 584
click at [435, 521] on div "console . log ( " 👆 top element under cursor:" , el . tagName , el . className …" at bounding box center [777, 392] width 1002 height 584
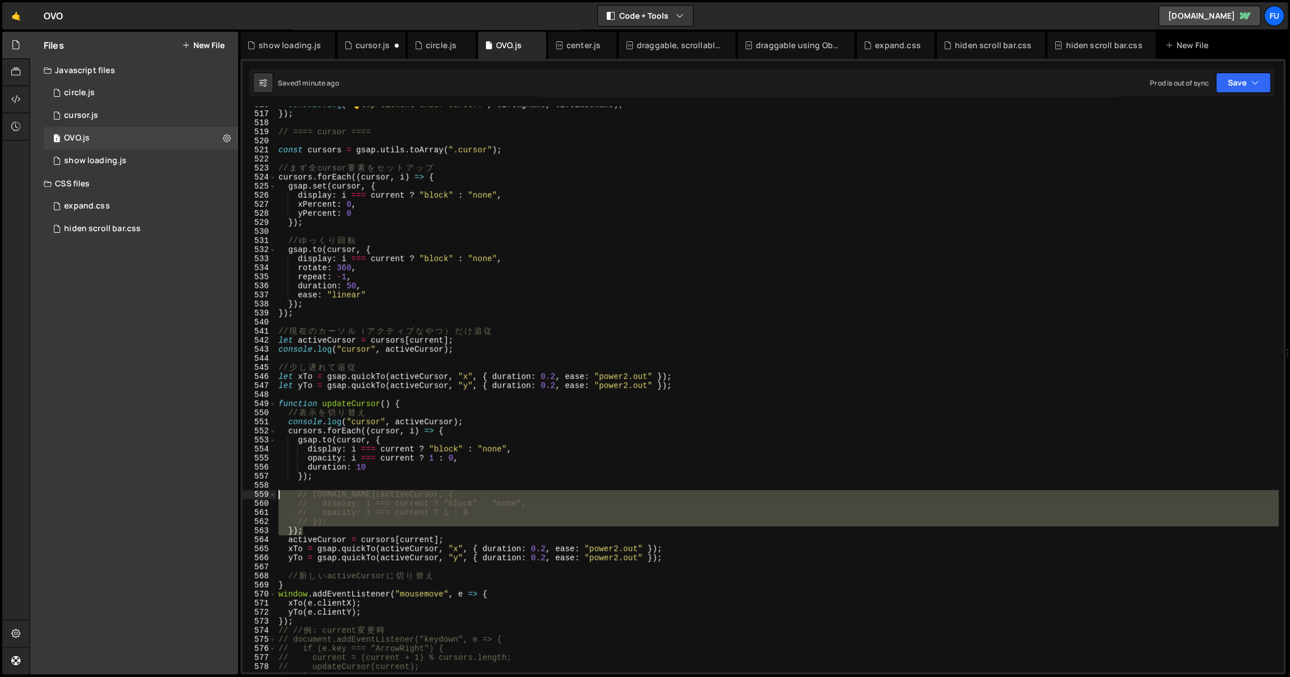
drag, startPoint x: 399, startPoint y: 530, endPoint x: 248, endPoint y: 497, distance: 153.7
click at [248, 497] on div "// }); 516 517 518 519 520 521 522 523 524 525 526 527 528 529 530 531 532 533 …" at bounding box center [763, 390] width 1040 height 566
click at [339, 521] on div "console . log ( " 👆 top element under cursor:" , el . tagName , el . className …" at bounding box center [777, 390] width 1002 height 566
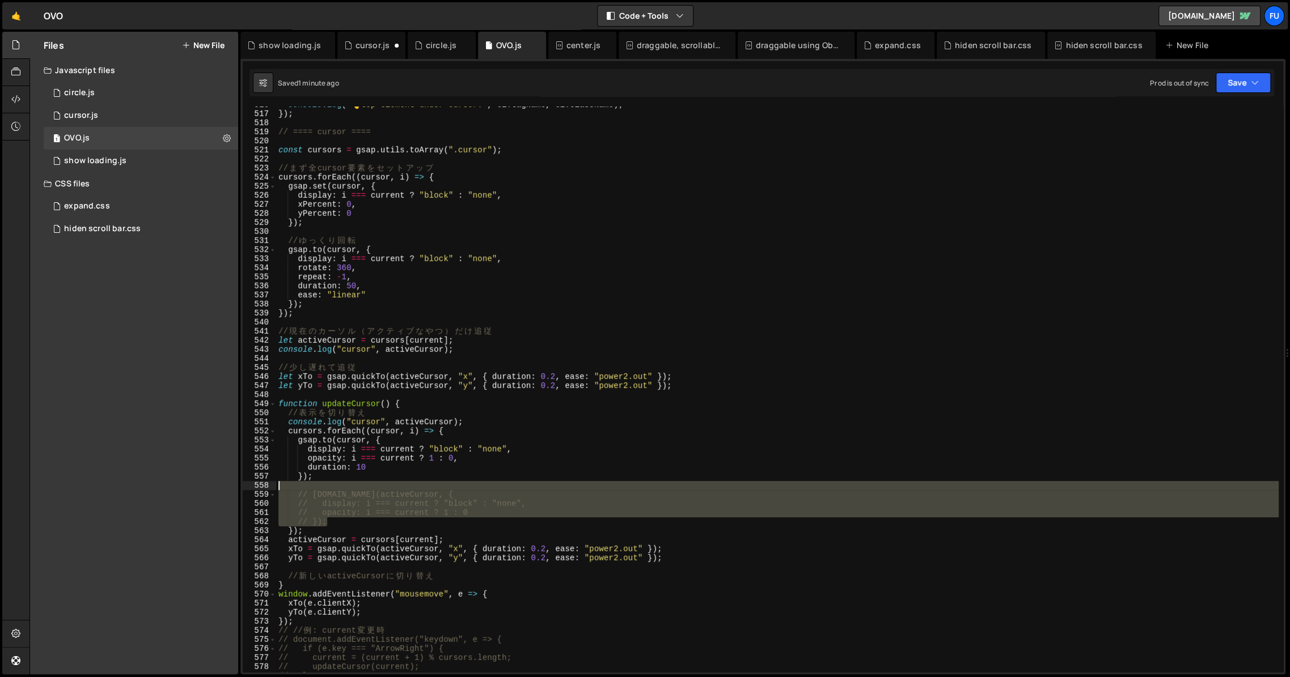
drag, startPoint x: 343, startPoint y: 520, endPoint x: 262, endPoint y: 486, distance: 87.7
click at [262, 486] on div "// }); 516 517 518 519 520 521 522 523 524 525 526 527 528 529 530 531 532 533 …" at bounding box center [763, 390] width 1040 height 566
type textarea "// [DOMAIN_NAME](activeCursor, {"
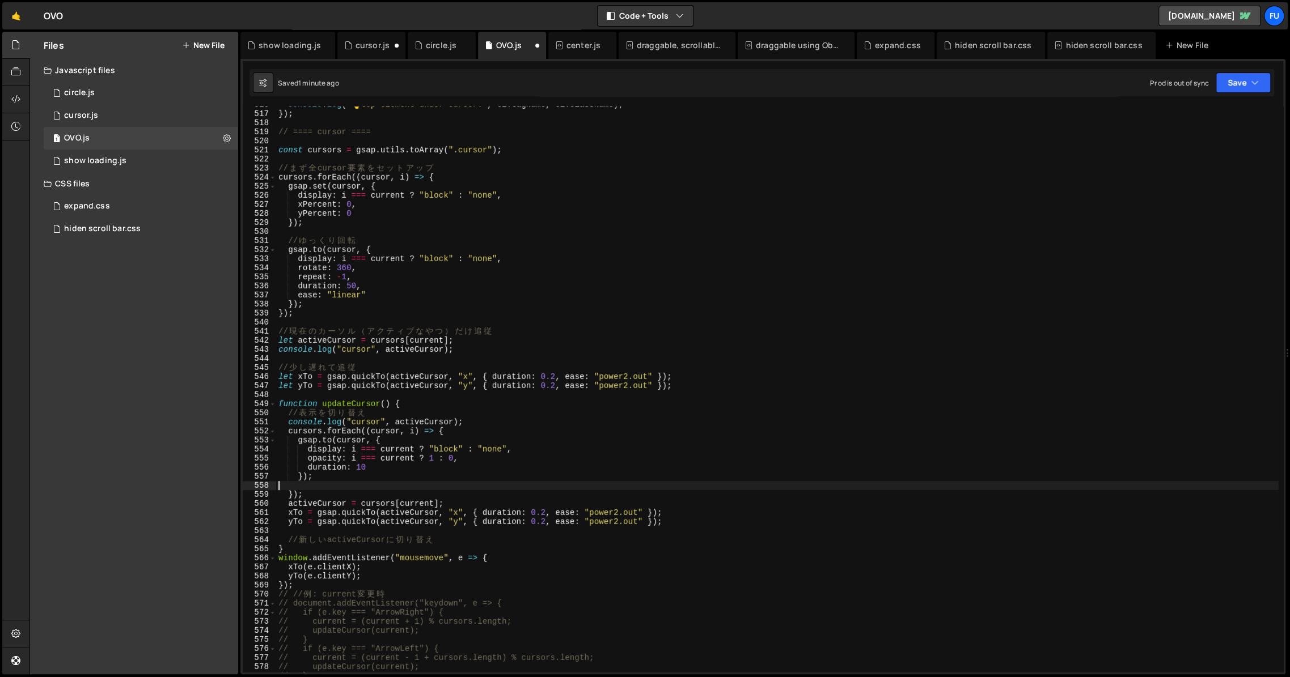
scroll to position [0, 0]
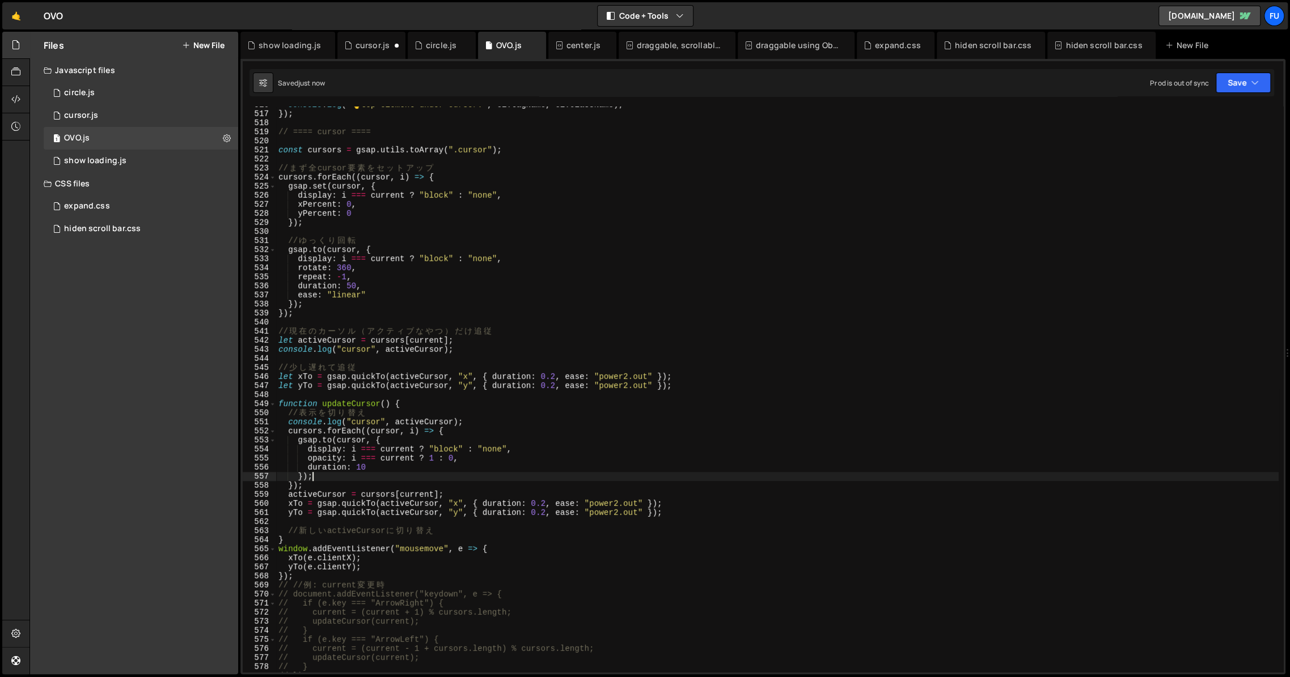
click at [491, 461] on div "console . log ( " 👆 top element under cursor:" , el . tagName , el . className …" at bounding box center [777, 392] width 1002 height 584
click at [382, 471] on div "console . log ( " 👆 top element under cursor:" , el . tagName , el . className …" at bounding box center [777, 392] width 1002 height 584
type textarea "d"
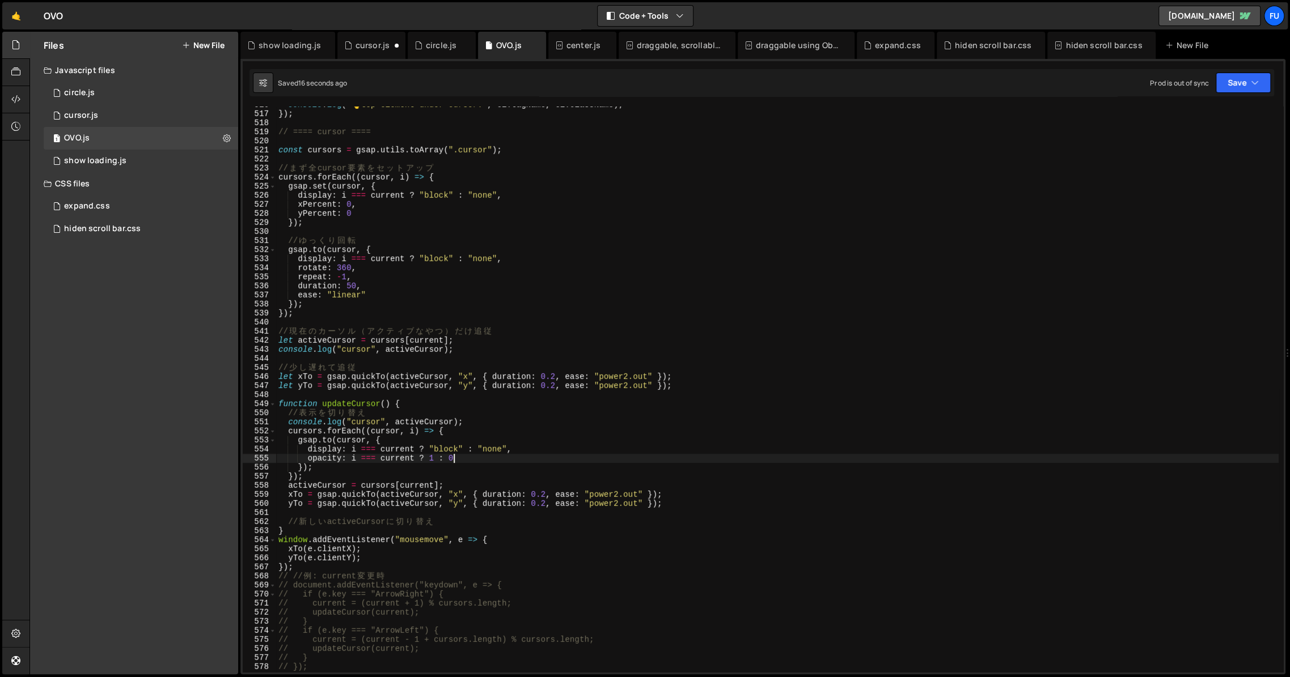
click at [439, 461] on div "console . log ( " 👆 top element under cursor:" , el . tagName , el . className …" at bounding box center [777, 392] width 1002 height 584
click at [482, 463] on div "console . log ( " 👆 top element under cursor:" , el . tagName , el . className …" at bounding box center [777, 392] width 1002 height 584
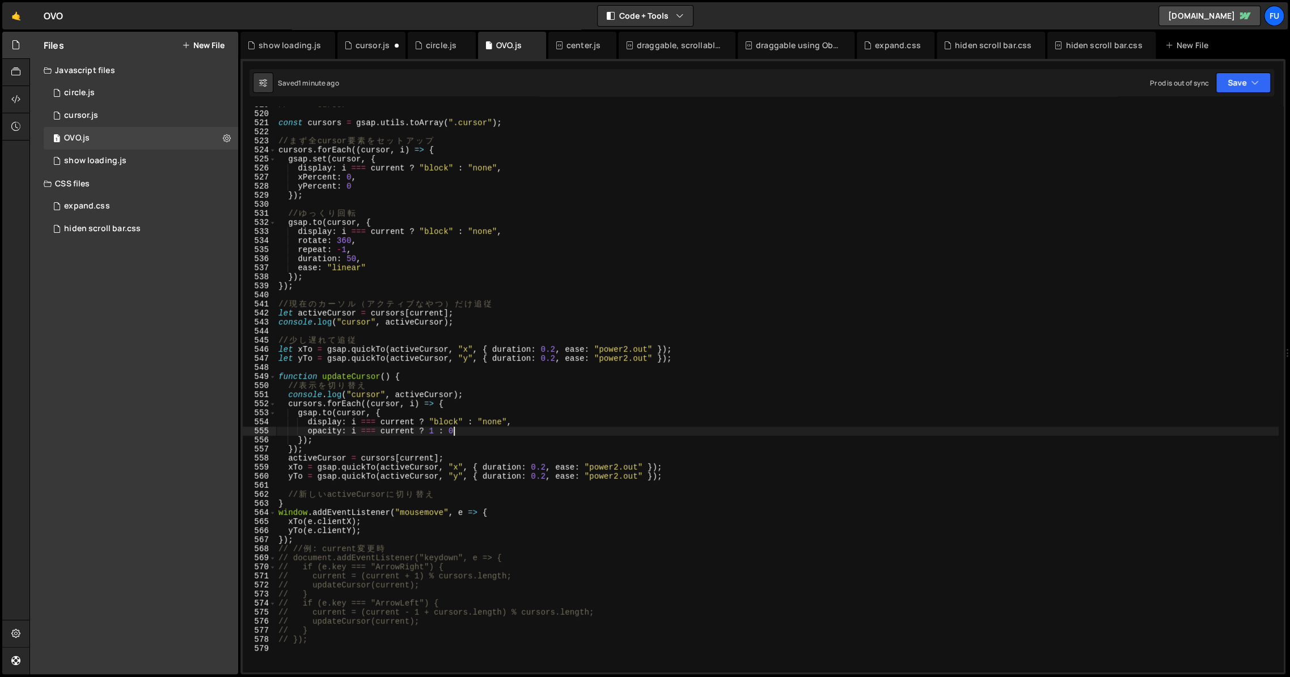
scroll to position [4768, 0]
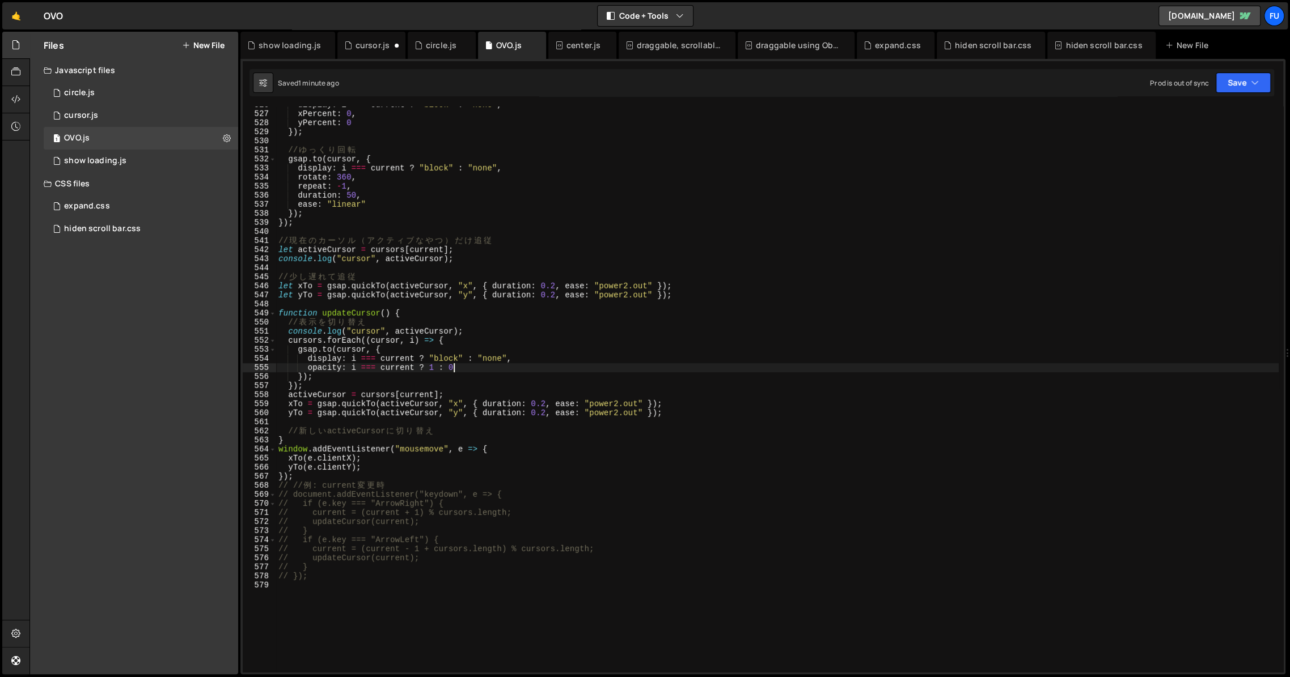
type textarea "opacity: i === current ? 1 : 0,"
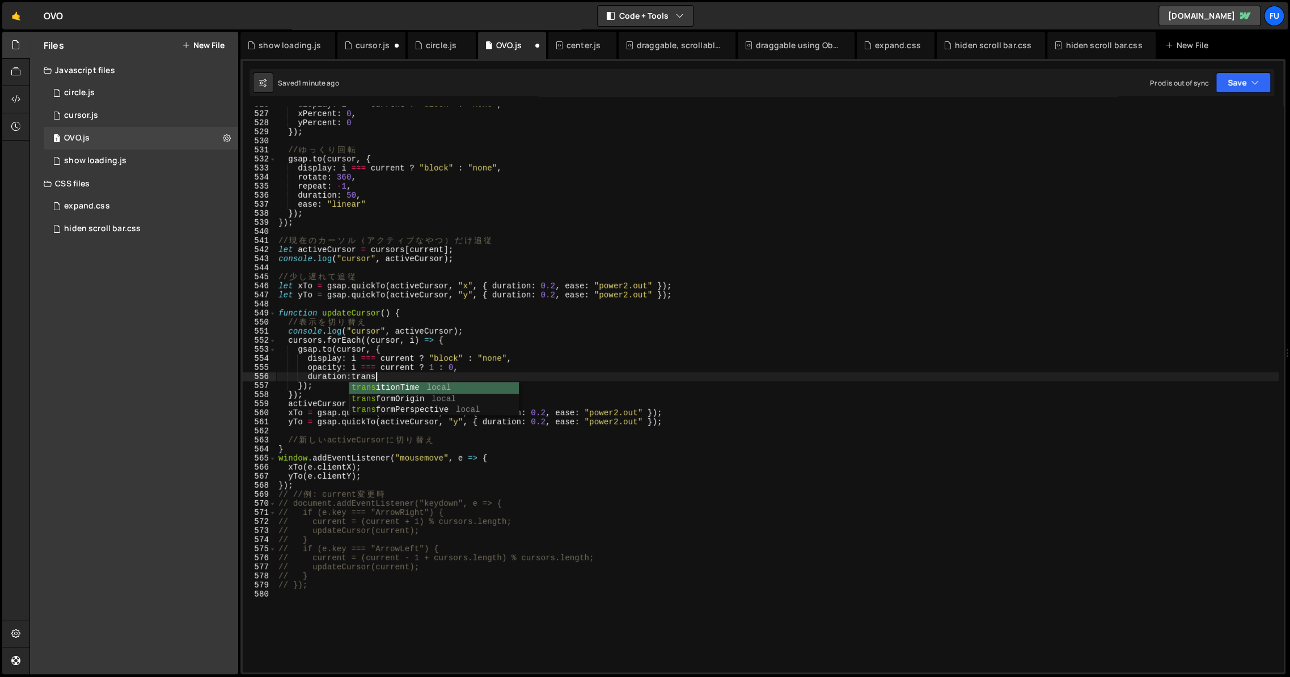
scroll to position [0, 6]
click at [733, 358] on div "display : i === current ? "block" : "none" , xPercent : 0 , yPercent : 0 }) ; /…" at bounding box center [777, 392] width 1002 height 584
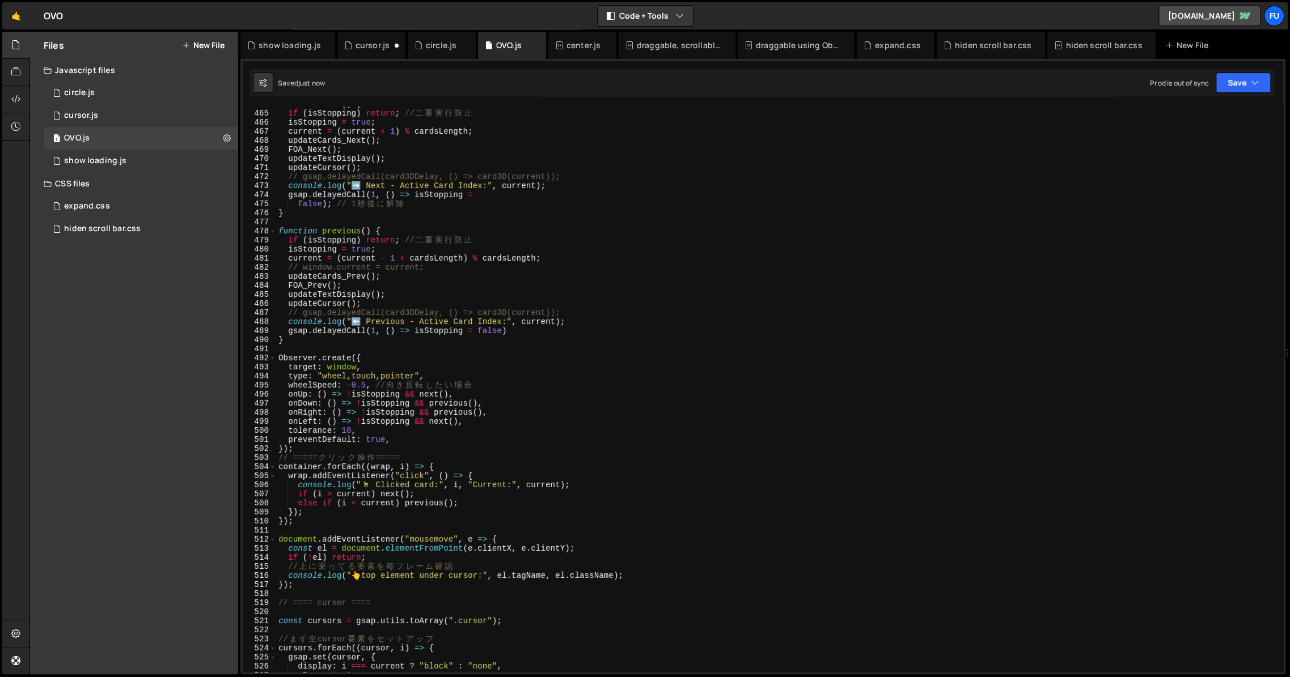
scroll to position [4659, 0]
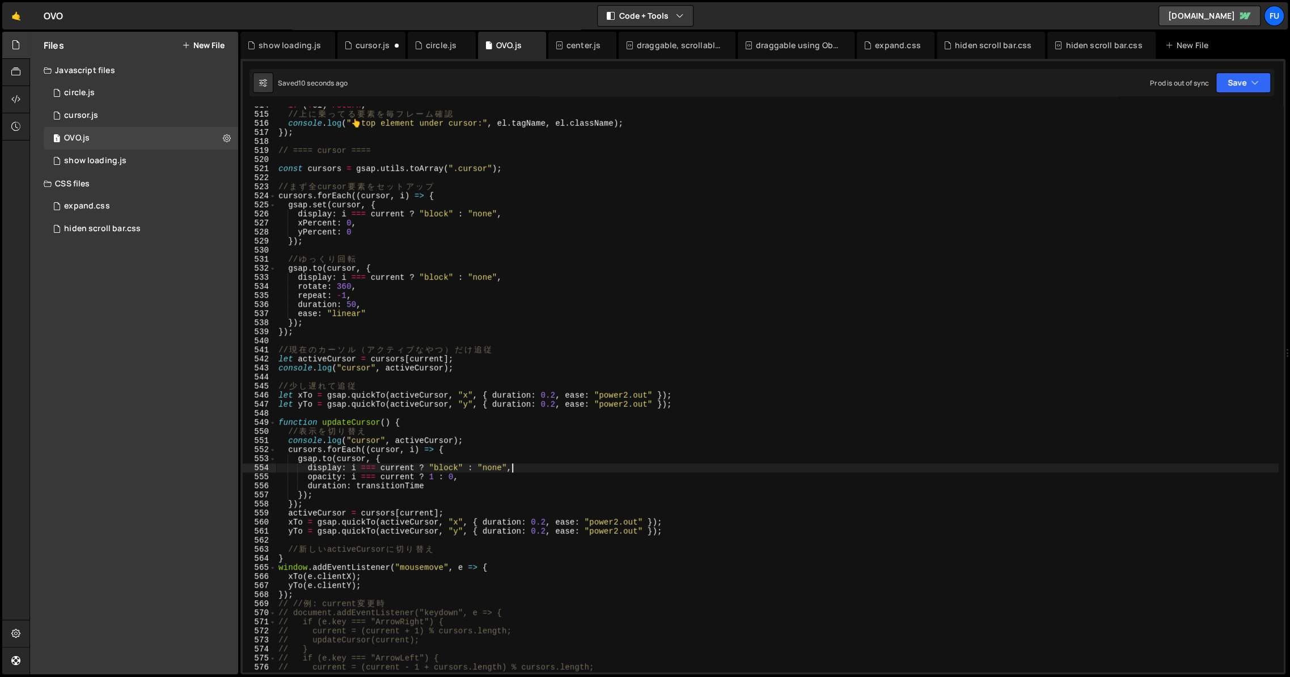
click at [464, 490] on div "if ( ! el ) return ; // 上 に 乗 っ て る 要 素 を 毎 フ レ ー ム 確 認 console . log ( " 👆 top…" at bounding box center [777, 393] width 1002 height 584
type textarea "duration: transitionTime,"
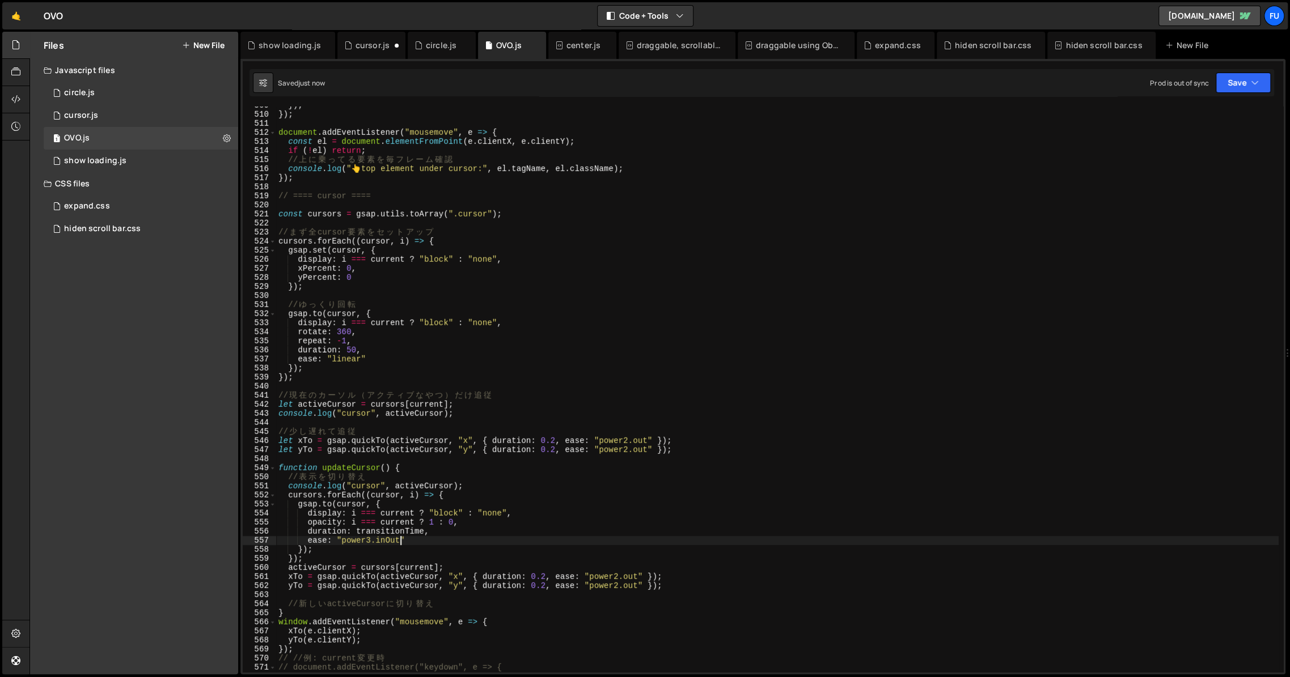
scroll to position [4697, 0]
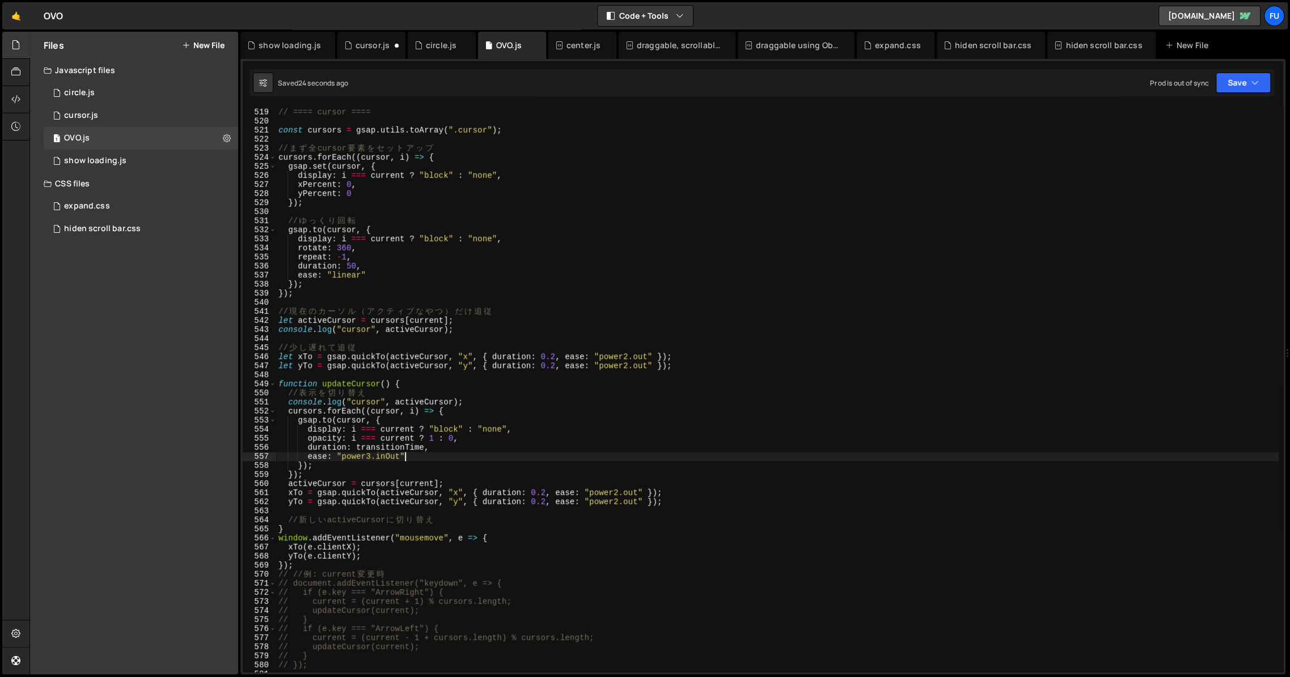
click at [481, 455] on div "// ==== cursor ==== const cursors = gsap . utils . toArray ( ".cursor" ) ; // ま…" at bounding box center [777, 391] width 1002 height 584
click at [482, 446] on div "// ==== cursor ==== const cursors = gsap . utils . toArray ( ".cursor" ) ; // ま…" at bounding box center [777, 391] width 1002 height 584
click at [489, 427] on div "// ==== cursor ==== const cursors = gsap . utils . toArray ( ".cursor" ) ; // ま…" at bounding box center [777, 391] width 1002 height 584
click at [568, 417] on div "// ==== cursor ==== const cursors = gsap . utils . toArray ( ".cursor" ) ; // ま…" at bounding box center [777, 391] width 1002 height 584
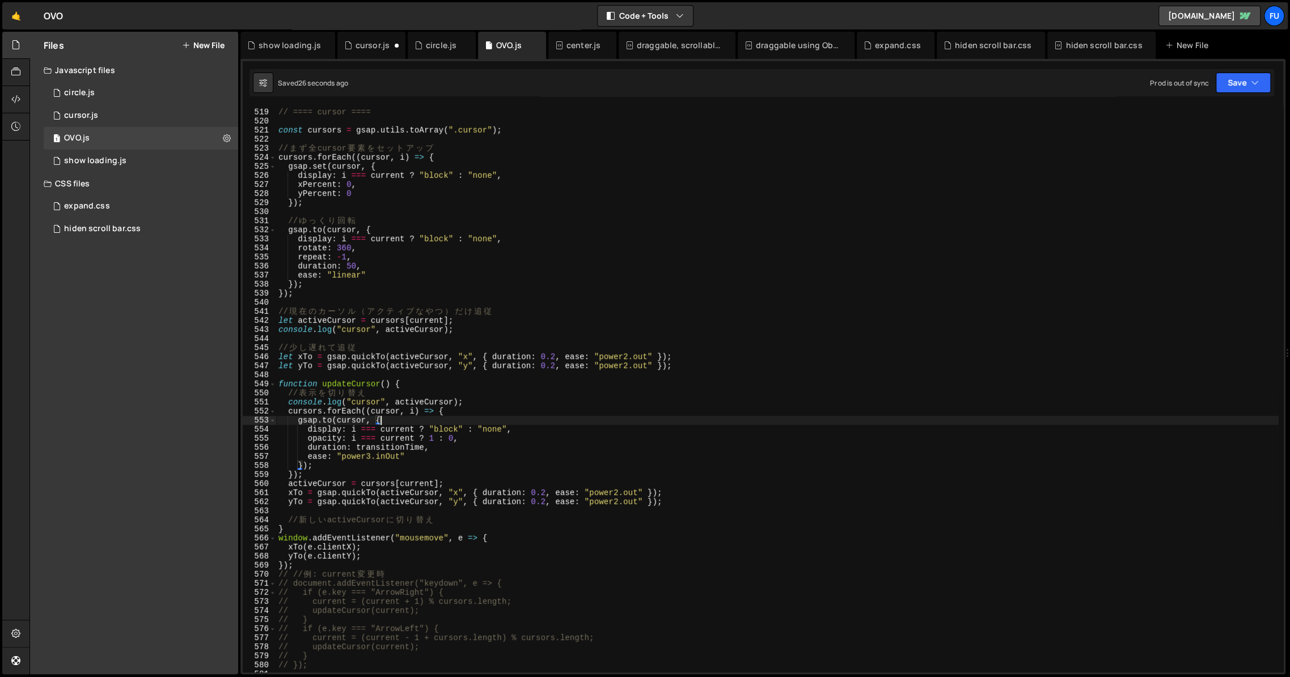
click at [622, 430] on div "// ==== cursor ==== const cursors = gsap . utils . toArray ( ".cursor" ) ; // ま…" at bounding box center [777, 391] width 1002 height 584
click at [603, 451] on div "// ==== cursor ==== const cursors = gsap . utils . toArray ( ".cursor" ) ; // ま…" at bounding box center [777, 391] width 1002 height 584
click at [548, 470] on div "// ==== cursor ==== const cursors = gsap . utils . toArray ( ".cursor" ) ; // ま…" at bounding box center [777, 391] width 1002 height 584
click at [706, 363] on div "// ==== cursor ==== const cursors = gsap . utils . toArray ( ".cursor" ) ; // ま…" at bounding box center [777, 391] width 1002 height 584
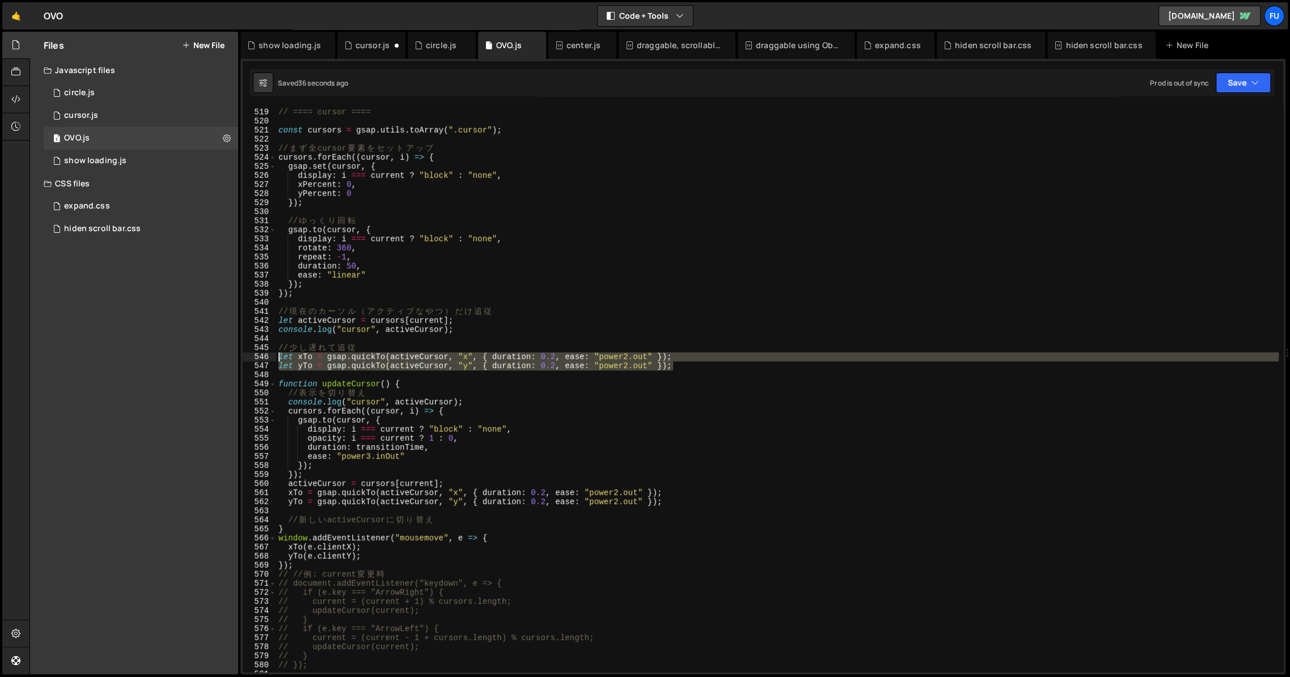
drag, startPoint x: 735, startPoint y: 367, endPoint x: 268, endPoint y: 358, distance: 467.8
click at [268, 358] on div "let yTo = gsap.quickTo(activeCursor, "y", { duration: 0.2, ease: "power2.out" }…" at bounding box center [763, 390] width 1040 height 566
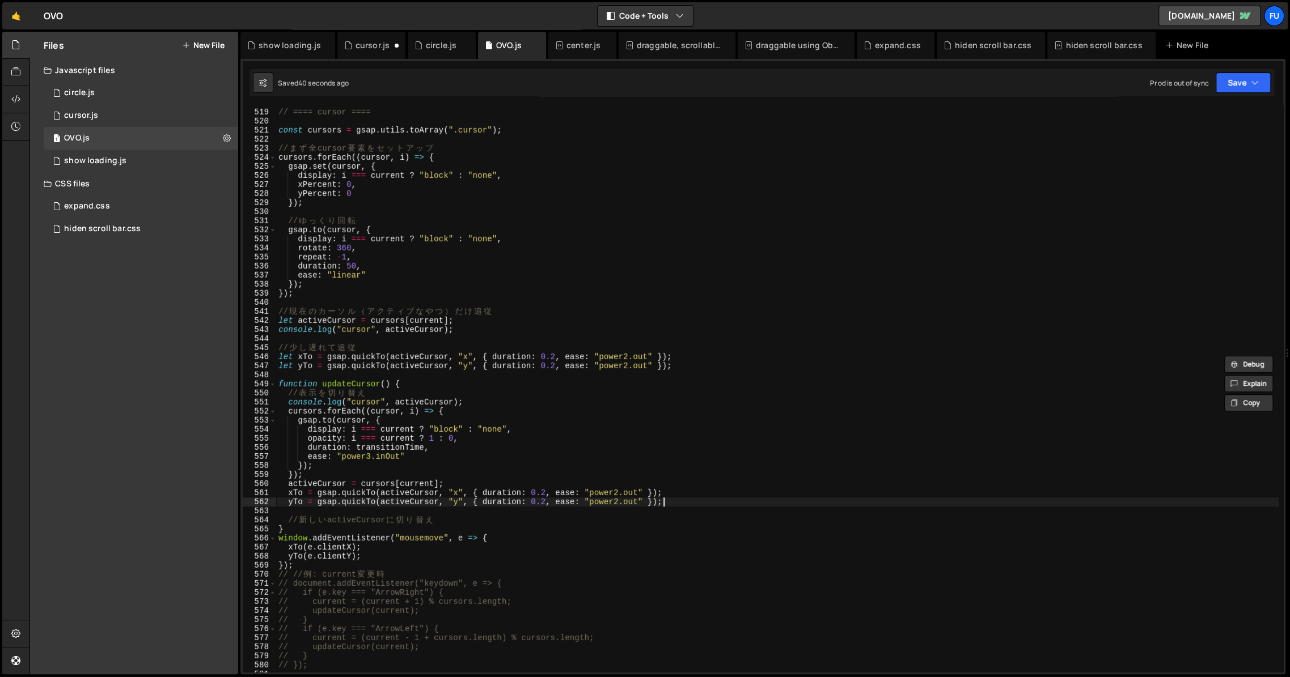
click at [687, 504] on div "// ==== cursor ==== const cursors = gsap . utils . toArray ( ".cursor" ) ; // ま…" at bounding box center [777, 391] width 1002 height 584
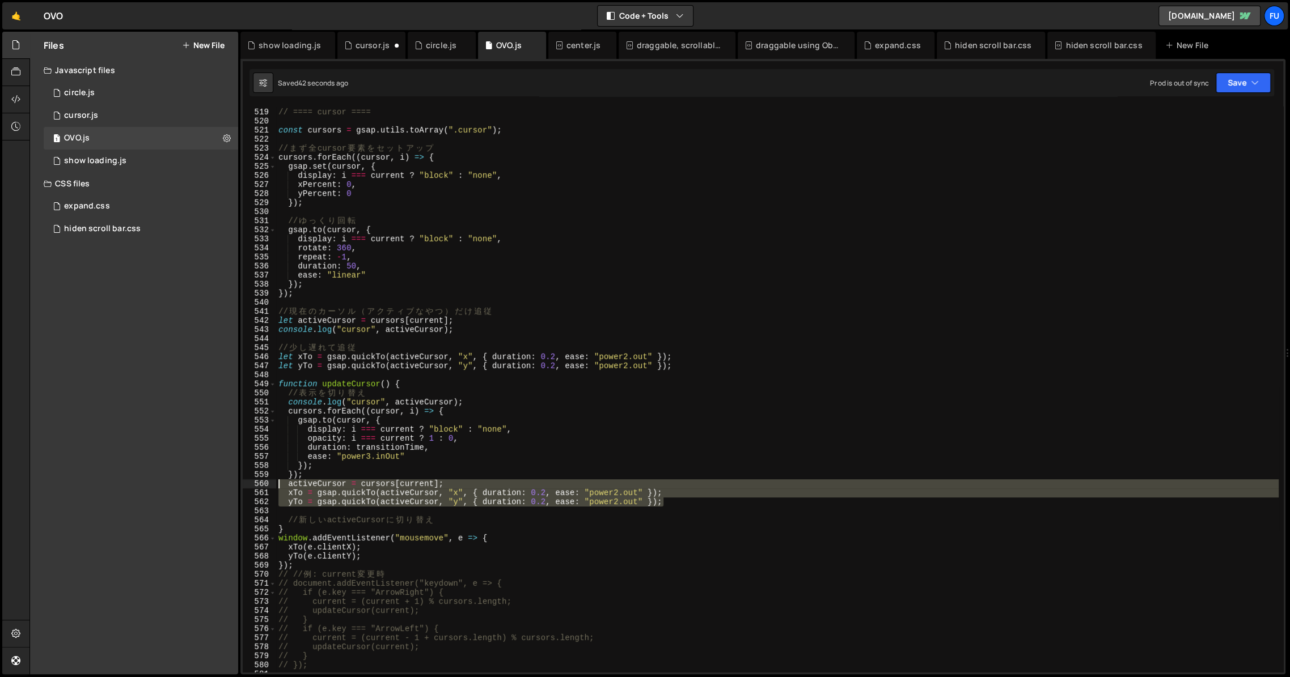
drag, startPoint x: 689, startPoint y: 503, endPoint x: 253, endPoint y: 485, distance: 435.8
click at [253, 485] on div "yTo = gsap.quickTo(activeCursor, "y", { duration: 0.2, ease: "power2.out" }); 5…" at bounding box center [763, 390] width 1040 height 566
type textarea "activeCursor = cursors[current]; xTo = gsap.quickTo(activeCursor, "x", { durati…"
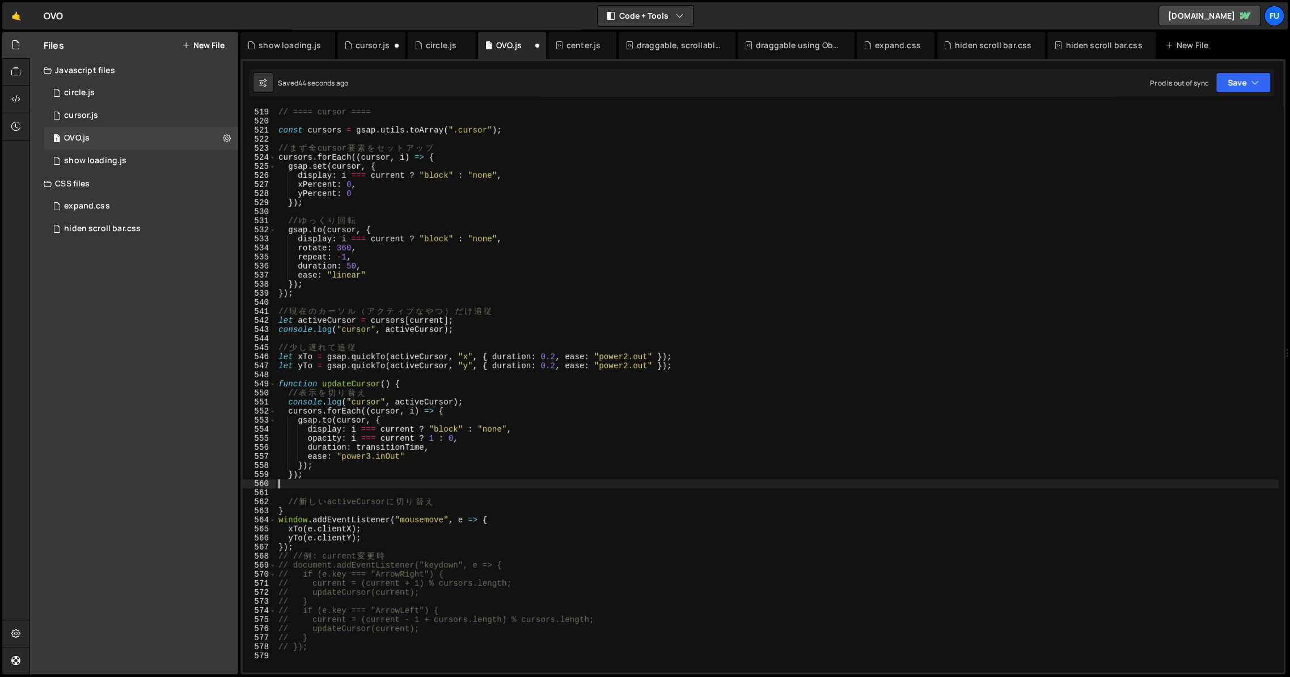
scroll to position [0, 0]
click at [342, 503] on div "// ==== cursor ==== const cursors = gsap . utils . toArray ( ".cursor" ) ; // ま…" at bounding box center [777, 391] width 1002 height 584
type textarea "}"
paste textarea "yTo = gsap.quickTo(activeCursor, "y", { duration: 0.2, ease: "power2.out" });"
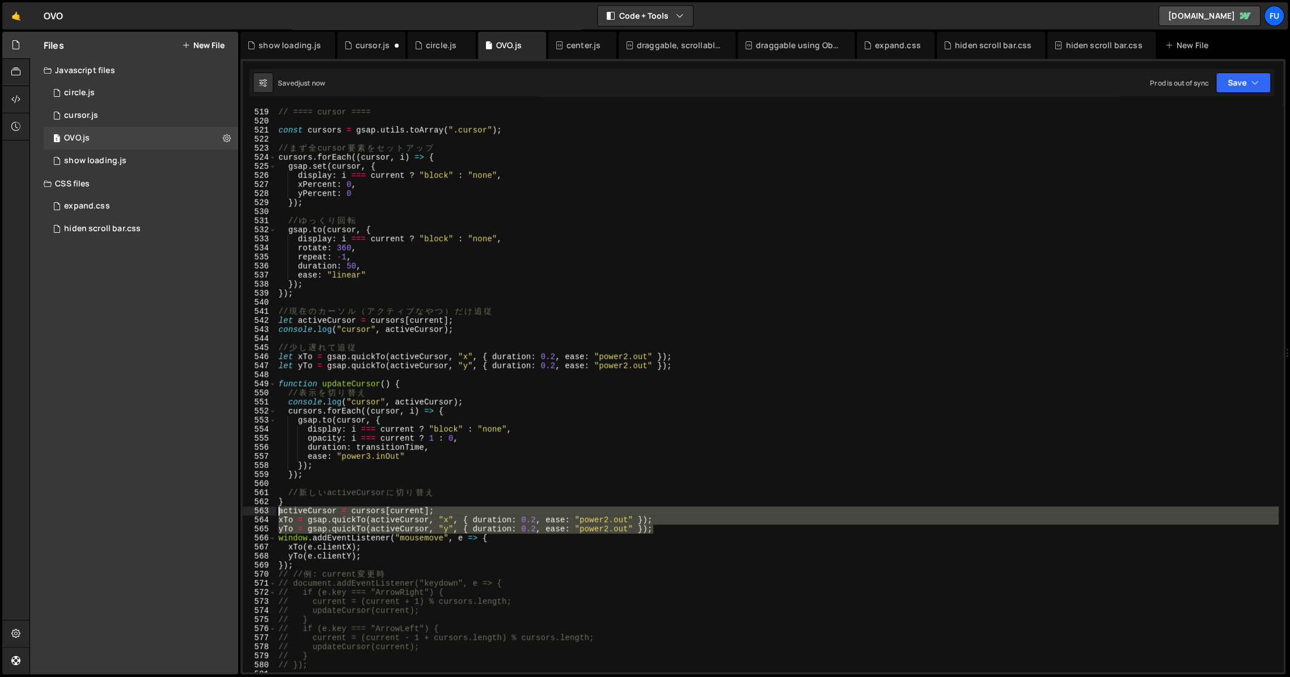
drag, startPoint x: 666, startPoint y: 528, endPoint x: 268, endPoint y: 511, distance: 398.4
click at [268, 511] on div "yTo = gsap.quickTo(activeCursor, "y", { duration: 0.2, ease: "power2.out" }); 5…" at bounding box center [763, 390] width 1040 height 566
type textarea "activeCursor = cursors[current]; xTo = gsap.quickTo(activeCursor, "x", { durati…"
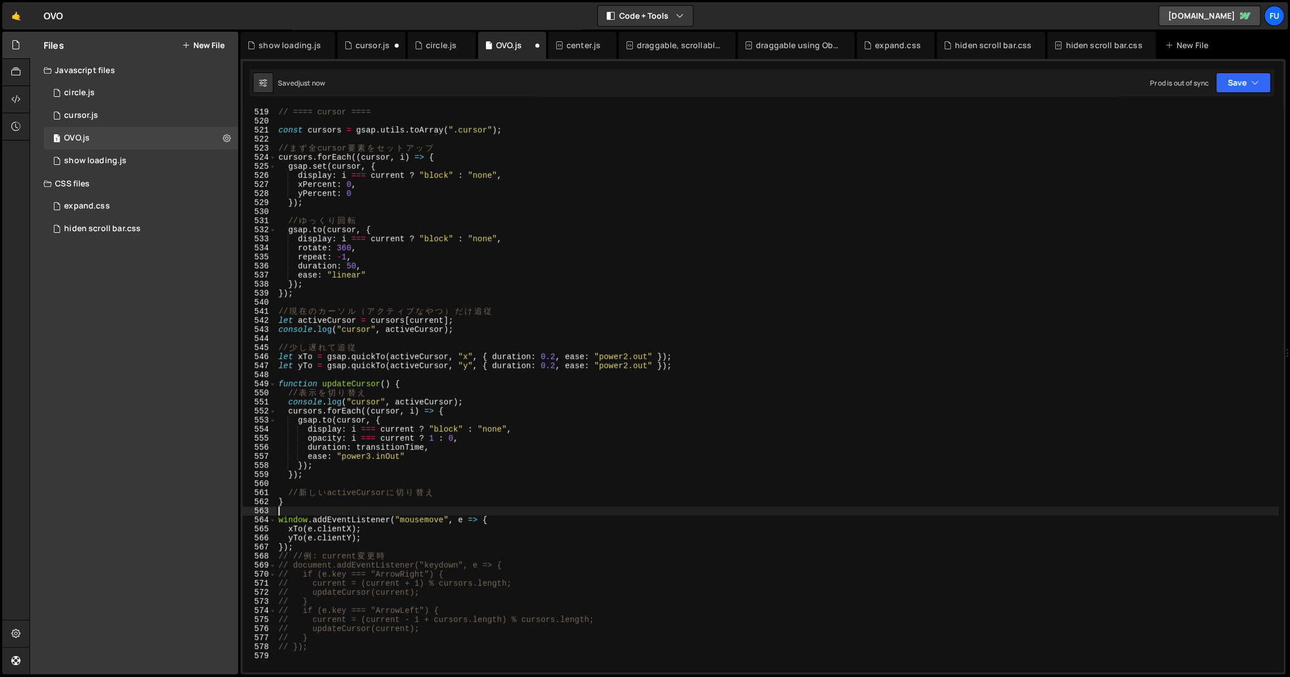
type textarea "}"
click at [549, 521] on div "// ==== cursor ==== const cursors = gsap . utils . toArray ( ".cursor" ) ; // ま…" at bounding box center [777, 391] width 1002 height 584
type textarea "window.addEventListener("mousemove", e => {"
paste textarea "yTo = gsap.quickTo(activeCursor, "y", { duration: 0.2, ease: "power2.out" });"
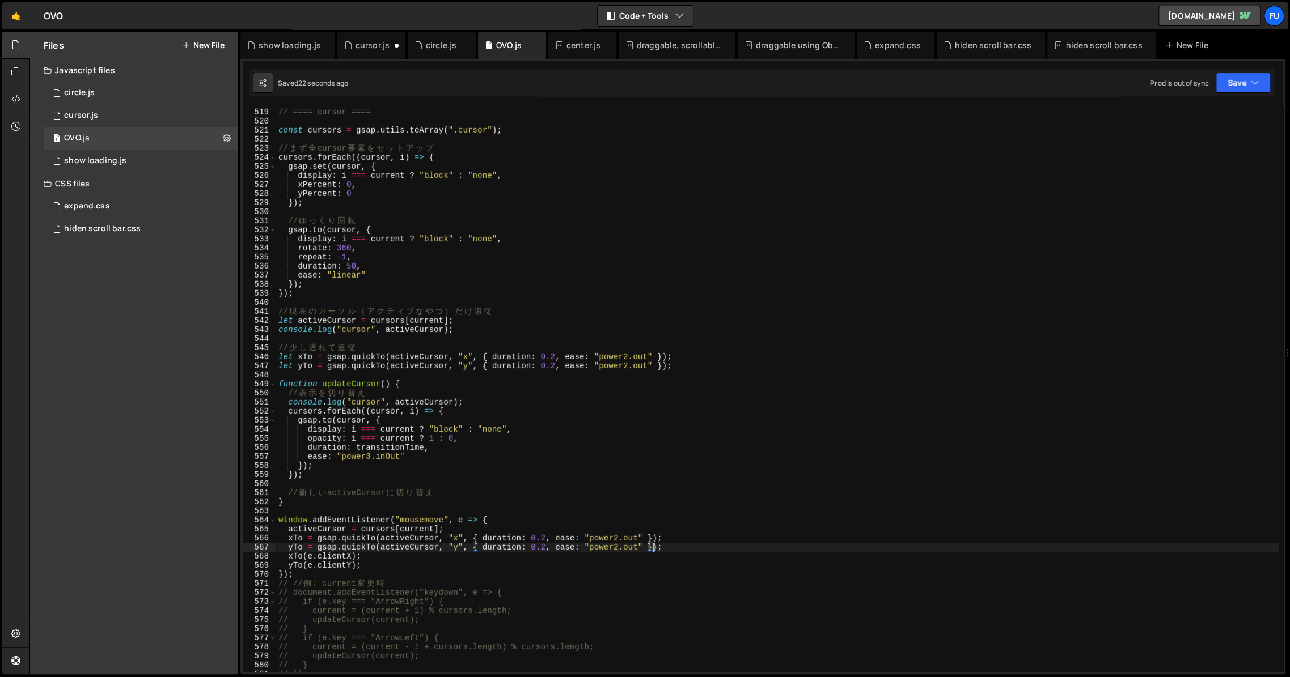
click at [487, 430] on div "// ==== cursor ==== const cursors = gsap . utils . toArray ( ".cursor" ) ; // ま…" at bounding box center [777, 391] width 1002 height 584
click at [486, 465] on div "// ==== cursor ==== const cursors = gsap . utils . toArray ( ".cursor" ) ; // ま…" at bounding box center [777, 391] width 1002 height 584
click at [572, 438] on div "// ==== cursor ==== const cursors = gsap . utils . toArray ( ".cursor" ) ; // ま…" at bounding box center [777, 391] width 1002 height 584
click at [568, 430] on div "// ==== cursor ==== const cursors = gsap . utils . toArray ( ".cursor" ) ; // ま…" at bounding box center [777, 391] width 1002 height 584
click at [569, 441] on div "// ==== cursor ==== const cursors = gsap . utils . toArray ( ".cursor" ) ; // ま…" at bounding box center [777, 391] width 1002 height 584
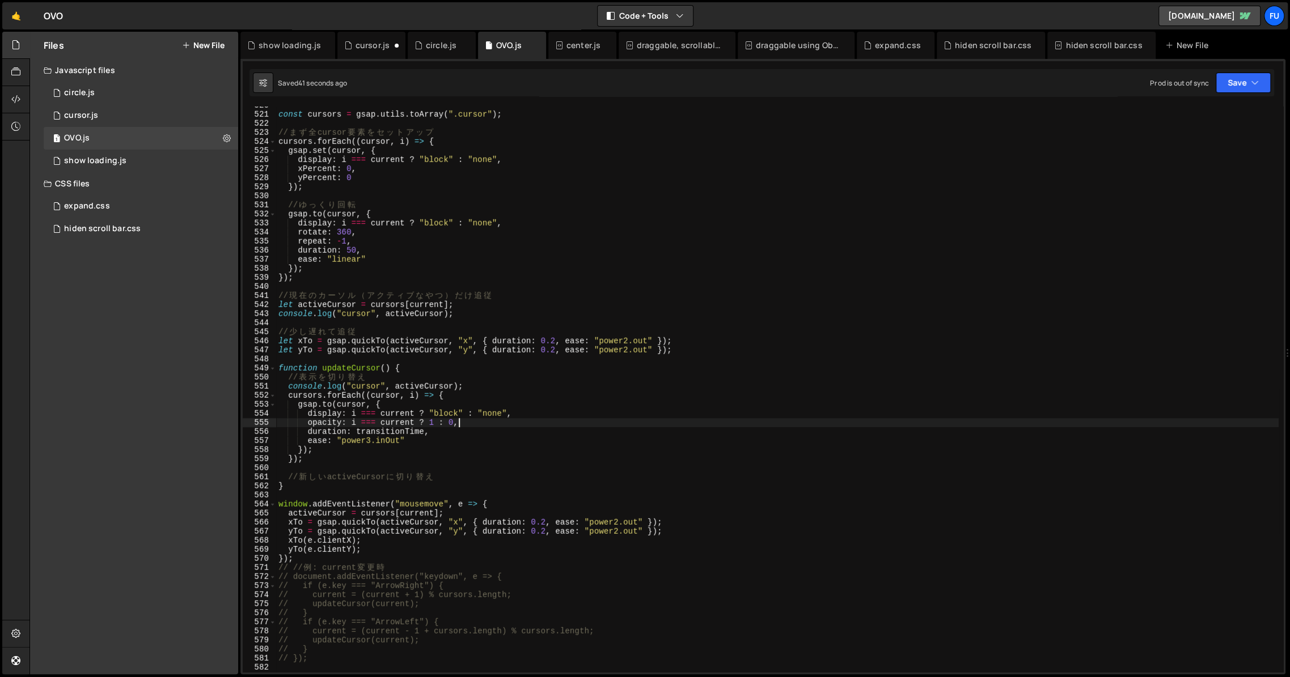
scroll to position [4713, 0]
click at [683, 349] on div "const cursors = gsap . utils . toArray ( ".cursor" ) ; // ま ず 全 cursor 要 素 を セ …" at bounding box center [777, 393] width 1002 height 584
click at [469, 389] on div "const cursors = gsap . utils . toArray ( ".cursor" ) ; // ま ず 全 cursor 要 素 を セ …" at bounding box center [777, 393] width 1002 height 584
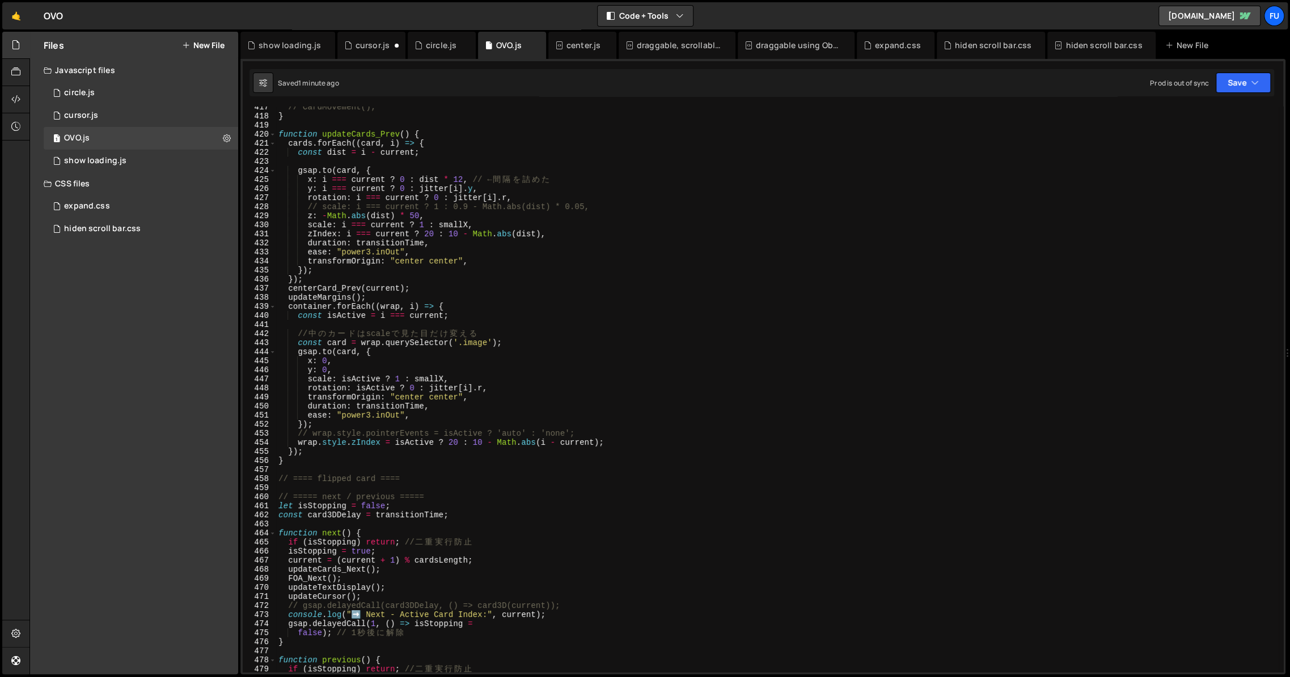
scroll to position [3844, 0]
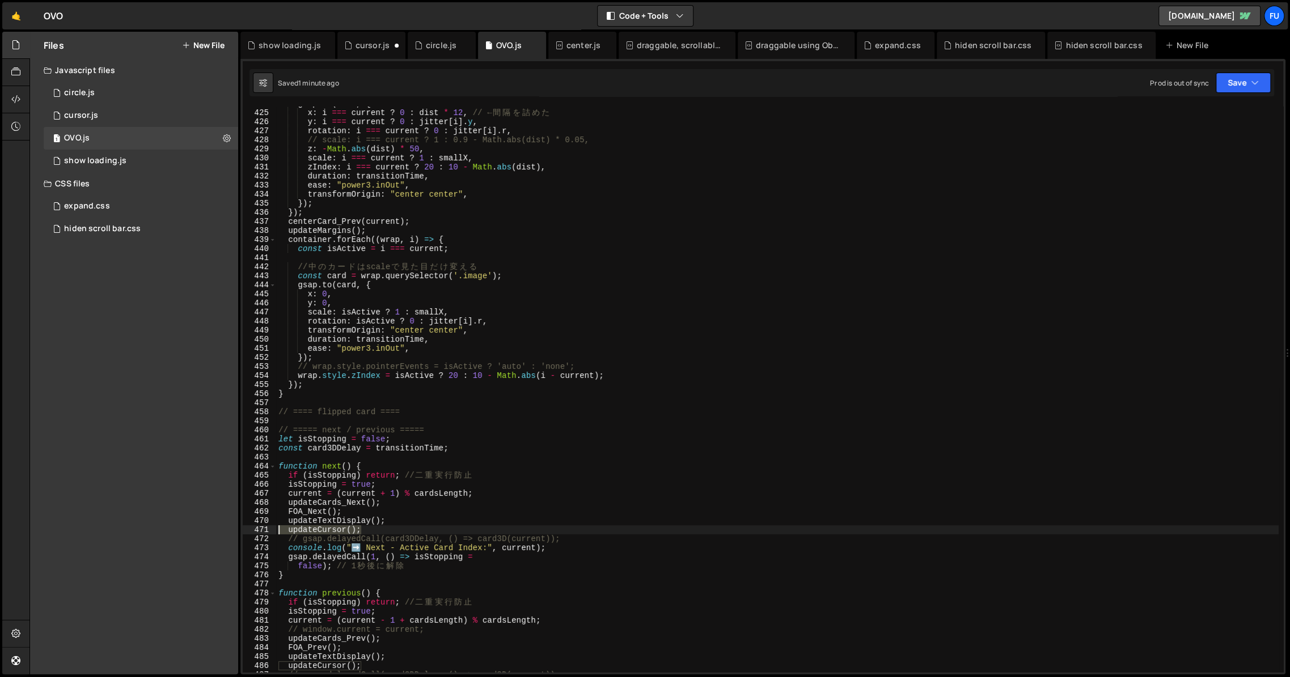
drag, startPoint x: 383, startPoint y: 533, endPoint x: 268, endPoint y: 529, distance: 114.6
click at [268, 529] on div "console.log("cursor", activeCursor); 424 425 426 427 428 429 430 431 432 433 43…" at bounding box center [763, 390] width 1040 height 566
click at [351, 536] on div "gsap . to ( card , { x : i === current ? 0 : dist * 12 , // ← 間 隔 を 詰 め た y : i…" at bounding box center [777, 391] width 1002 height 584
drag, startPoint x: 355, startPoint y: 526, endPoint x: 227, endPoint y: 528, distance: 128.7
click at [227, 528] on div "Files New File Javascript files 1 circle.js 0 1 cursor.js 0 1 OVO.js 0 1 0" at bounding box center [659, 353] width 1260 height 643
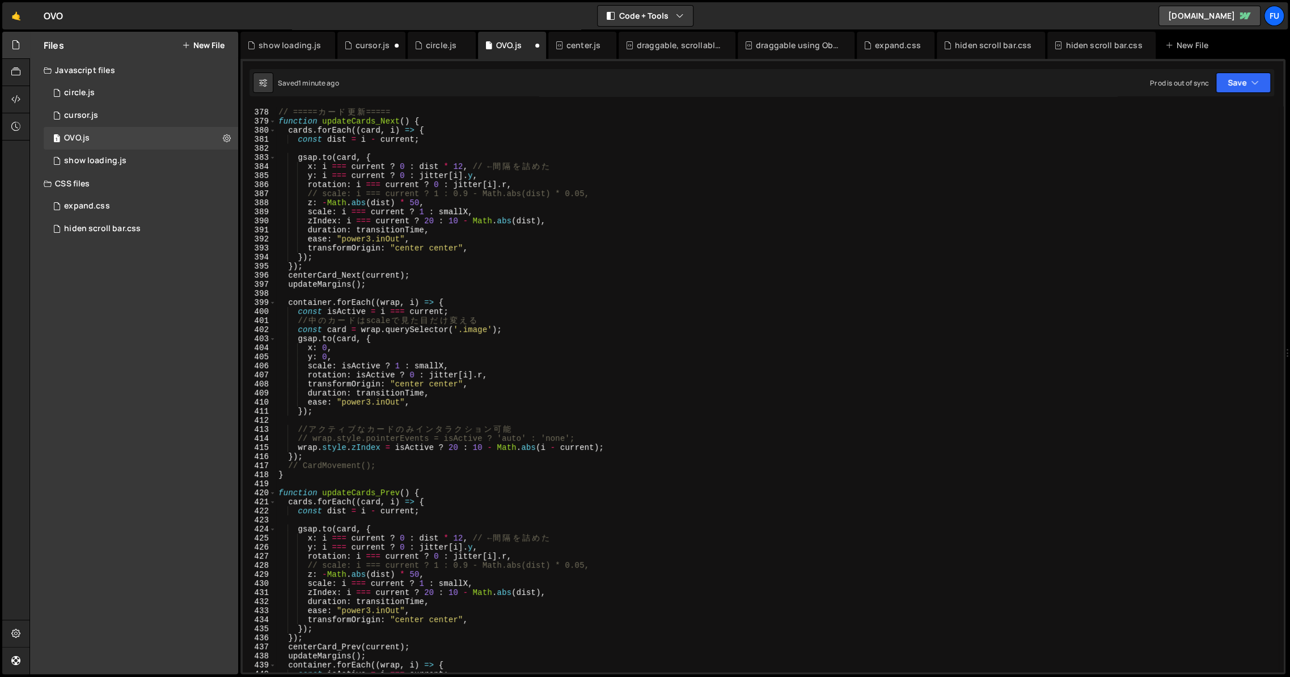
scroll to position [3370, 0]
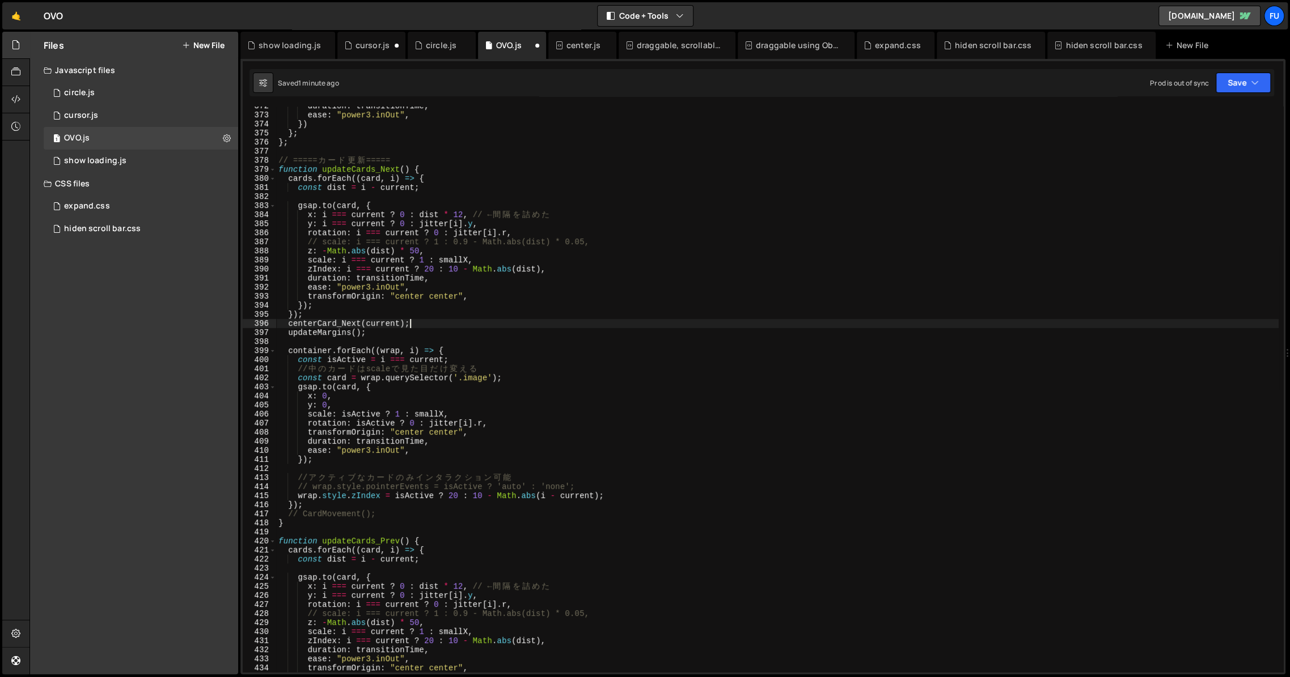
click at [424, 328] on div "duration : transitionTime , ease : "power3.inOut" , }) } ; } ; // ===== カ ー ド 更…" at bounding box center [777, 393] width 1002 height 584
click at [418, 332] on div "duration : transitionTime , ease : "power3.inOut" , }) } ; } ; // ===== カ ー ド 更…" at bounding box center [777, 393] width 1002 height 584
type textarea "updateMargins();"
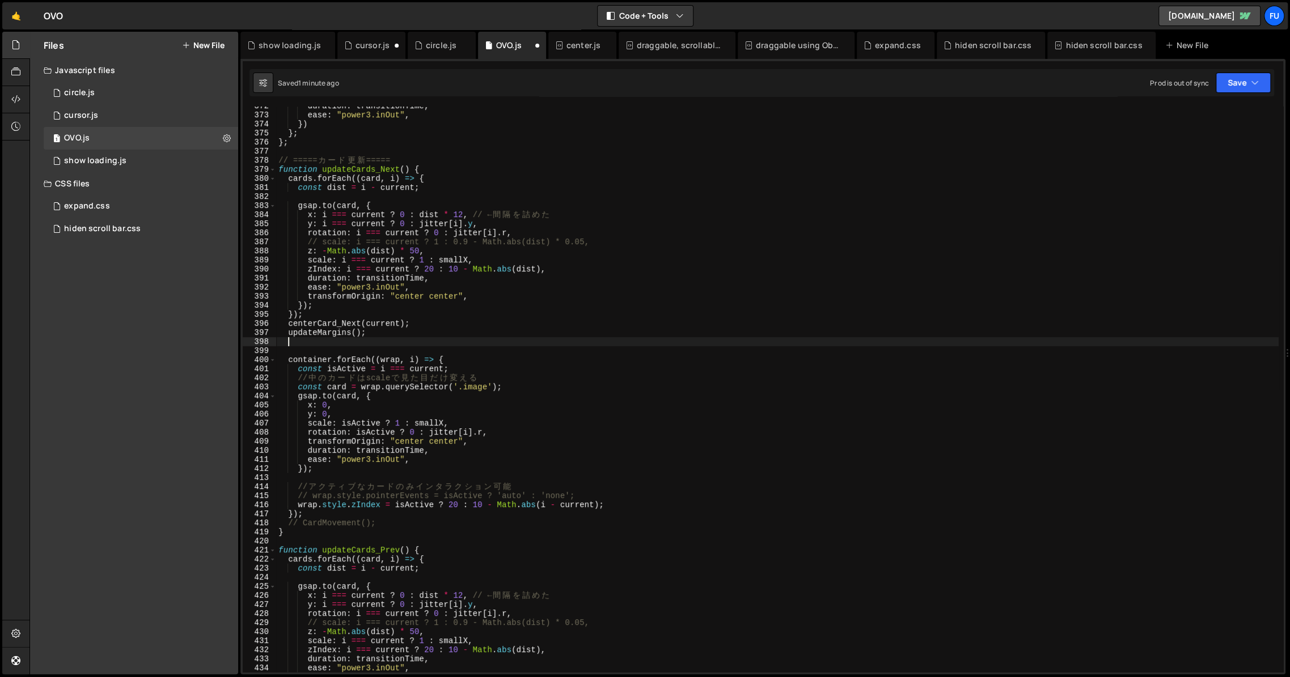
paste textarea "updateCursor()"
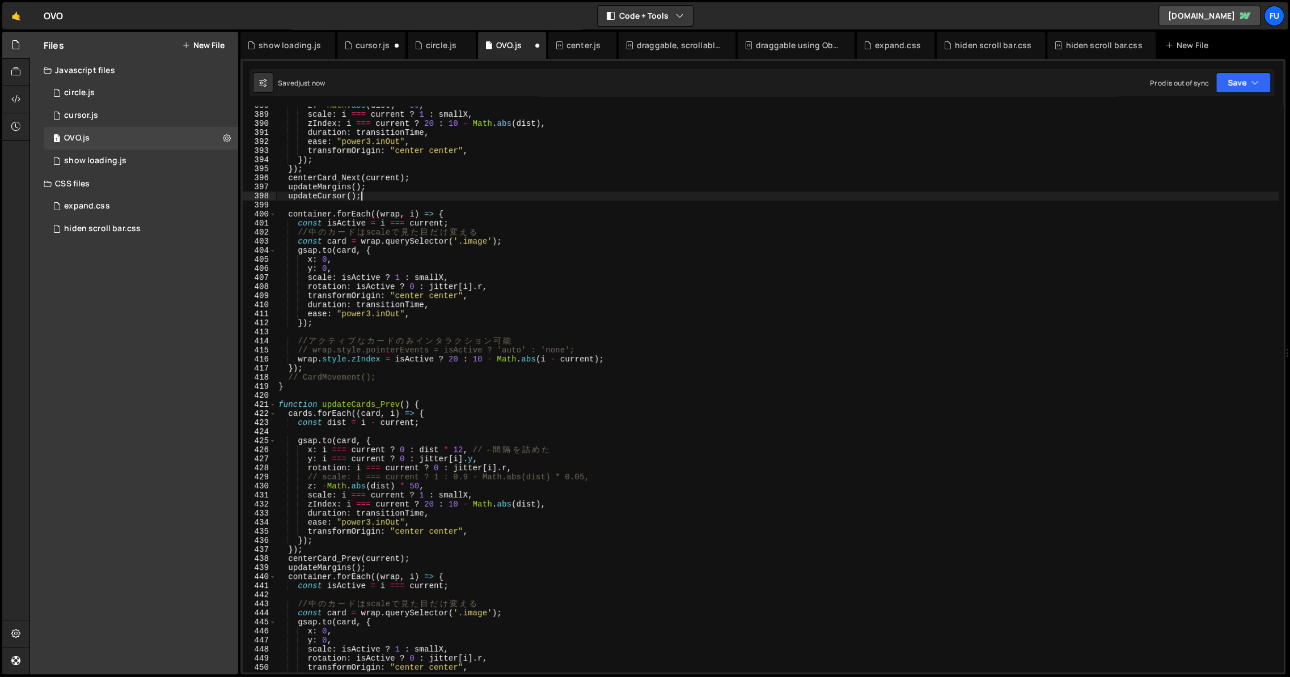
scroll to position [3593, 0]
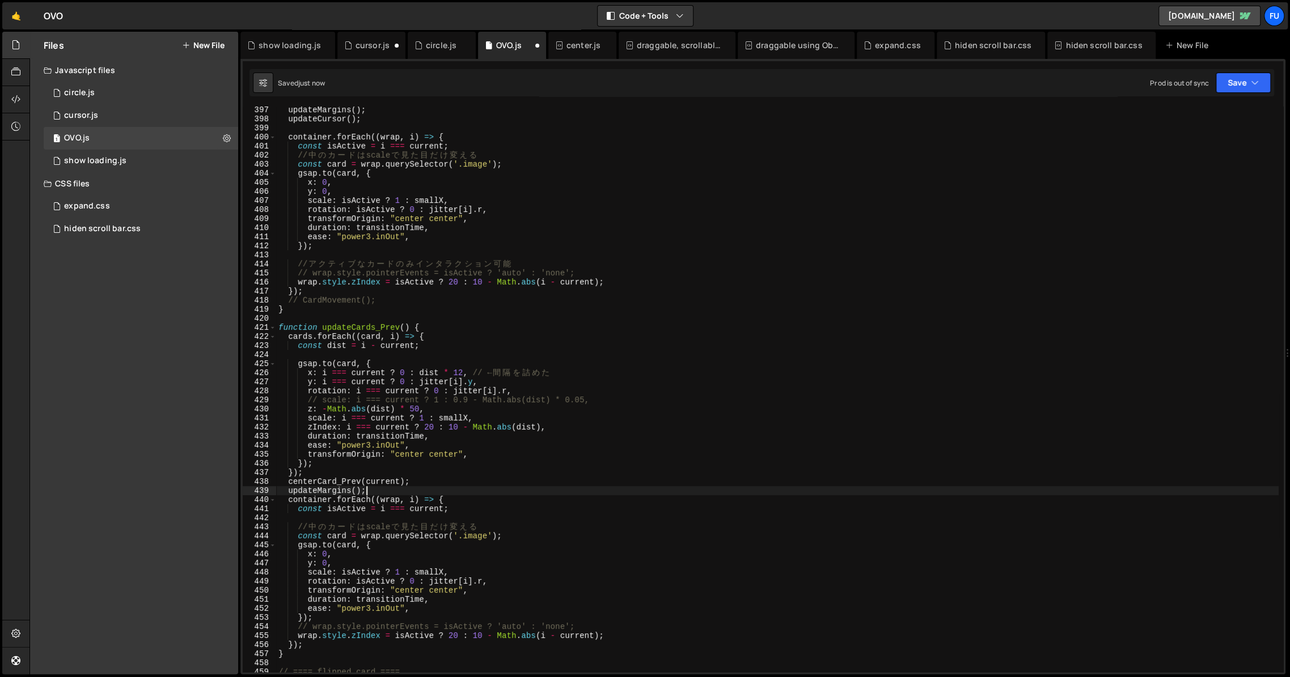
click at [406, 490] on div "updateMargins ( ) ; updateCursor ( ) ; container . forEach (( wrap , i ) => { c…" at bounding box center [777, 397] width 1002 height 584
type textarea "updateMargins();"
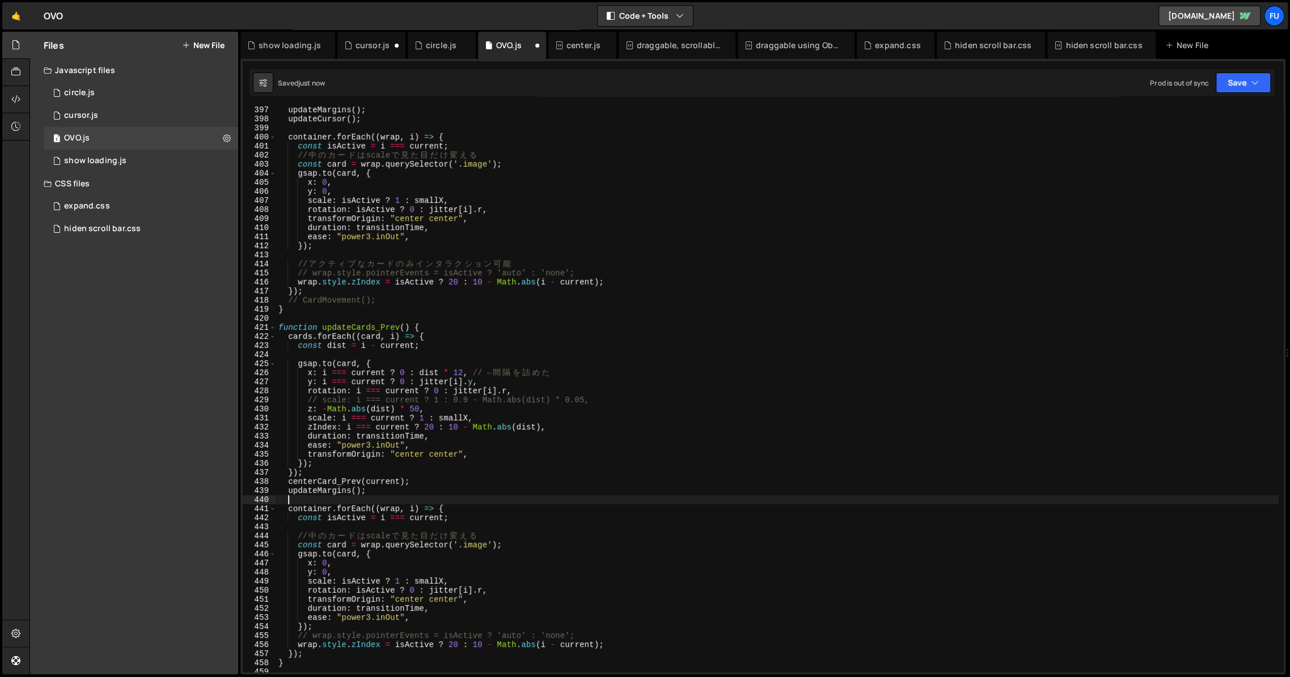
scroll to position [0, 0]
paste textarea "updateCursor()"
type textarea "updateCursor();"
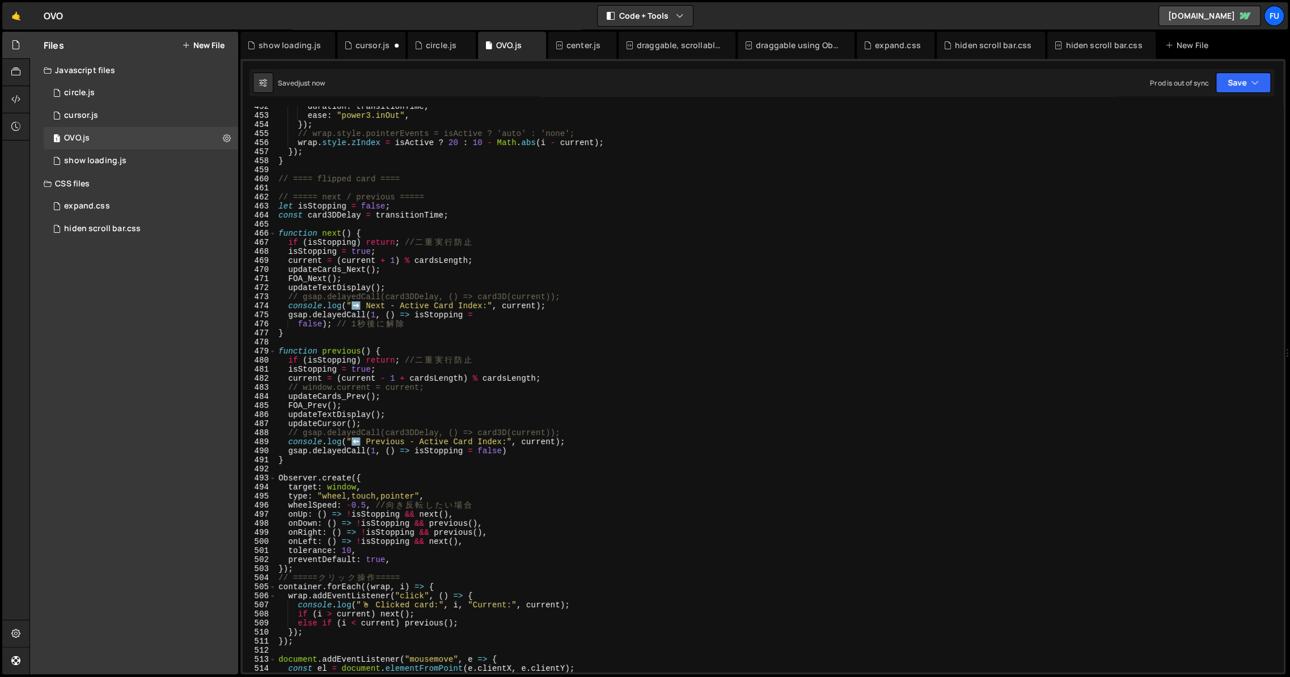
scroll to position [4107, 0]
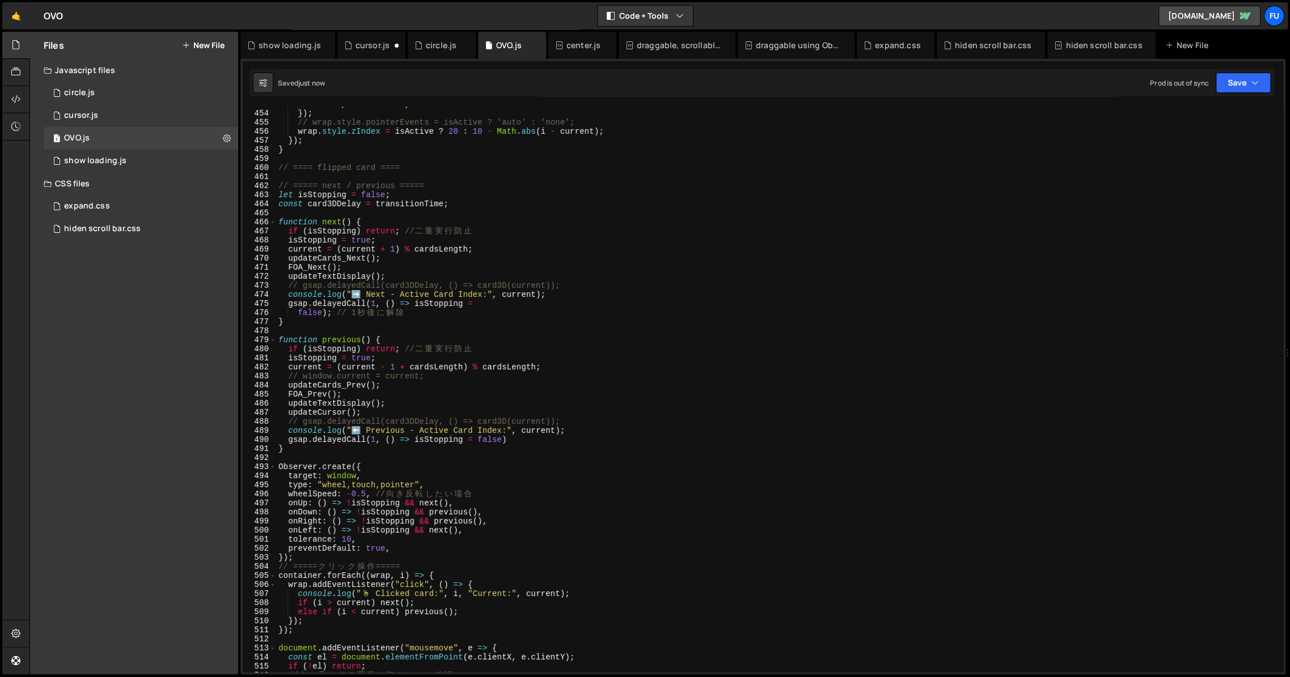
drag, startPoint x: 370, startPoint y: 410, endPoint x: 434, endPoint y: 410, distance: 64.6
click at [370, 410] on div "ease : "power3.inOut" , }) ; // wrap.style.pointerEvents = isActive ? 'auto' : …" at bounding box center [777, 392] width 1002 height 584
drag, startPoint x: 438, startPoint y: 410, endPoint x: 239, endPoint y: 411, distance: 199.0
click at [239, 411] on div "Files New File Javascript files 1 circle.js 0 1 cursor.js 0 1 OVO.js 0 1 0" at bounding box center [659, 353] width 1260 height 643
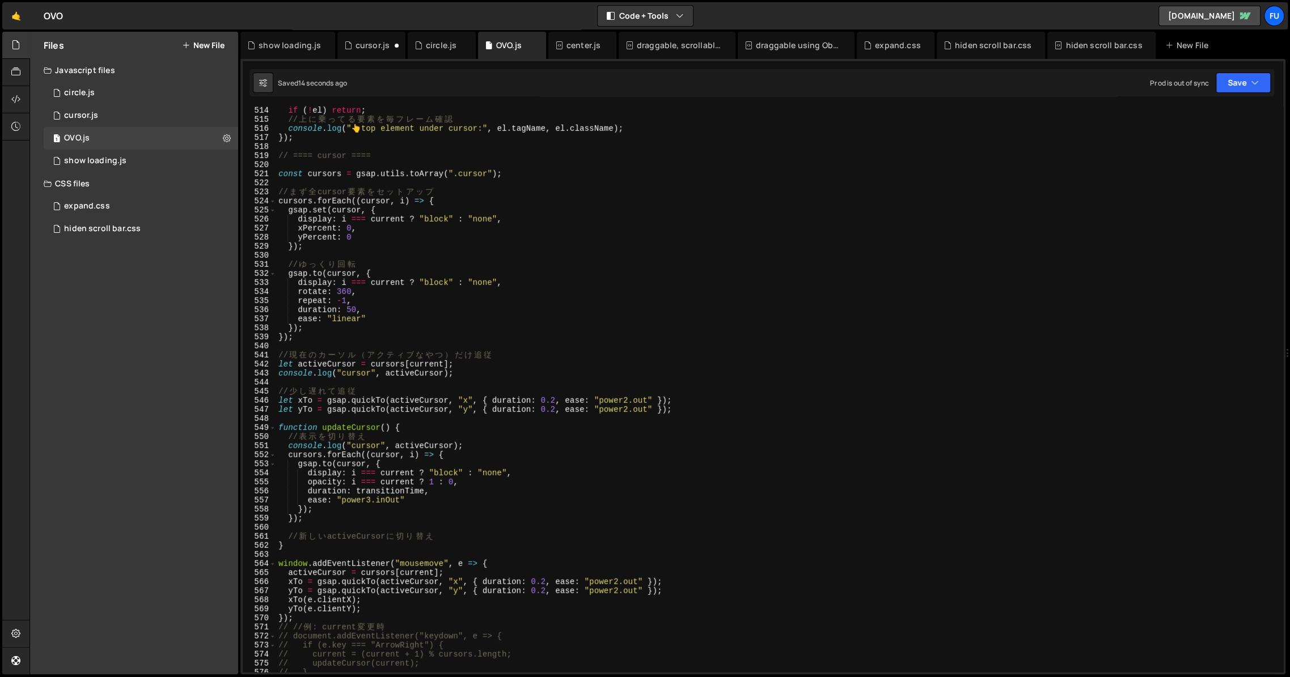
scroll to position [4669, 0]
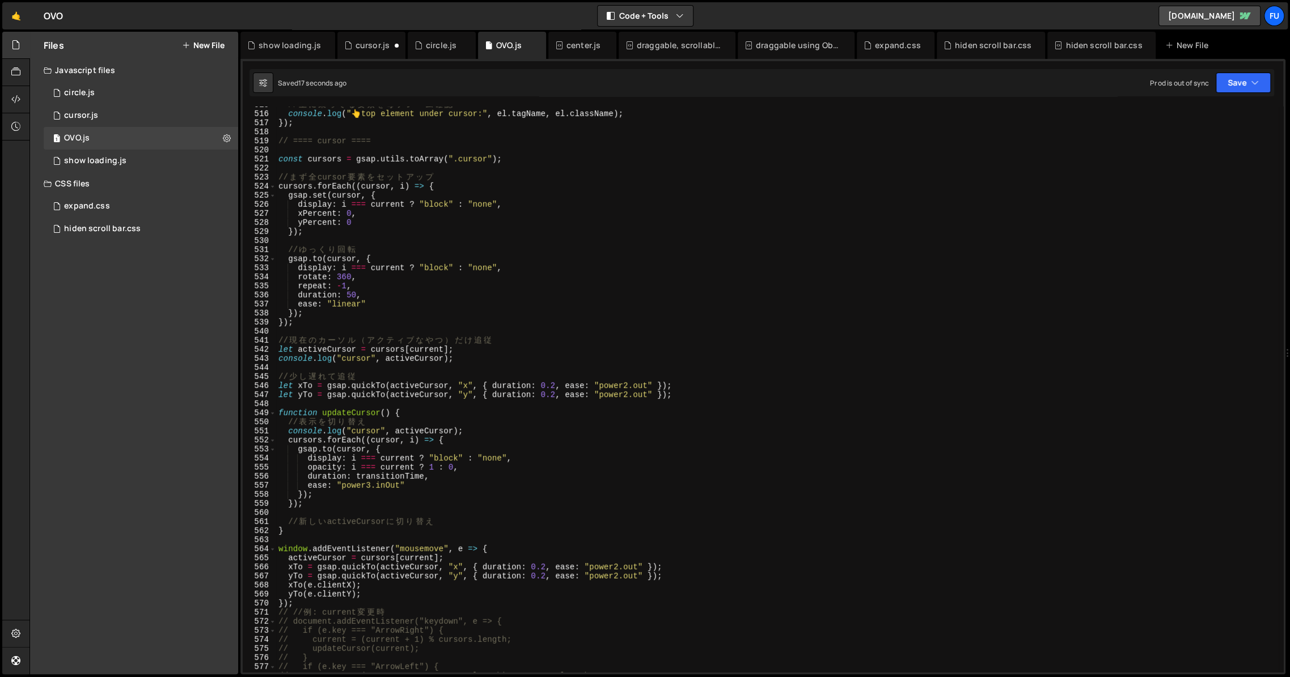
click at [297, 449] on div "// 上 に 乗 っ て る 要 素 を 毎 フ レ ー ム 確 認 console . log ( " 👆 top element under cursor…" at bounding box center [777, 392] width 1002 height 584
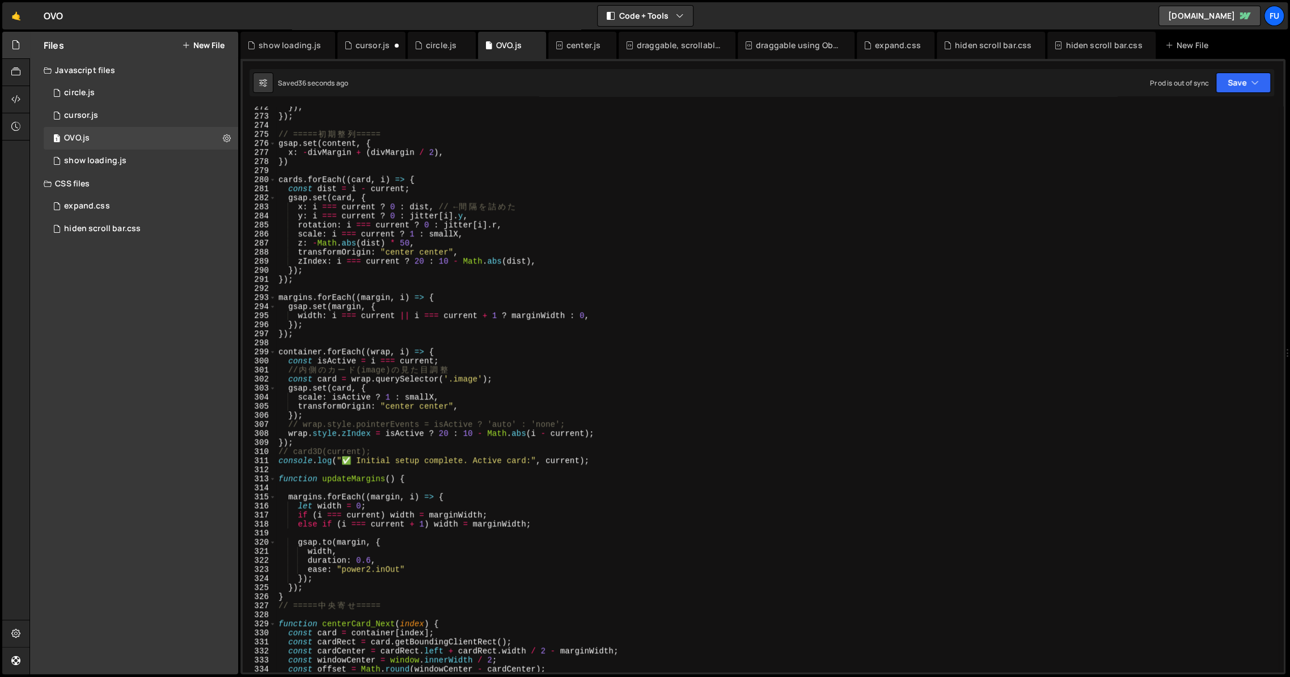
scroll to position [2667, 0]
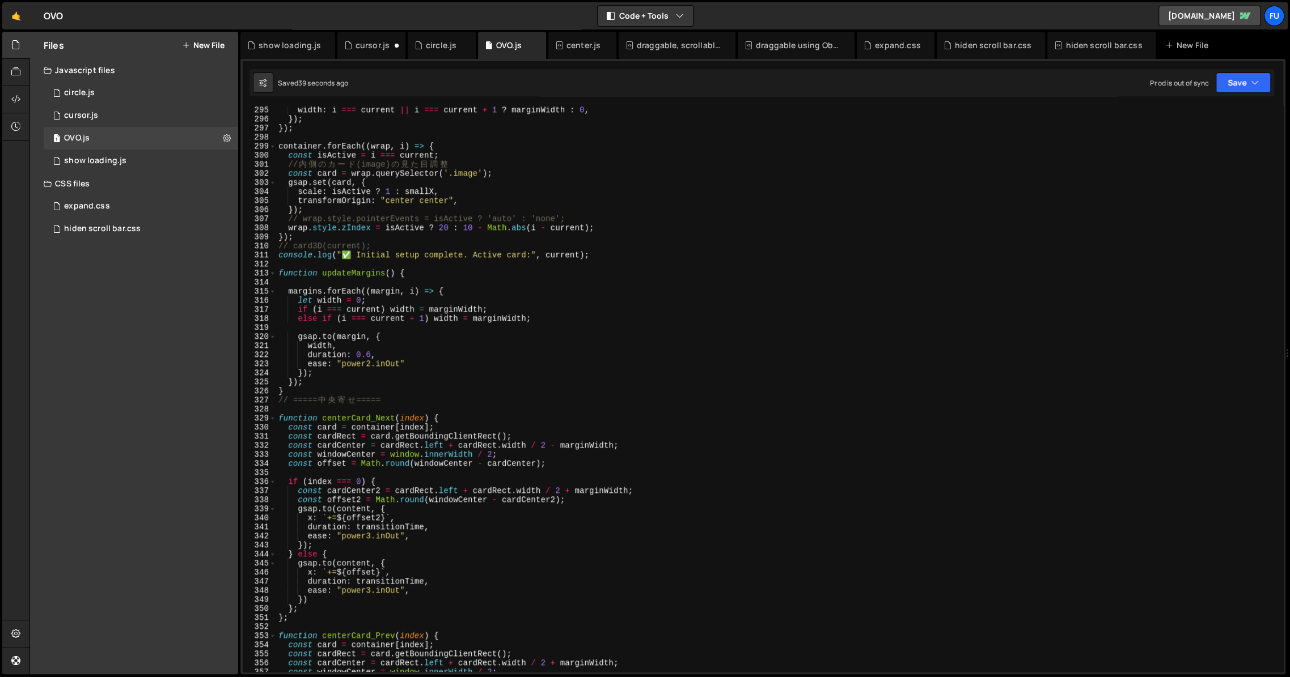
click at [361, 376] on div "width : i === current || i === current + 1 ? marginWidth : 0 , }) ; }) ; contai…" at bounding box center [777, 397] width 1002 height 584
click at [361, 382] on div "width : i === current || i === current + 1 ? marginWidth : 0 , }) ; }) ; contai…" at bounding box center [777, 397] width 1002 height 584
click at [361, 386] on div "width : i === current || i === current + 1 ? marginWidth : 0 , }) ; }) ; contai…" at bounding box center [777, 397] width 1002 height 584
click at [360, 391] on div "width : i === current || i === current + 1 ? marginWidth : 0 , }) ; }) ; contai…" at bounding box center [777, 397] width 1002 height 584
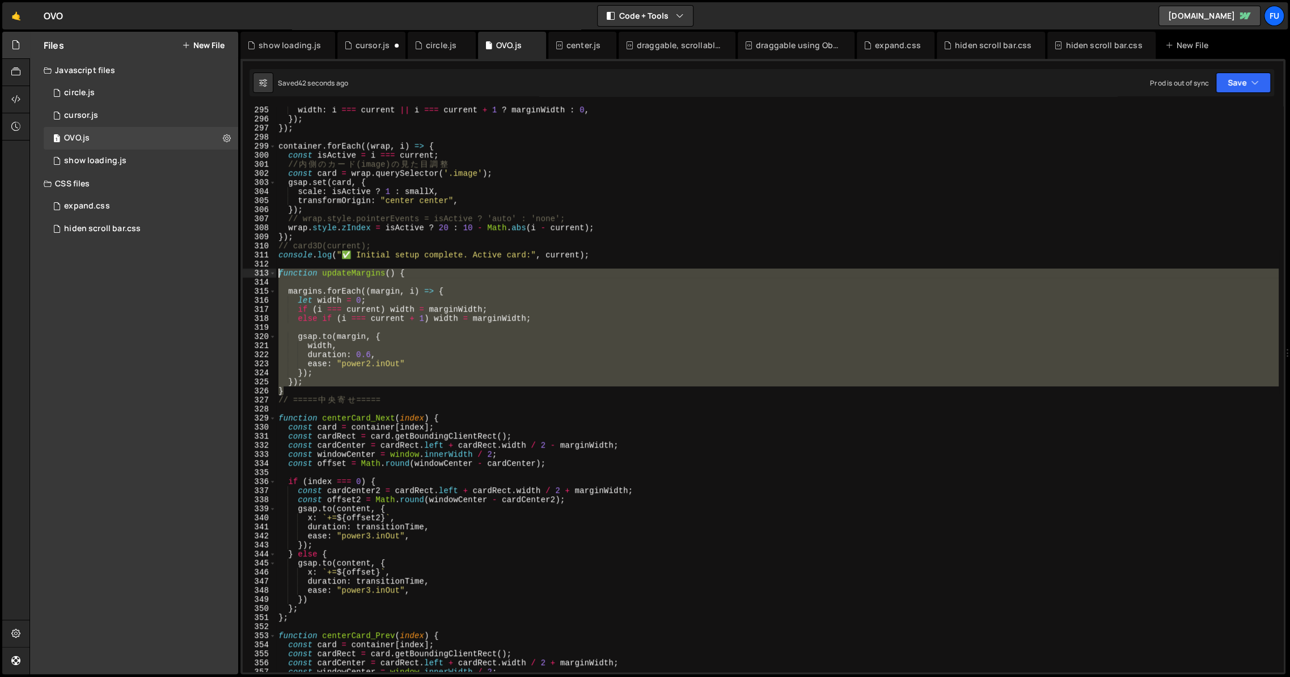
drag, startPoint x: 343, startPoint y: 391, endPoint x: 232, endPoint y: 270, distance: 163.7
click at [232, 270] on div "Files New File Javascript files 1 circle.js 0 1 cursor.js 0 1 OVO.js 0 1 0" at bounding box center [659, 353] width 1260 height 643
type textarea "function updateMargins() {"
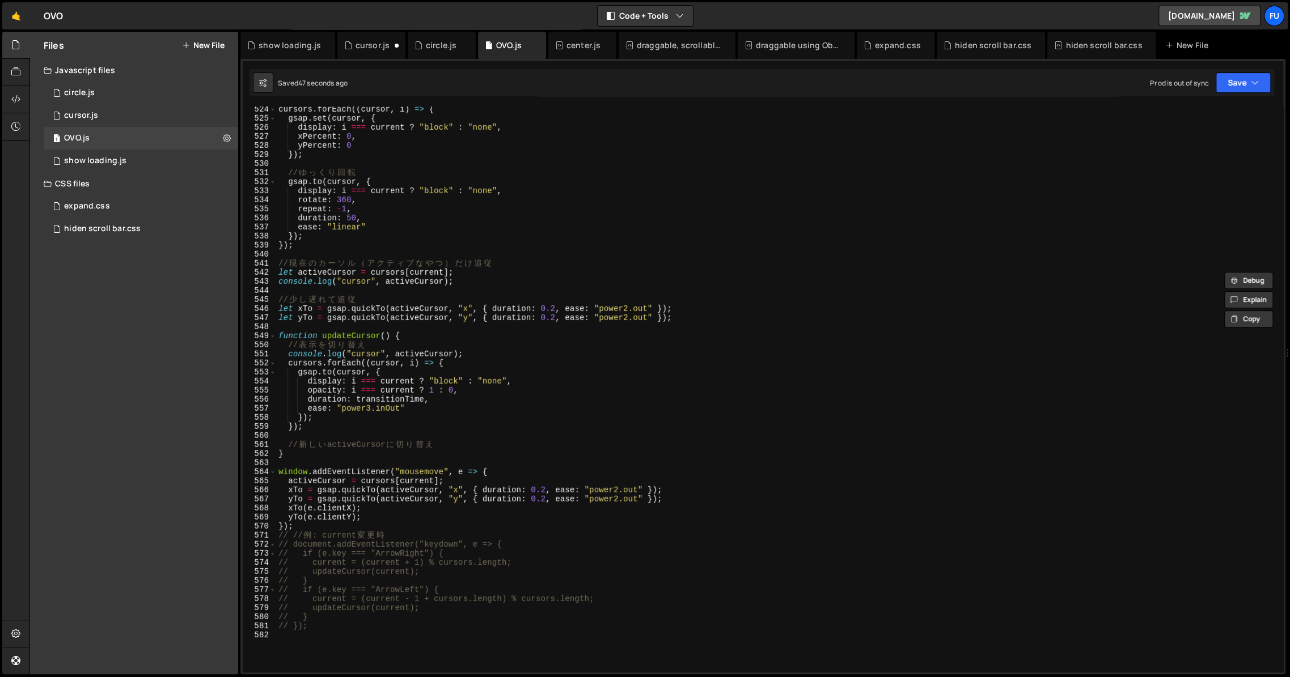
scroll to position [4745, 0]
click at [361, 440] on div "cursors . forEach (( cursor , i ) => { gsap . set ( cursor , { display : i === …" at bounding box center [777, 397] width 1002 height 584
type textarea "});"
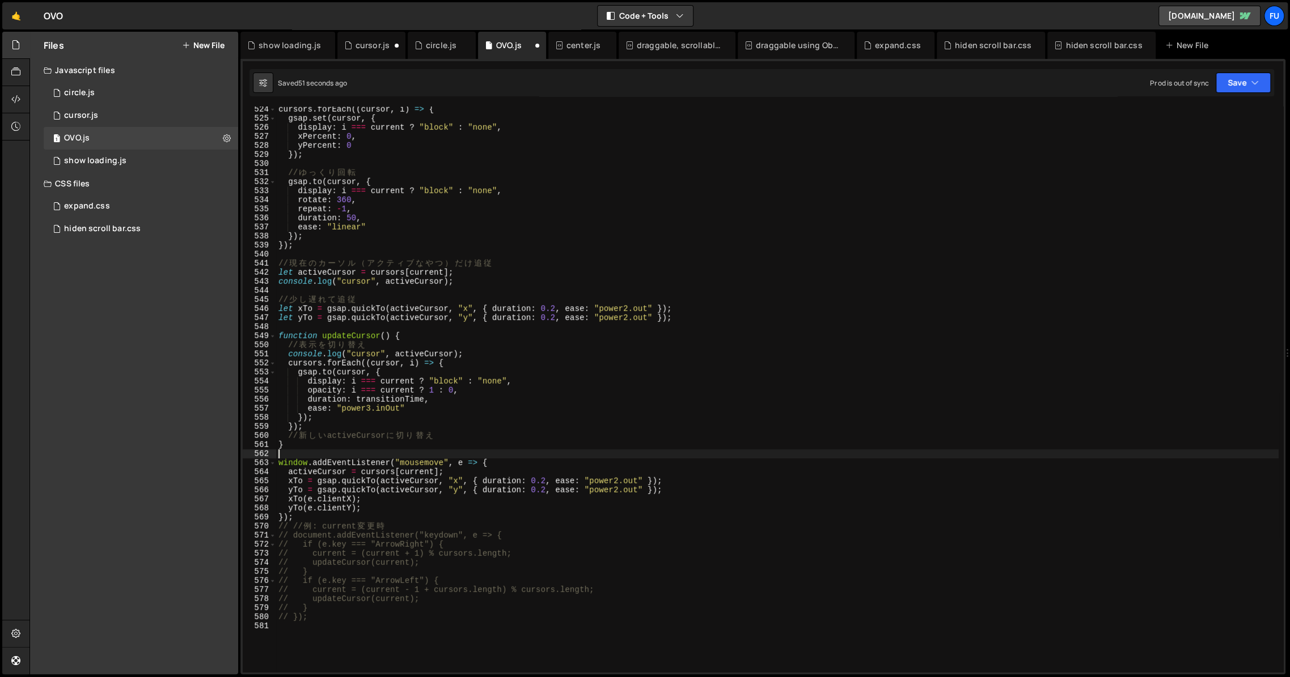
click at [386, 451] on div "cursors . forEach (( cursor , i ) => { gsap . set ( cursor , { display : i === …" at bounding box center [777, 397] width 1002 height 584
paste textarea "}"
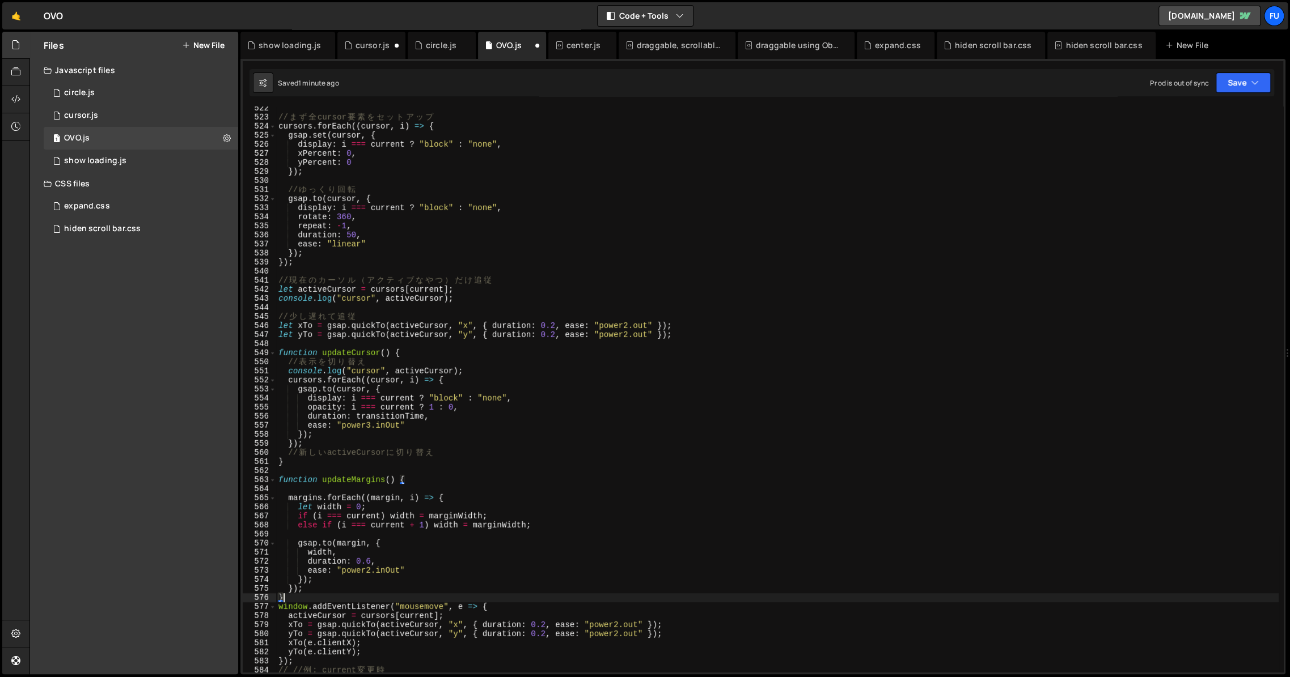
scroll to position [4732, 0]
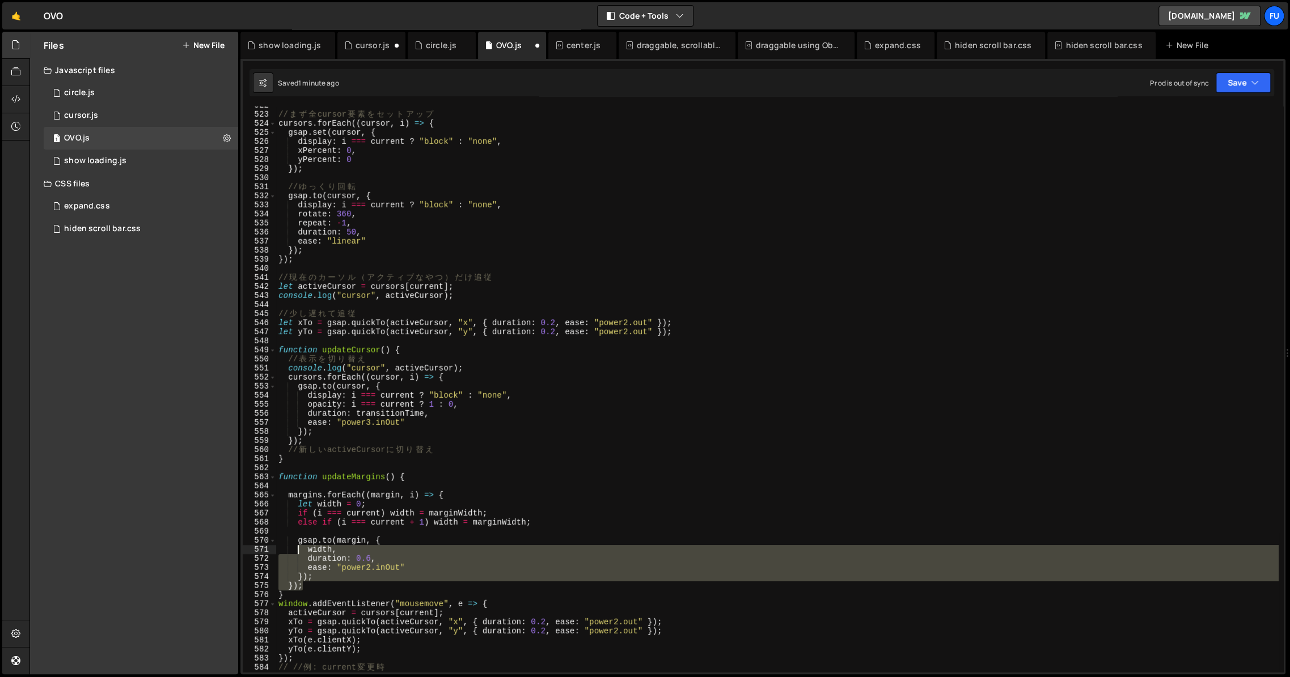
drag, startPoint x: 311, startPoint y: 585, endPoint x: 299, endPoint y: 551, distance: 36.0
click at [299, 550] on div "// ま ず 全 cursor 要 素 を セ ッ ト ア ッ プ cursors . forEach (( cursor , i ) => { gsap .…" at bounding box center [777, 393] width 1002 height 584
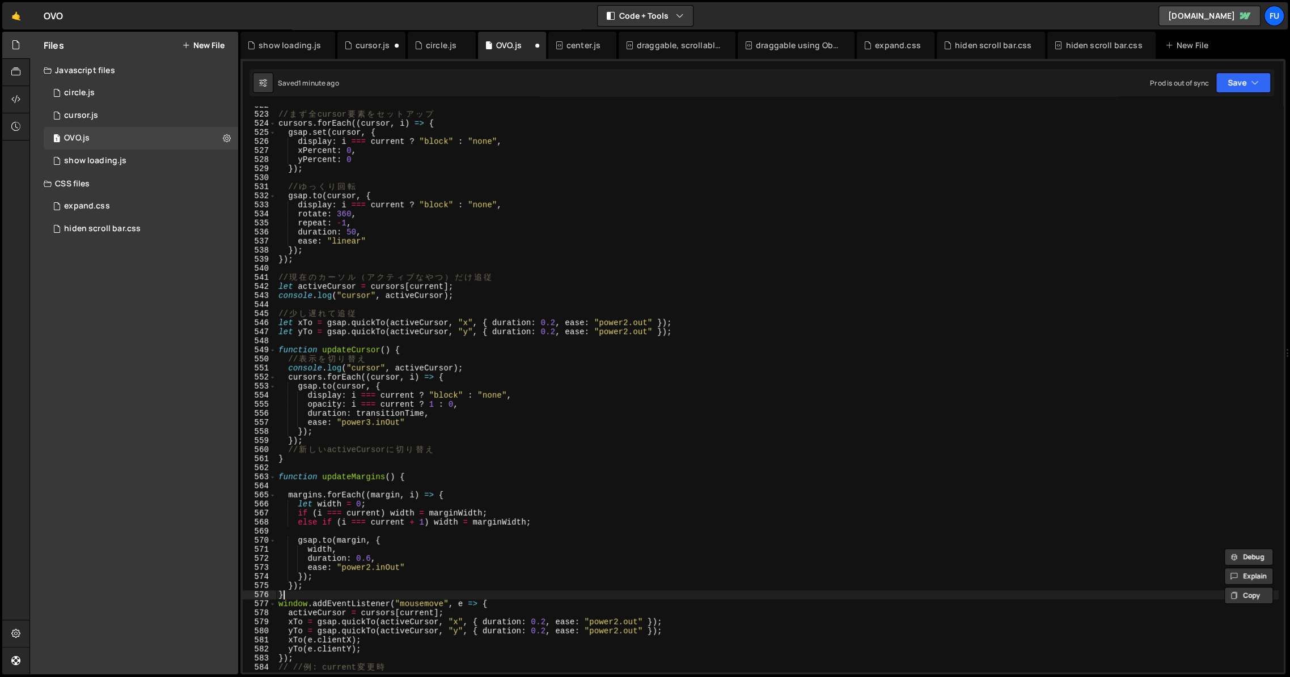
click at [295, 594] on div "// ま ず 全 cursor 要 素 を セ ッ ト ア ッ プ cursors . forEach (( cursor , i ) => { gsap .…" at bounding box center [777, 393] width 1002 height 584
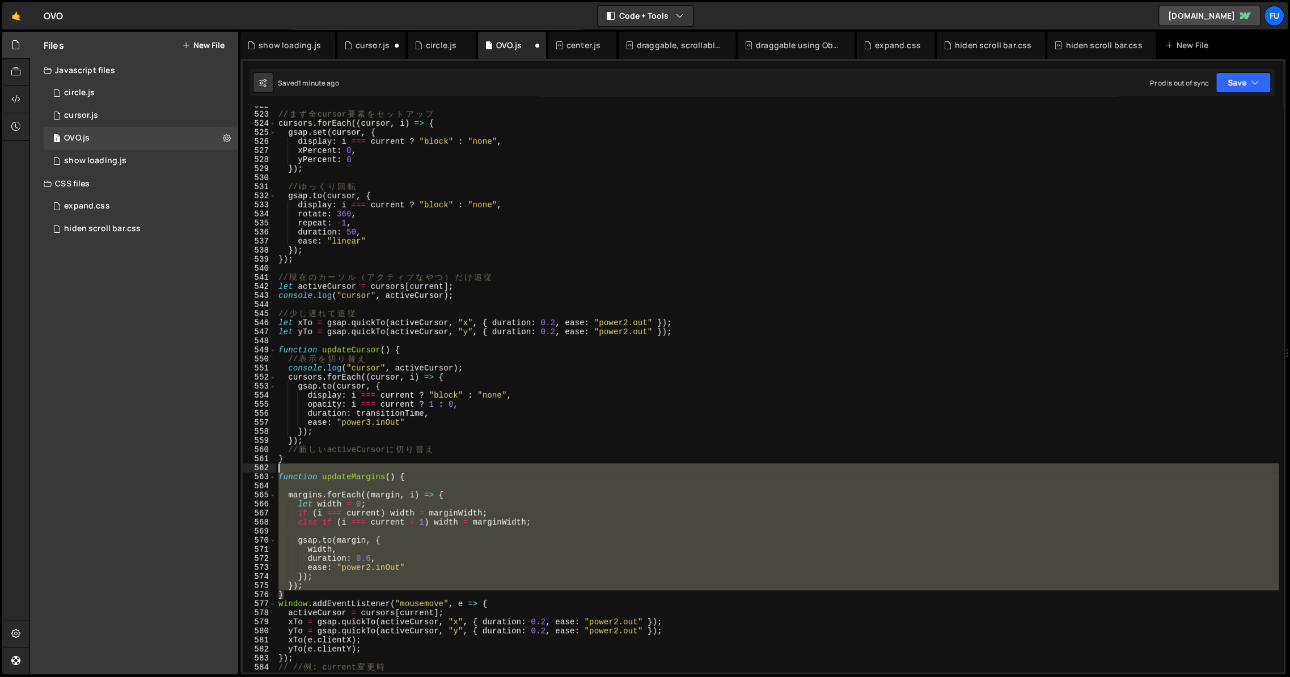
drag, startPoint x: 314, startPoint y: 594, endPoint x: 260, endPoint y: 469, distance: 136.4
click at [260, 468] on div "} 522 523 524 525 526 527 528 529 530 531 532 533 534 535 536 537 538 539 540 5…" at bounding box center [763, 390] width 1040 height 566
type textarea "function updateMargins() {"
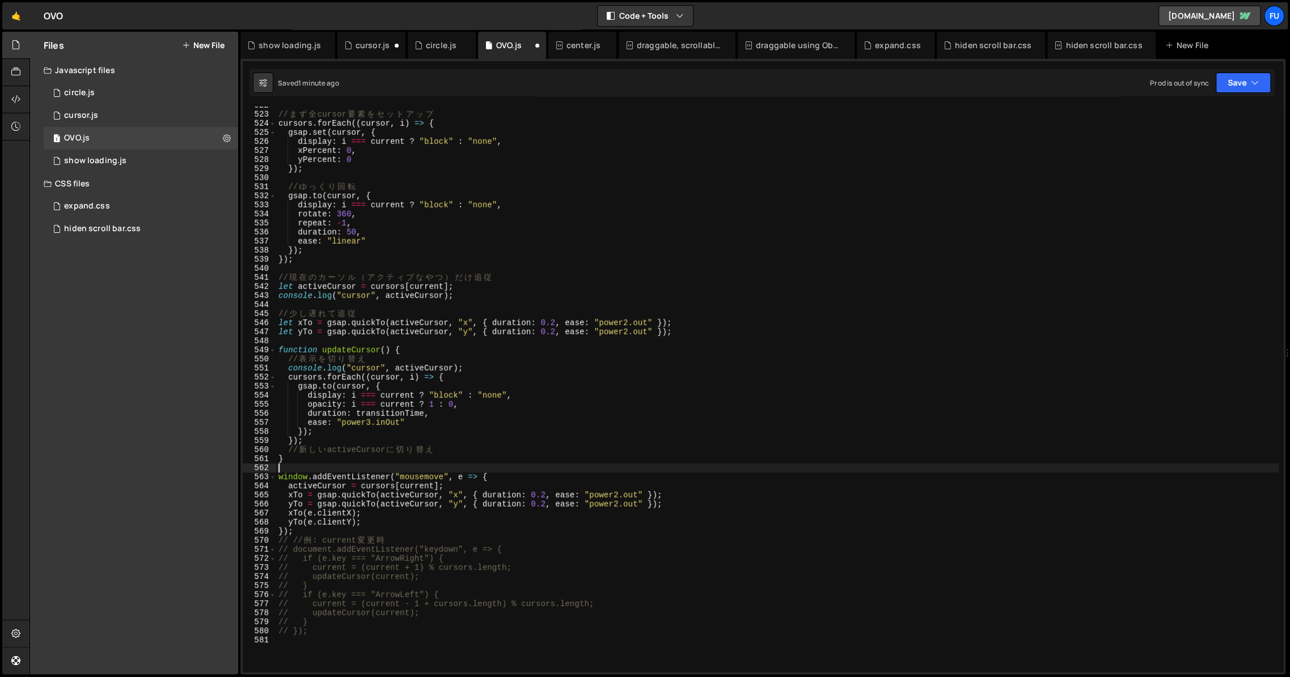
type textarea "}"
click at [666, 500] on div "// ま ず 全 cursor 要 素 を セ ッ ト ア ッ プ cursors . forEach (( cursor , i ) => { gsap .…" at bounding box center [777, 393] width 1002 height 584
click at [694, 507] on div "// ま ず 全 cursor 要 素 を セ ッ ト ア ッ プ cursors . forEach (( cursor , i ) => { gsap .…" at bounding box center [777, 393] width 1002 height 584
click at [428, 412] on div "// ま ず 全 cursor 要 素 を セ ッ ト ア ッ プ cursors . forEach (( cursor , i ) => { gsap .…" at bounding box center [777, 393] width 1002 height 584
click at [425, 414] on div "// ま ず 全 cursor 要 素 を セ ッ ト ア ッ プ cursors . forEach (( cursor , i ) => { gsap .…" at bounding box center [777, 393] width 1002 height 584
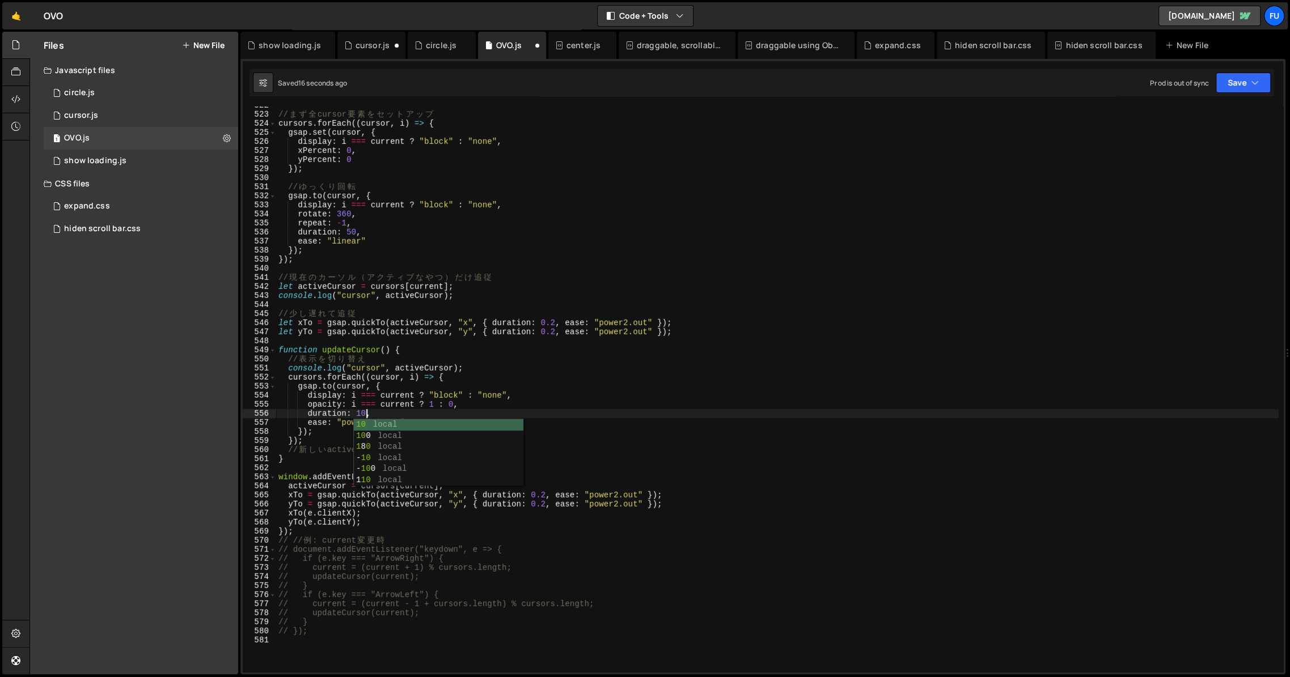
scroll to position [0, 6]
click at [461, 484] on div "// ま ず 全 cursor 要 素 を セ ッ ト ア ッ プ cursors . forEach (( cursor , i ) => { gsap .…" at bounding box center [777, 393] width 1002 height 584
type textarea "activeCursor = cursors[current];"
drag, startPoint x: 451, startPoint y: 487, endPoint x: 255, endPoint y: 489, distance: 195.6
click at [255, 489] on div "activeCursor = cursors[current]; 522 523 524 525 526 527 528 529 530 531 532 53…" at bounding box center [763, 390] width 1040 height 566
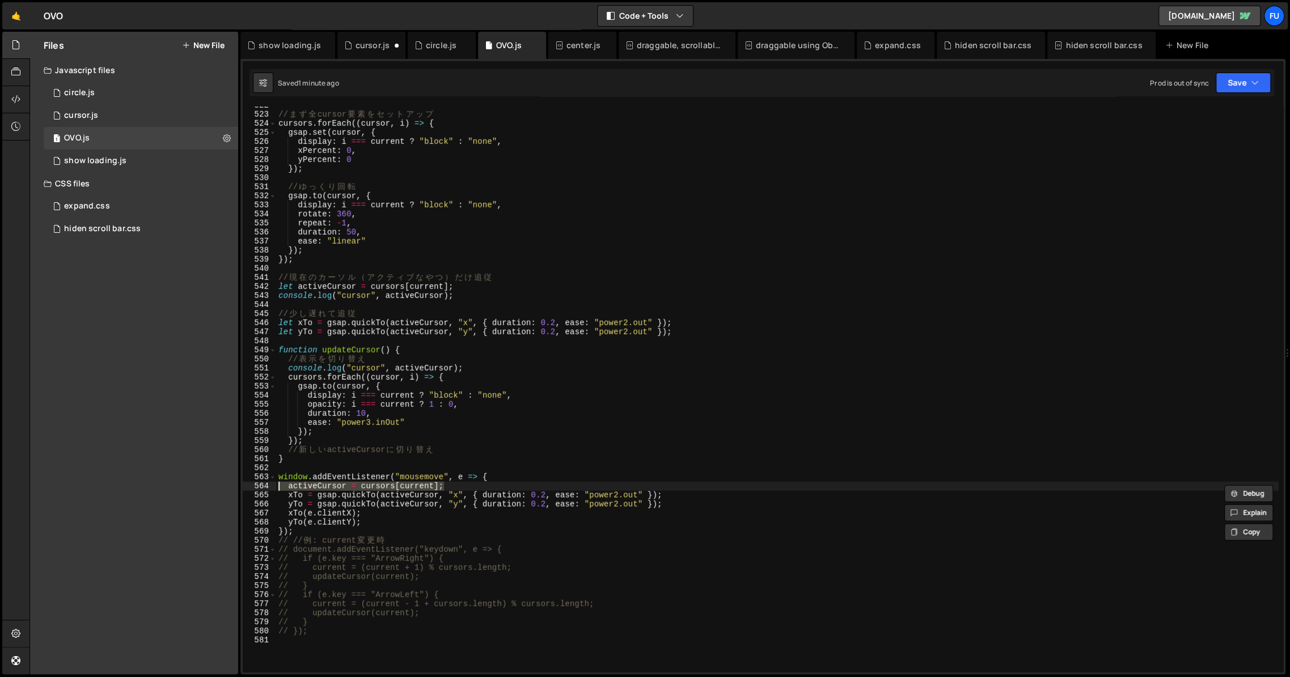
scroll to position [0, 0]
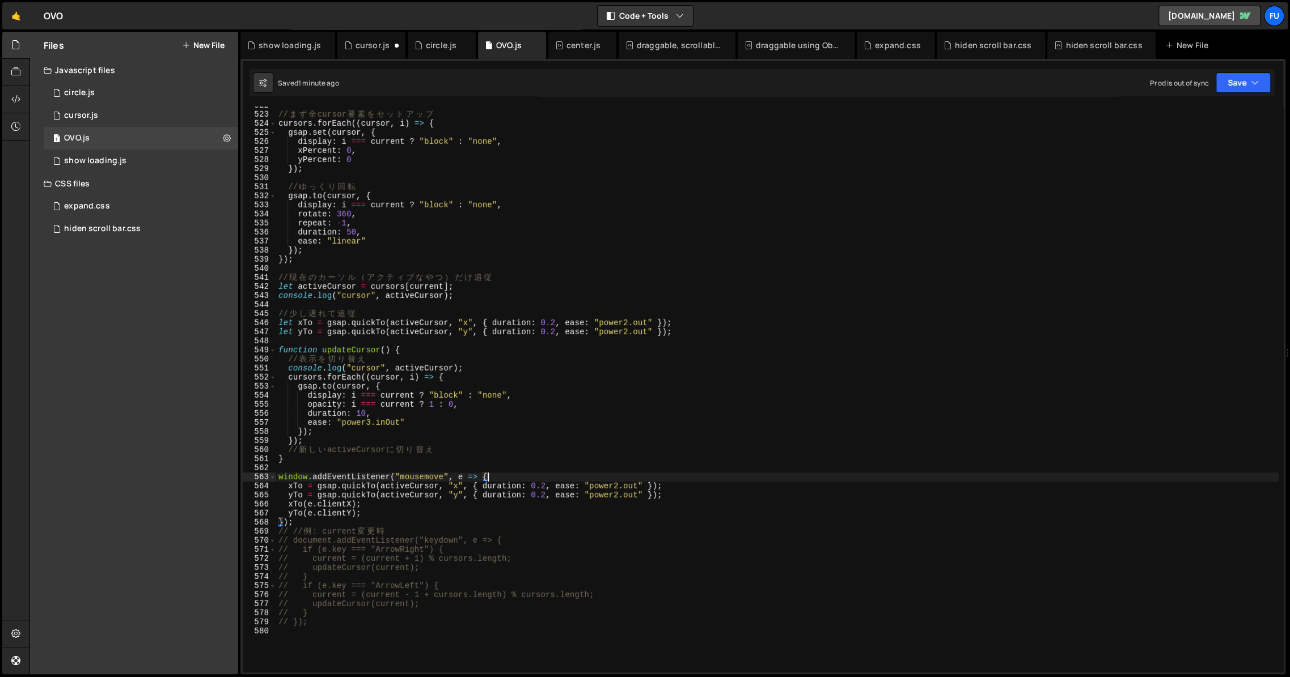
click at [463, 439] on div "// ま ず 全 cursor 要 素 を セ ッ ト ア ッ プ cursors . forEach (( cursor , i ) => { gsap .…" at bounding box center [777, 393] width 1002 height 584
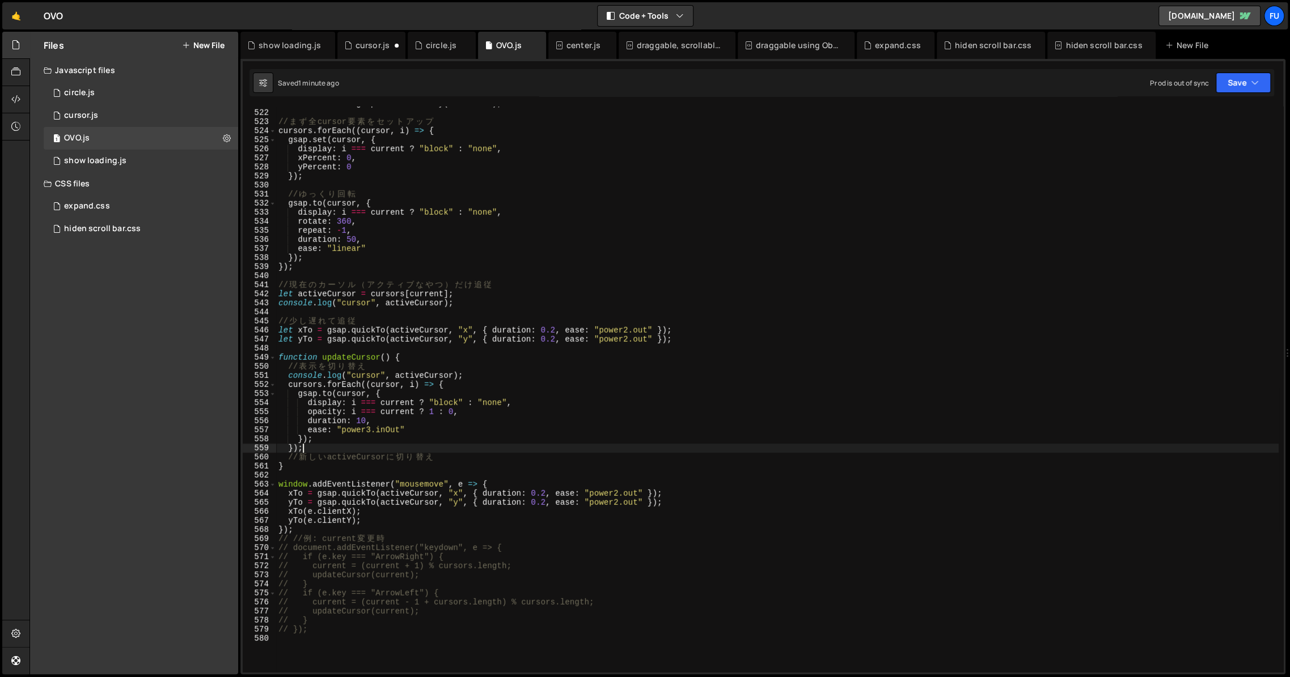
scroll to position [4723, 0]
click at [419, 366] on div "const cursors = gsap . utils . toArray ( ".cursor" ) ; // ま ず 全 cursor 要 素 を セ …" at bounding box center [777, 393] width 1002 height 584
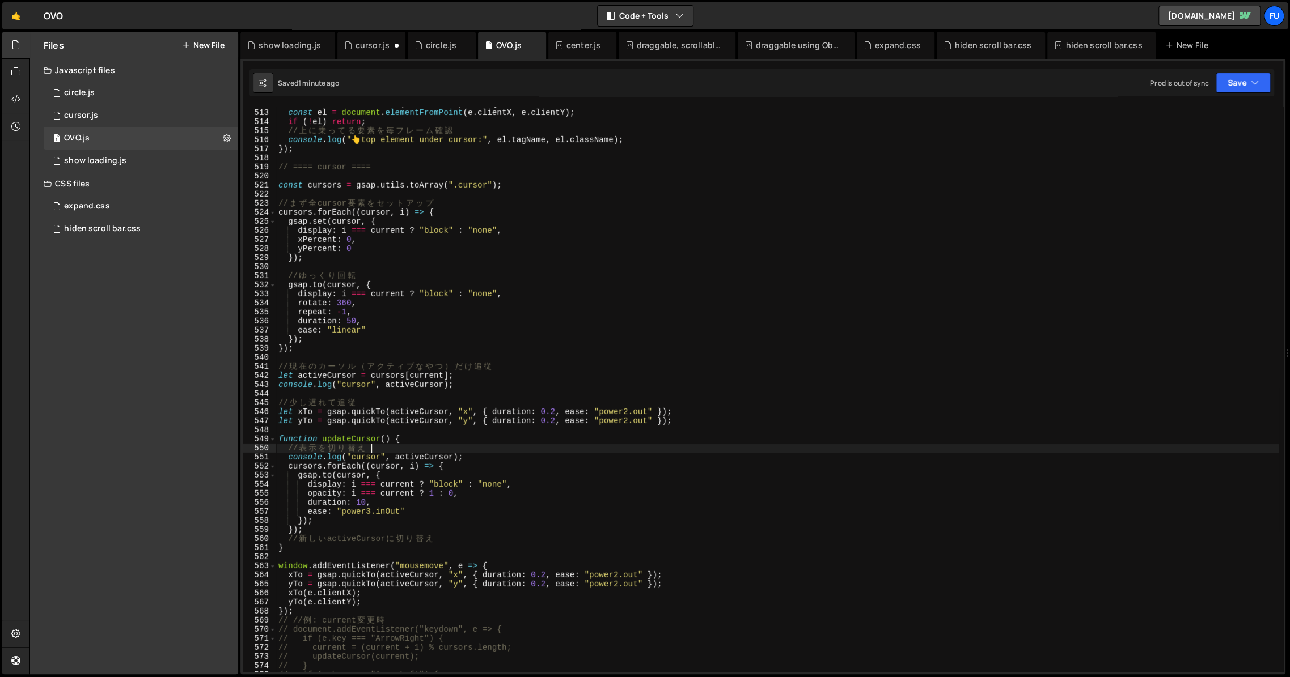
scroll to position [4643, 0]
drag, startPoint x: 514, startPoint y: 184, endPoint x: 278, endPoint y: 189, distance: 236.5
click at [248, 181] on div "// 表示を切り替え 512 513 514 515 516 517 518 519 520 521 522 523 524 525 526 527 528 …" at bounding box center [763, 390] width 1040 height 566
click at [357, 201] on div "document . addEventListener ( "mousemove" , e => { const el = document . elemen…" at bounding box center [777, 391] width 1002 height 584
type textarea "// まず全cursor要素をセットアップ"
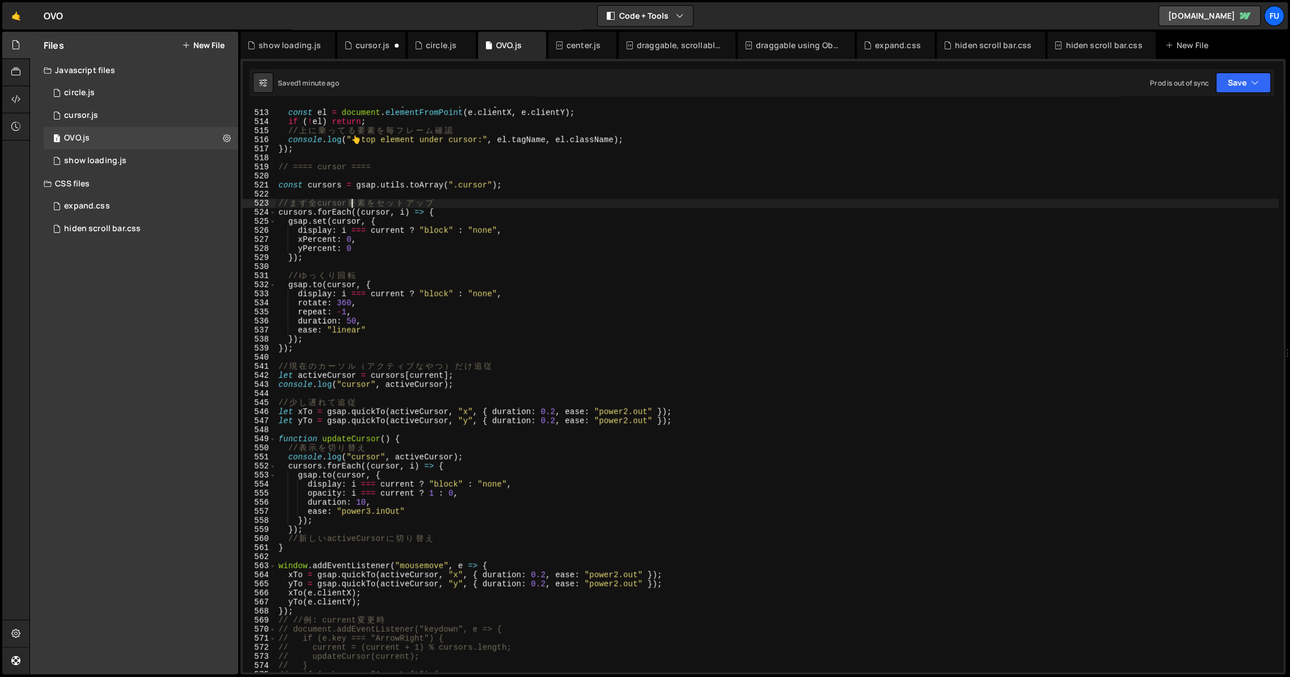
click at [426, 206] on div "document . addEventListener ( "mousemove" , e => { const el = document . elemen…" at bounding box center [777, 391] width 1002 height 584
click at [473, 391] on div "document . addEventListener ( "mousemove" , e => { const el = document . elemen…" at bounding box center [777, 391] width 1002 height 584
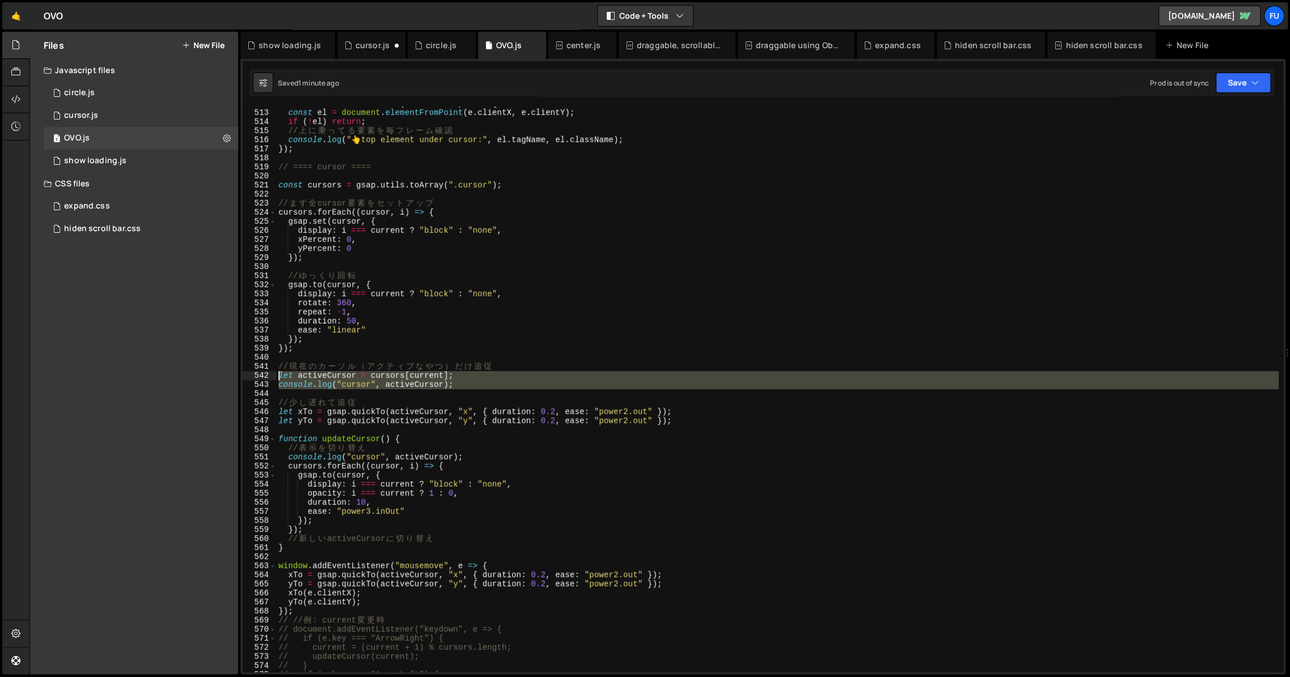
drag, startPoint x: 468, startPoint y: 389, endPoint x: 245, endPoint y: 374, distance: 222.8
click at [245, 374] on div "512 513 514 515 516 517 518 519 520 521 522 523 524 525 526 527 528 529 530 531…" at bounding box center [763, 390] width 1040 height 566
type textarea "let activeCursor = cursors[current]; console.log("cursor", activeCursor);"
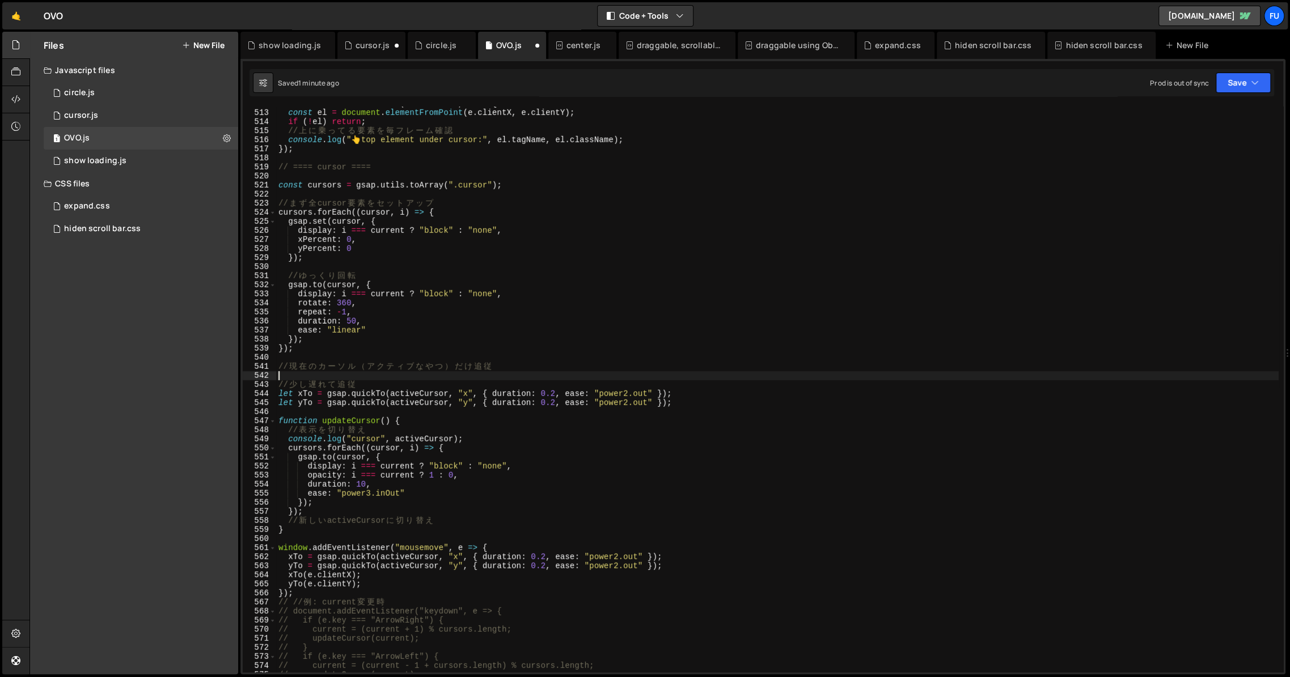
click at [341, 195] on div "document . addEventListener ( "mousemove" , e => { const el = document . elemen…" at bounding box center [777, 391] width 1002 height 584
paste textarea "console.log("cursor", activeCursor);"
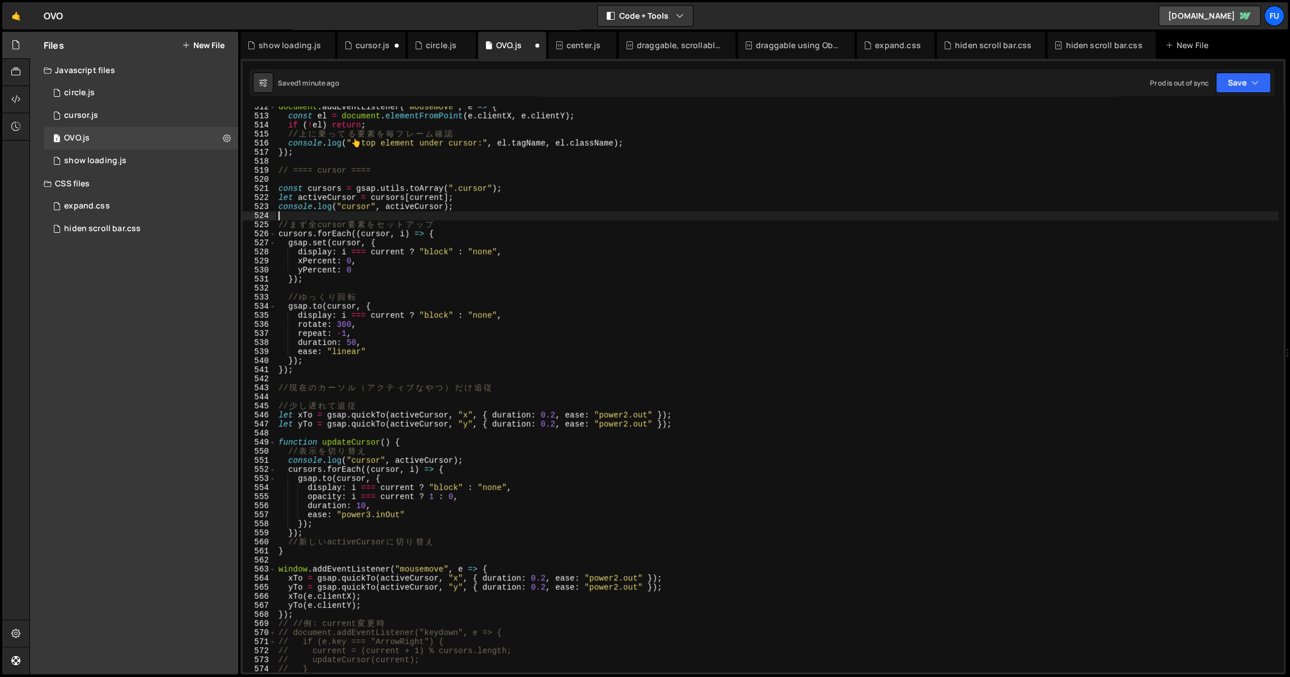
scroll to position [4637, 0]
click at [465, 213] on div "document . addEventListener ( "mousemove" , e => { const el = document . elemen…" at bounding box center [777, 397] width 1002 height 584
type textarea "console.log("cursor", activeCursor);"
drag, startPoint x: 492, startPoint y: 217, endPoint x: 380, endPoint y: 219, distance: 112.3
click at [380, 219] on div "document . addEventListener ( "mousemove" , e => { const el = document . elemen…" at bounding box center [777, 397] width 1002 height 584
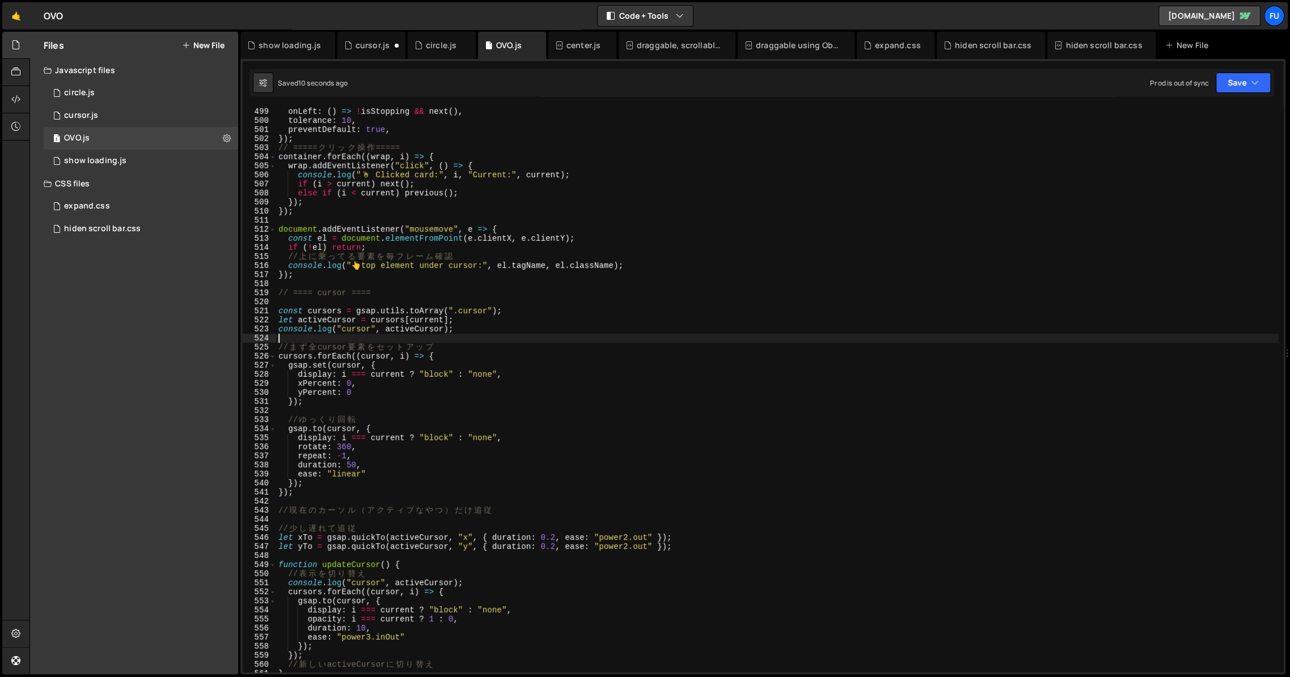
scroll to position [4517, 0]
click at [337, 492] on div "onRight : ( ) => ! isStopping && previous ( ) , onLeft : ( ) => ! isStopping &&…" at bounding box center [777, 390] width 1002 height 584
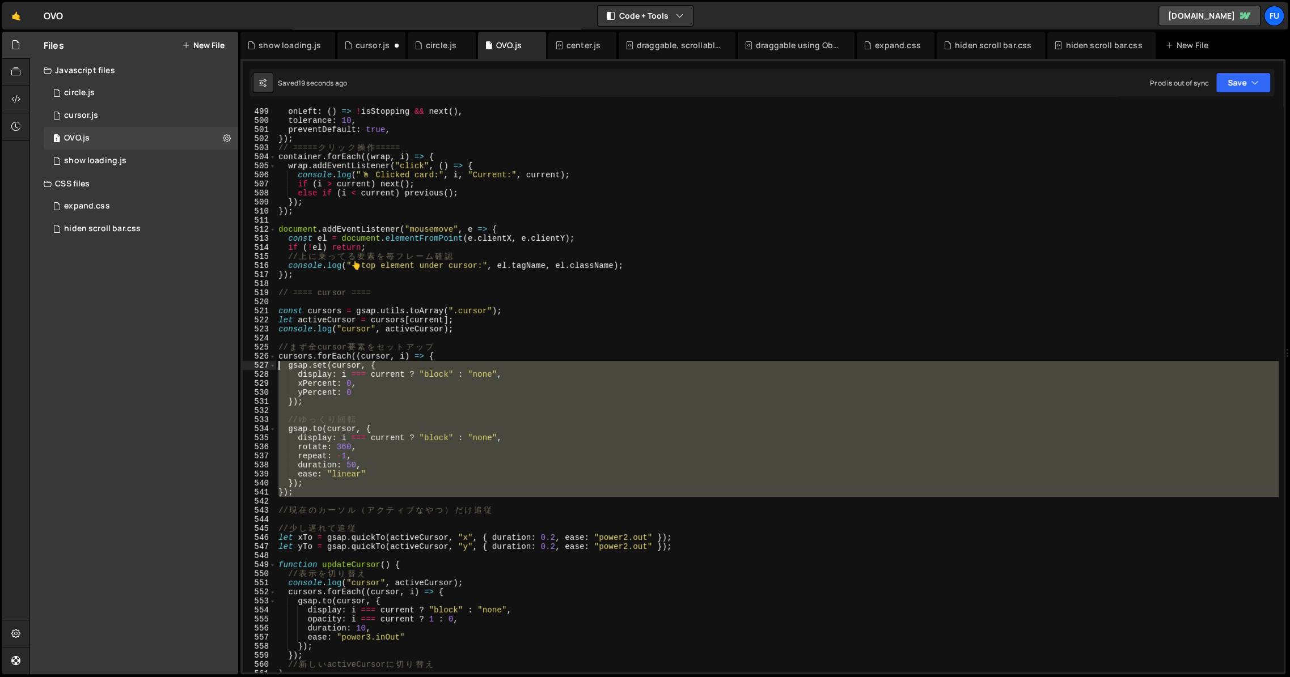
drag, startPoint x: 329, startPoint y: 497, endPoint x: 251, endPoint y: 366, distance: 153.0
click at [251, 366] on div "}); 498 499 500 501 502 503 504 505 506 507 508 509 510 511 512 513 514 515 516…" at bounding box center [763, 390] width 1040 height 566
click at [357, 382] on div "onRight : ( ) => ! isStopping && previous ( ) , onLeft : ( ) => ! isStopping &&…" at bounding box center [777, 390] width 1002 height 584
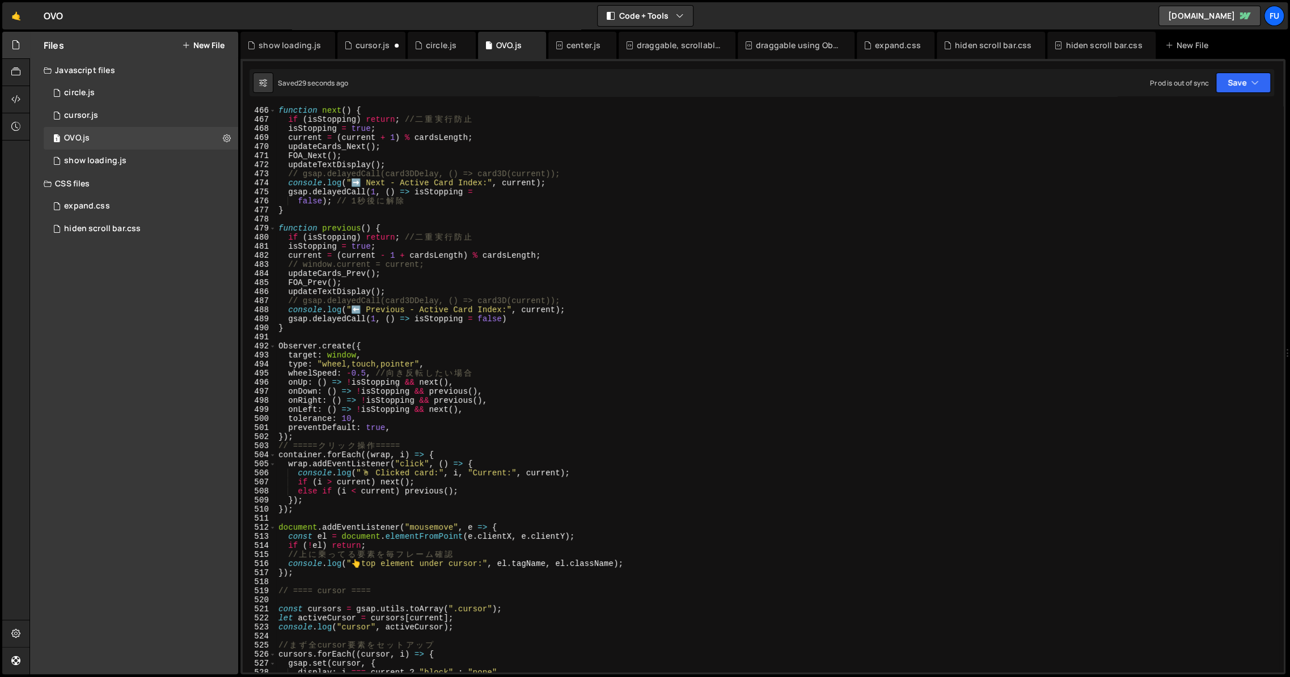
scroll to position [4220, 0]
click at [425, 416] on div "function next ( ) { if ( isStopping ) return ; // 二 重 実 行 防 止 isStopping = true…" at bounding box center [777, 396] width 1002 height 584
click at [437, 424] on div "function next ( ) { if ( isStopping ) return ; // 二 重 実 行 防 止 isStopping = true…" at bounding box center [777, 396] width 1002 height 584
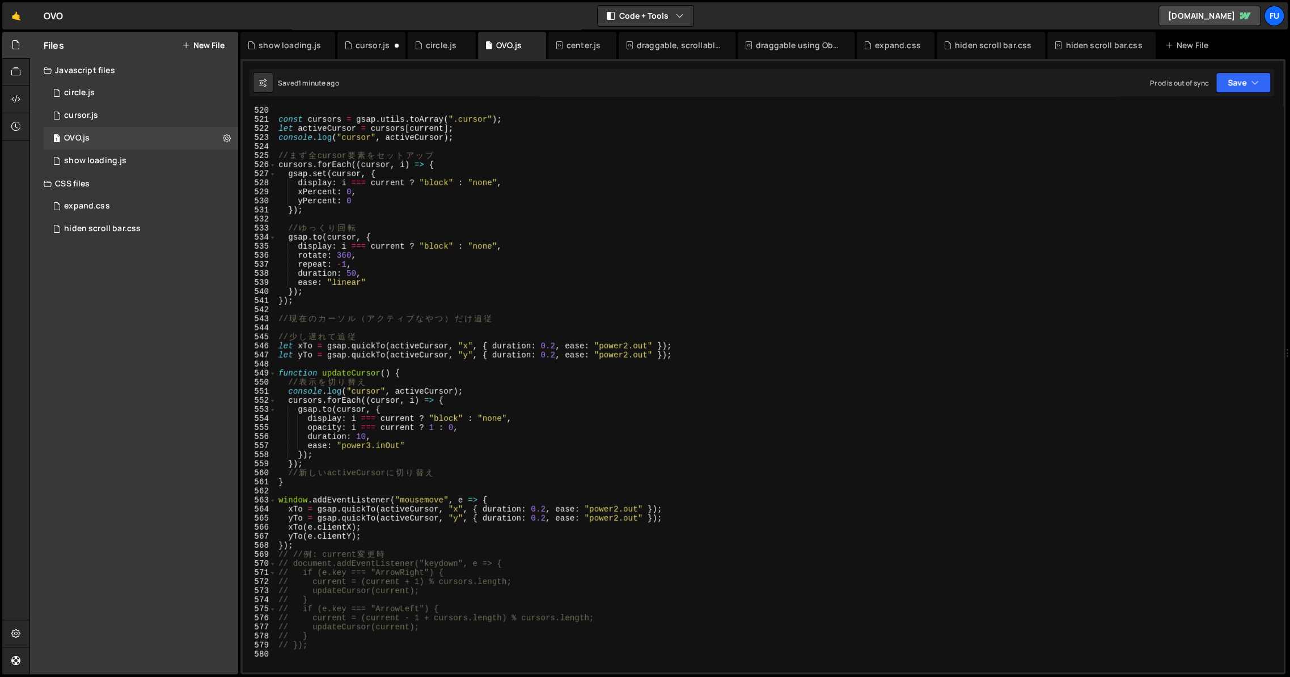
scroll to position [4706, 0]
click at [506, 435] on div "// ==== cursor ==== const cursors = gsap . utils . toArray ( ".cursor" ) ; let …" at bounding box center [777, 391] width 1002 height 584
click at [508, 429] on div "// ==== cursor ==== const cursors = gsap . utils . toArray ( ".cursor" ) ; let …" at bounding box center [777, 391] width 1002 height 584
click at [506, 433] on div "// ==== cursor ==== const cursors = gsap . utils . toArray ( ".cursor" ) ; let …" at bounding box center [777, 391] width 1002 height 584
click at [506, 436] on div "// ==== cursor ==== const cursors = gsap . utils . toArray ( ".cursor" ) ; let …" at bounding box center [777, 391] width 1002 height 584
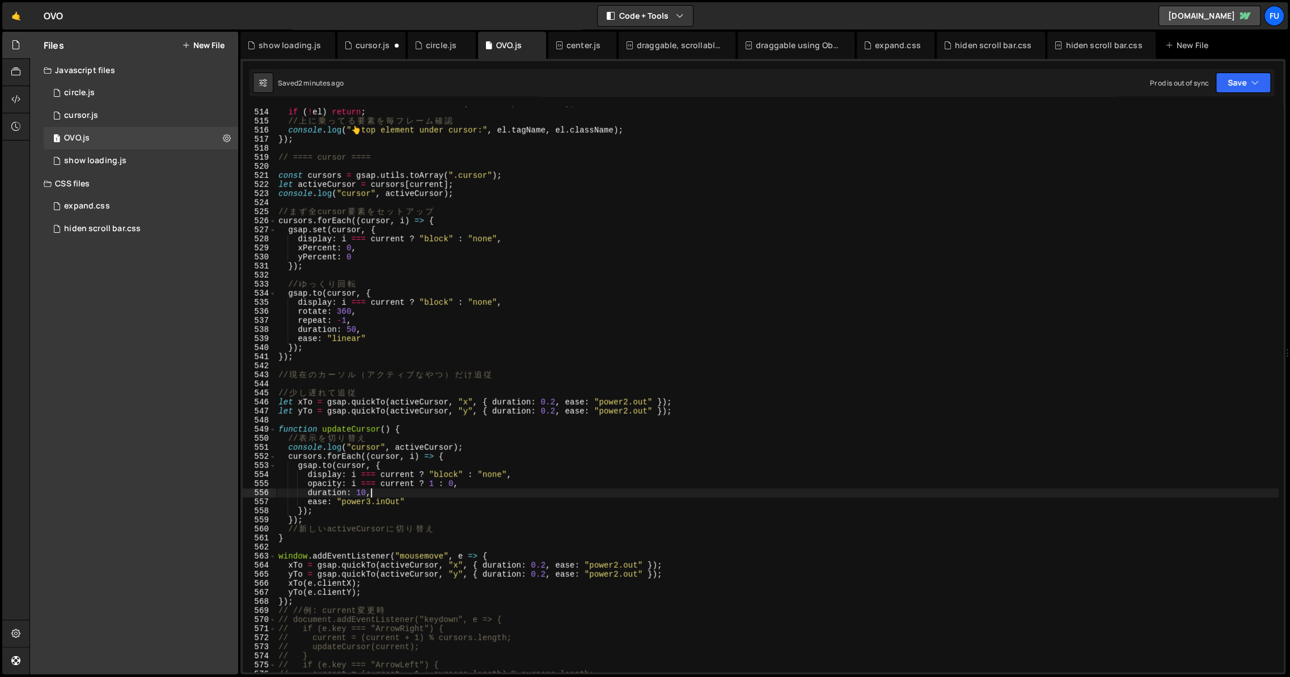
scroll to position [4649, 0]
click at [538, 247] on div "const el = document . elementFromPoint ( e . clientX , e . clientY ) ; if ( ! e…" at bounding box center [777, 393] width 1002 height 584
click at [531, 243] on div "const el = document . elementFromPoint ( e . clientX , e . clientY ) ; if ( ! e…" at bounding box center [777, 393] width 1002 height 584
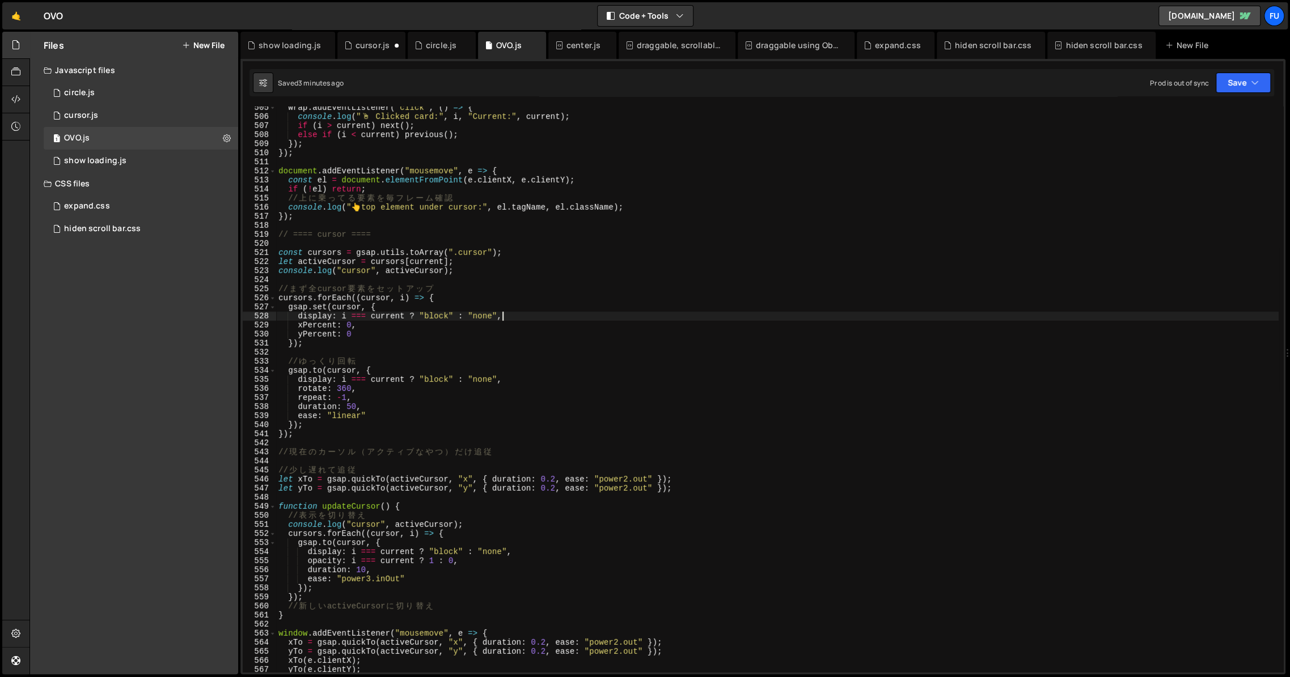
scroll to position [4575, 0]
click at [529, 381] on div "wrap . addEventListener ( "click" , ( ) => { console . log ( " 🖱 ️ Clicked card…" at bounding box center [777, 395] width 1002 height 584
click at [448, 392] on div "wrap . addEventListener ( "click" , ( ) => { console . log ( " 🖱 ️ Clicked card…" at bounding box center [777, 395] width 1002 height 584
click at [448, 403] on div "wrap . addEventListener ( "click" , ( ) => { console . log ( " 🖱 ️ Clicked card…" at bounding box center [777, 395] width 1002 height 584
click at [447, 410] on div "wrap . addEventListener ( "click" , ( ) => { console . log ( " 🖱 ️ Clicked card…" at bounding box center [777, 395] width 1002 height 584
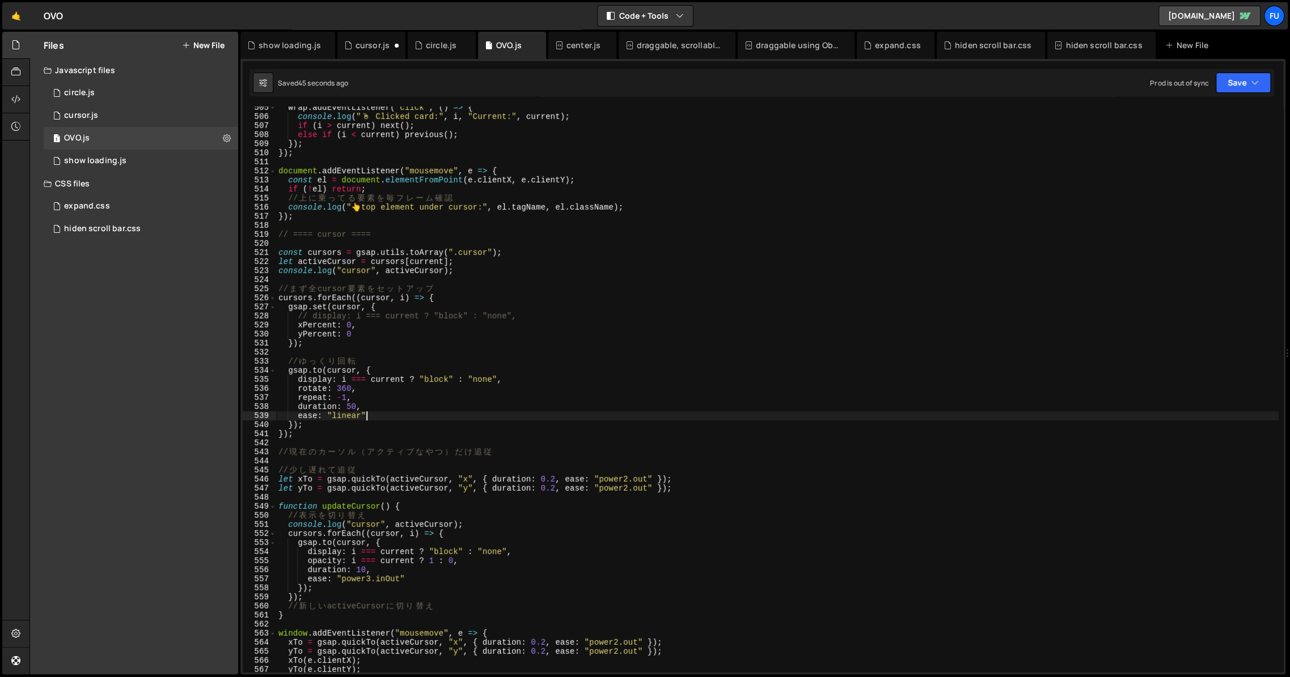
click at [447, 413] on div "wrap . addEventListener ( "click" , ( ) => { console . log ( " 🖱 ️ Clicked card…" at bounding box center [777, 395] width 1002 height 584
click at [446, 424] on div "wrap . addEventListener ( "click" , ( ) => { console . log ( " 🖱 ️ Clicked card…" at bounding box center [777, 395] width 1002 height 584
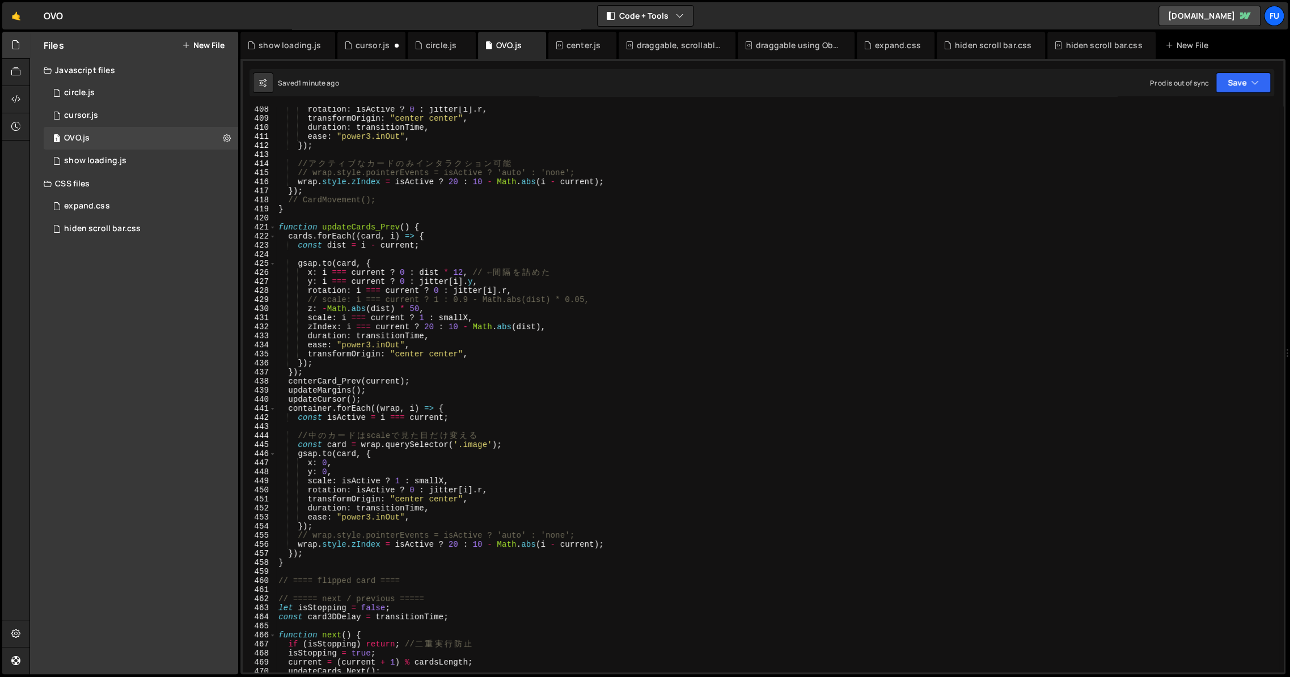
scroll to position [3708, 0]
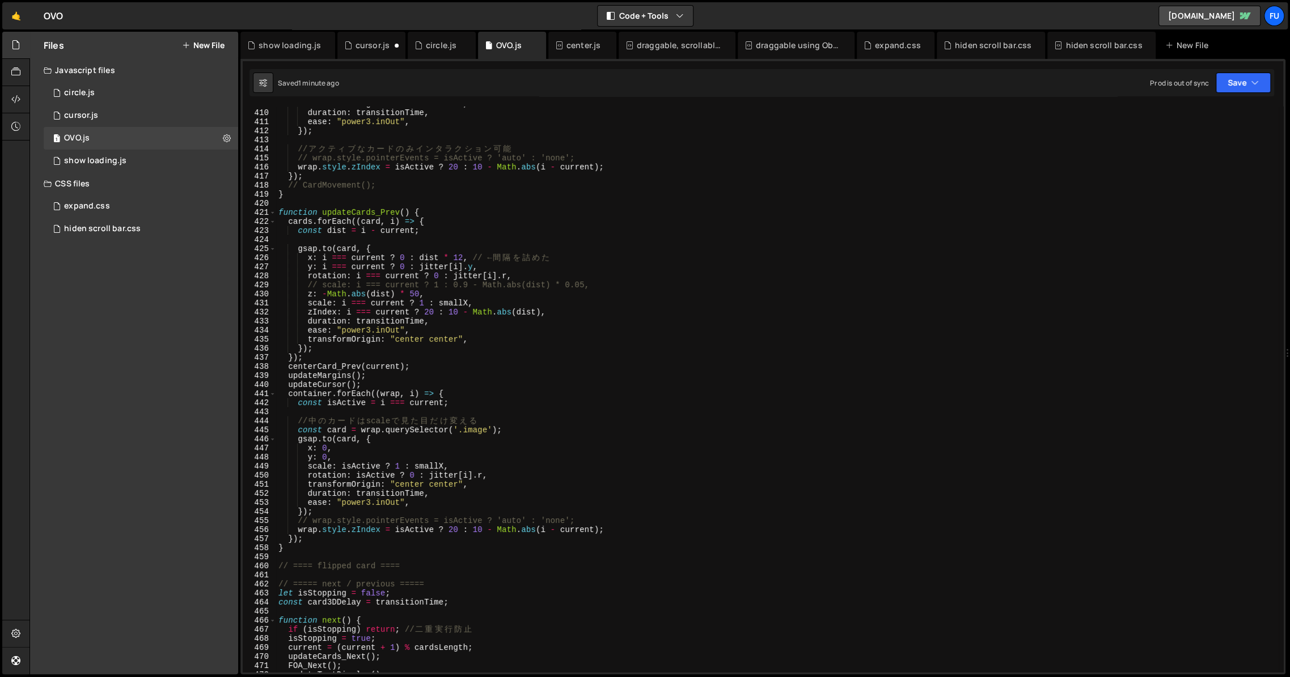
click at [374, 383] on div "transformOrigin : "center center" , duration : transitionTime , ease : "power3.…" at bounding box center [777, 391] width 1002 height 584
type textarea "updateCursor();"
drag, startPoint x: 379, startPoint y: 384, endPoint x: 260, endPoint y: 386, distance: 119.6
click at [260, 386] on div "updateCursor(); 409 410 411 412 413 414 415 416 417 418 419 420 421 422 423 424…" at bounding box center [763, 390] width 1040 height 566
